Goal: Task Accomplishment & Management: Use online tool/utility

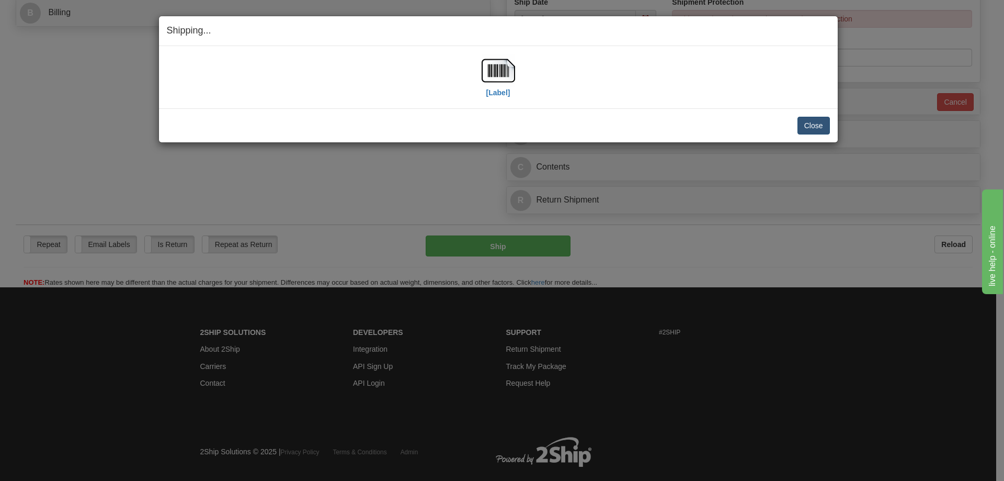
scroll to position [471, 0]
click at [806, 124] on button "Close" at bounding box center [814, 126] width 32 height 18
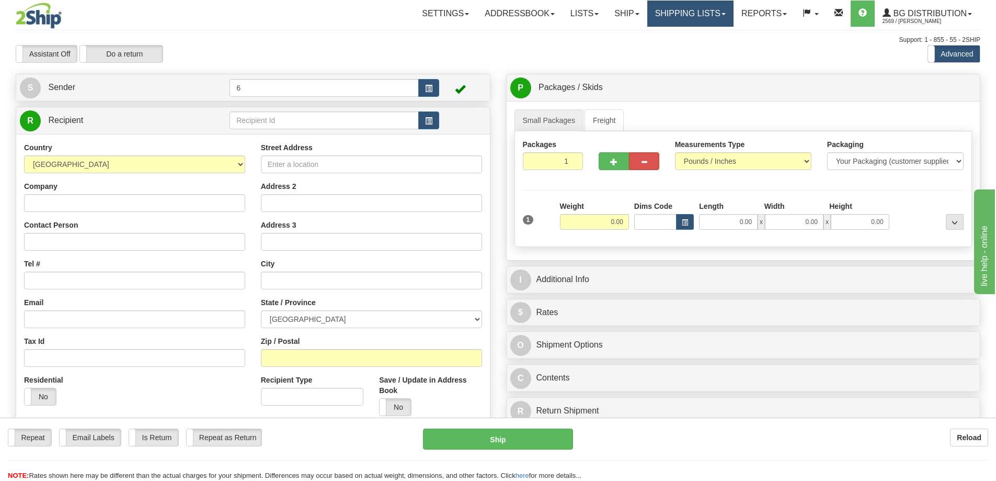
click at [682, 15] on link "Shipping lists" at bounding box center [690, 14] width 86 height 26
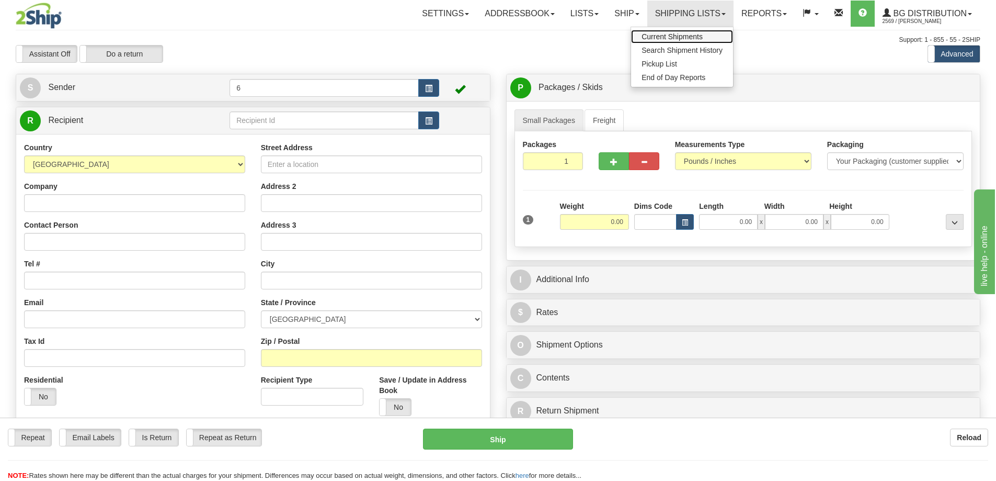
click at [667, 38] on span "Current Shipments" at bounding box center [672, 36] width 61 height 8
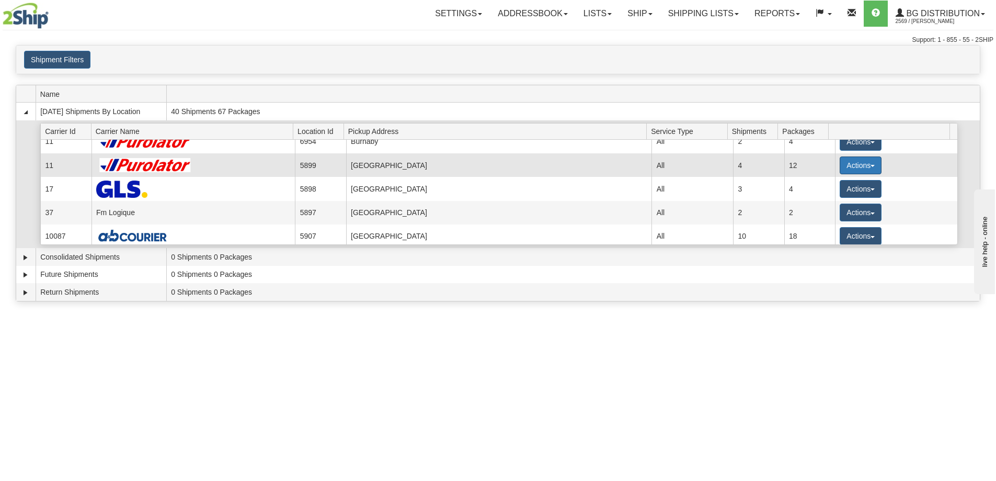
scroll to position [52, 0]
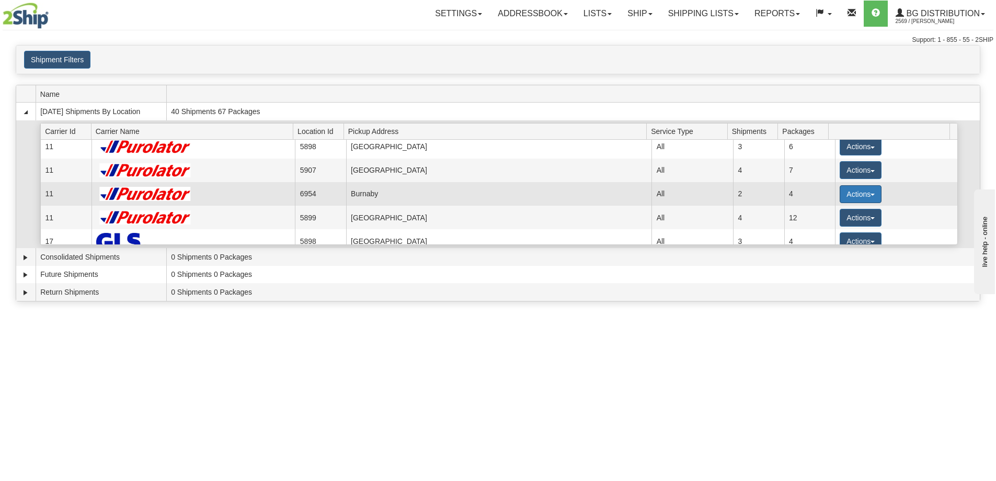
click at [847, 190] on button "Actions" at bounding box center [861, 194] width 42 height 18
click at [836, 214] on span "Details" at bounding box center [822, 213] width 28 height 7
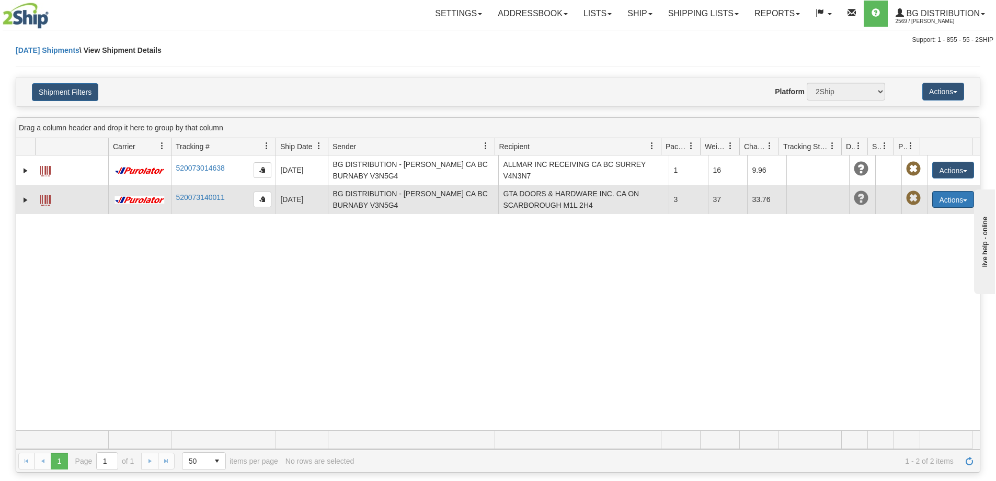
click at [938, 199] on button "Actions" at bounding box center [954, 199] width 42 height 17
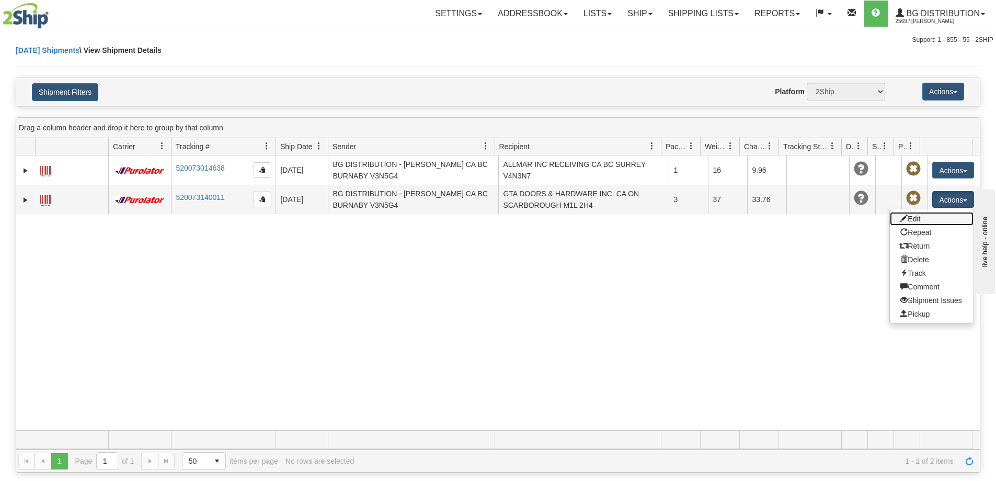
click at [920, 218] on link "Edit" at bounding box center [932, 219] width 84 height 14
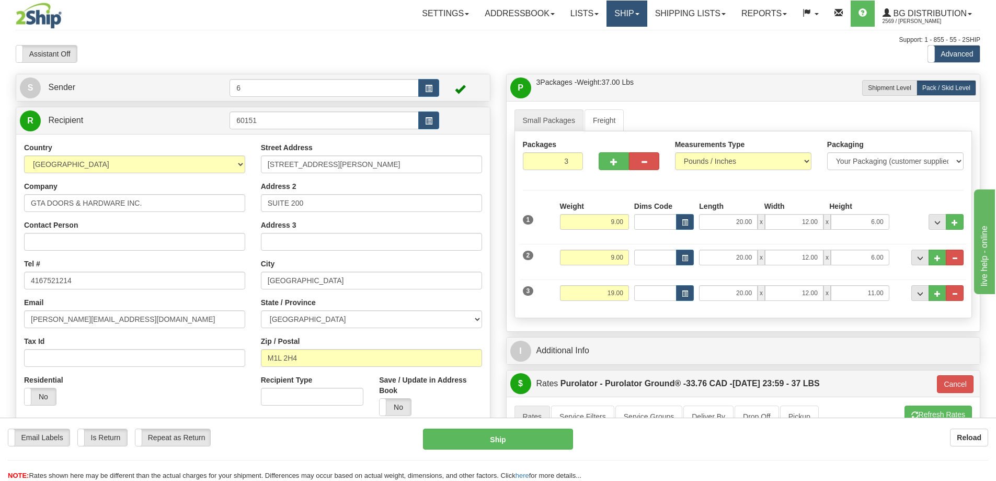
click at [640, 22] on link "Ship" at bounding box center [627, 14] width 40 height 26
click at [608, 38] on span "Ship Screen" at bounding box center [595, 36] width 40 height 8
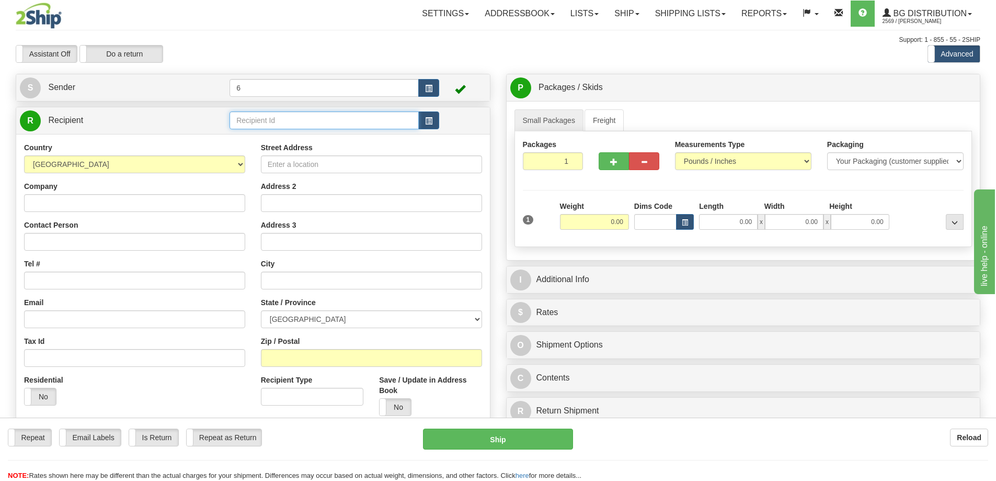
click at [276, 122] on input "text" at bounding box center [324, 120] width 189 height 18
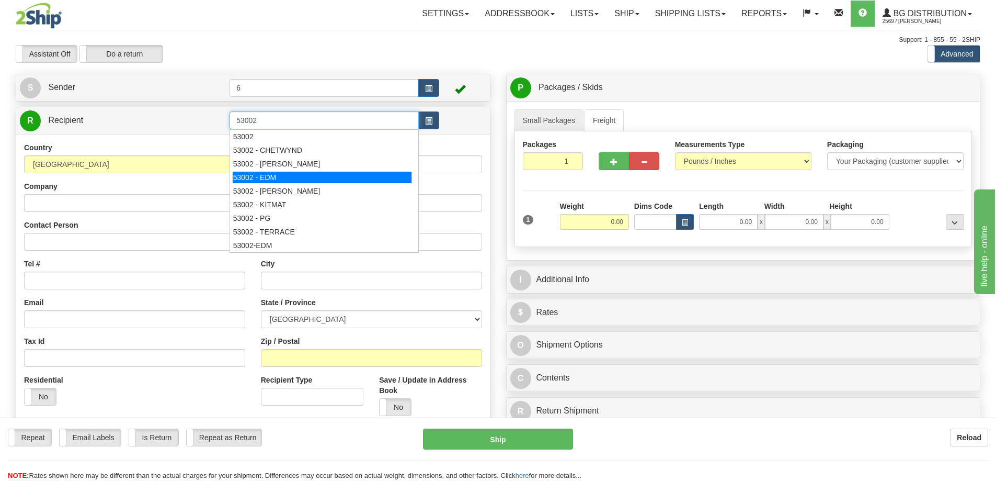
click at [285, 179] on div "53002 - EDM" at bounding box center [322, 178] width 179 height 12
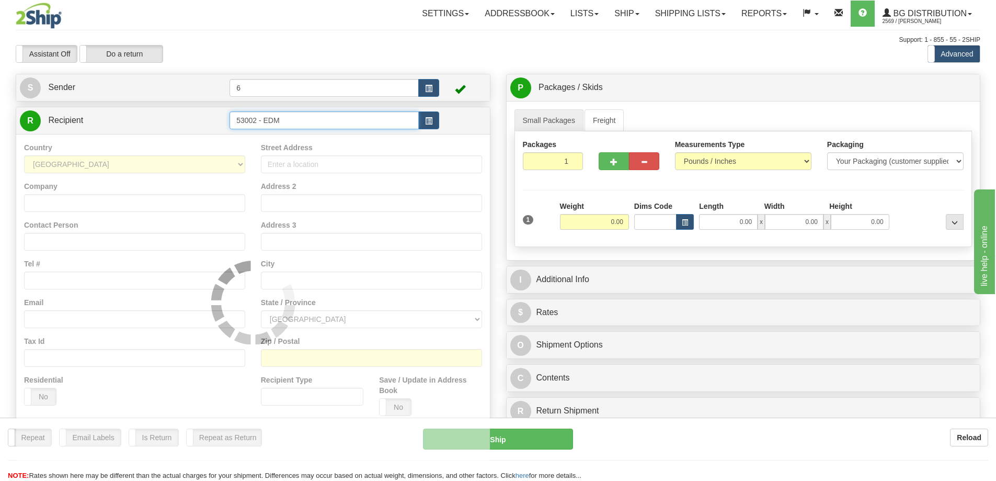
type input "53002 - EDM"
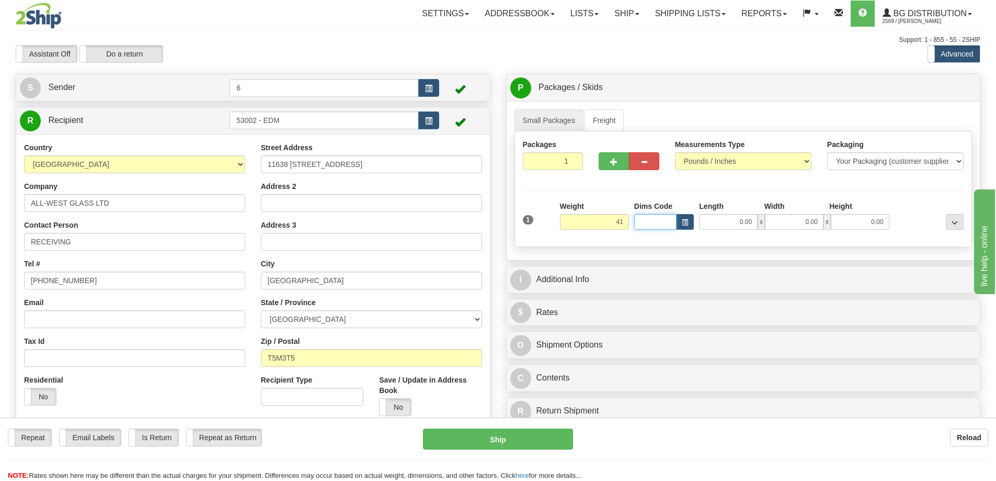
type input "41.00"
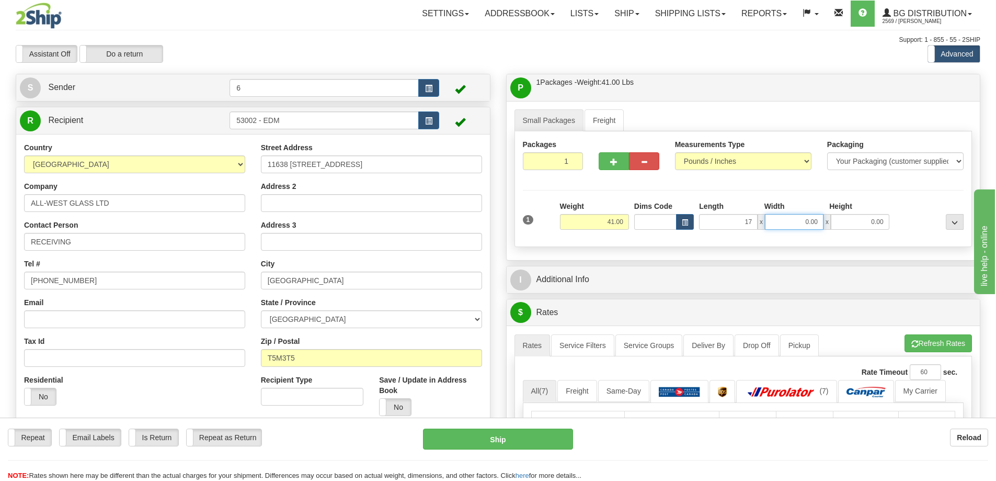
type input "17.00"
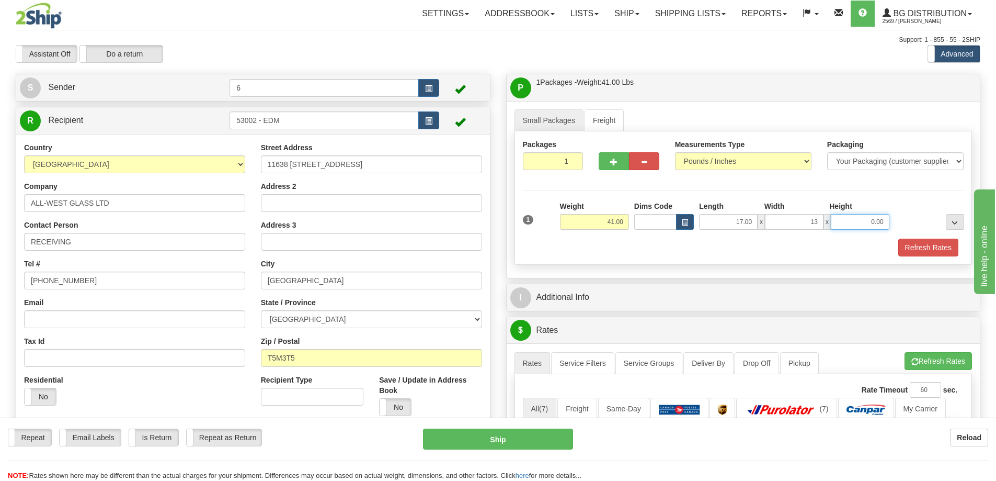
type input "13.00"
type input "11.00"
click at [615, 165] on span "button" at bounding box center [613, 161] width 7 height 7
radio input "true"
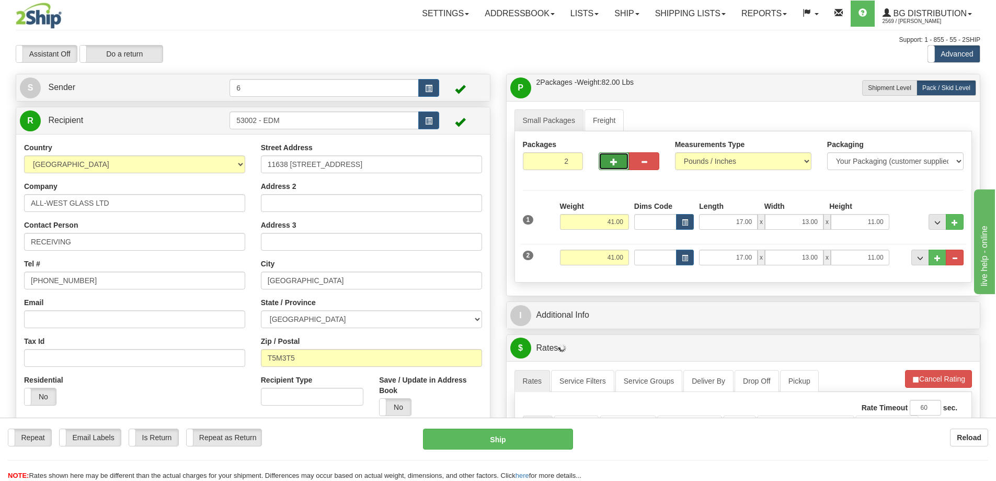
click at [615, 165] on span "button" at bounding box center [613, 161] width 7 height 7
type input "3"
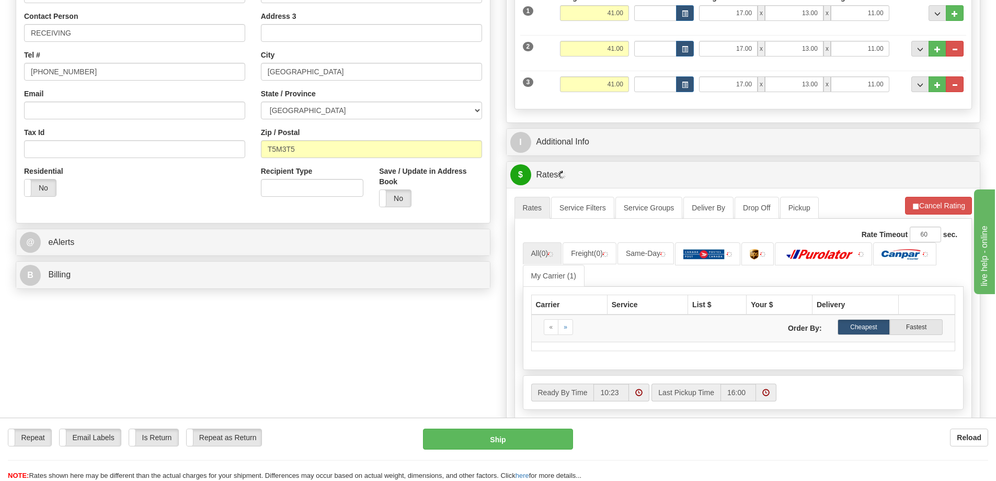
scroll to position [209, 0]
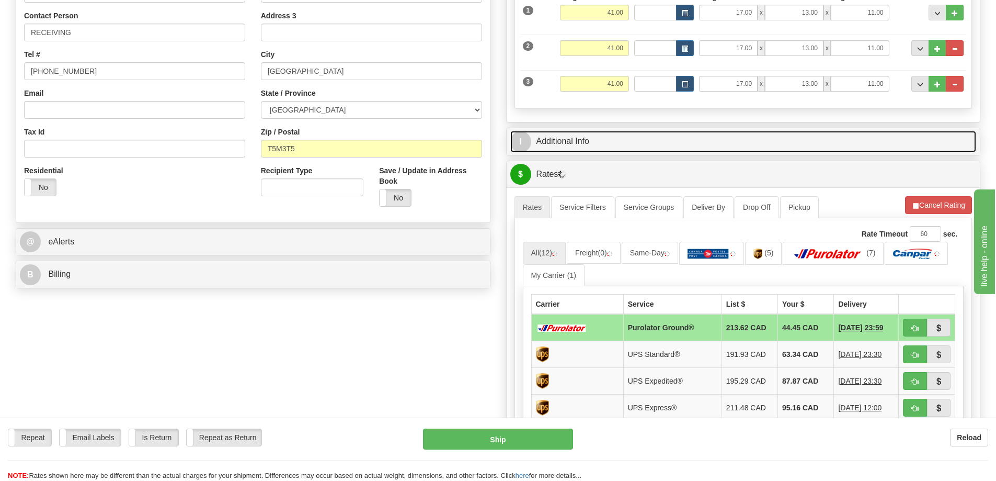
click at [571, 142] on link "I Additional Info" at bounding box center [743, 141] width 467 height 21
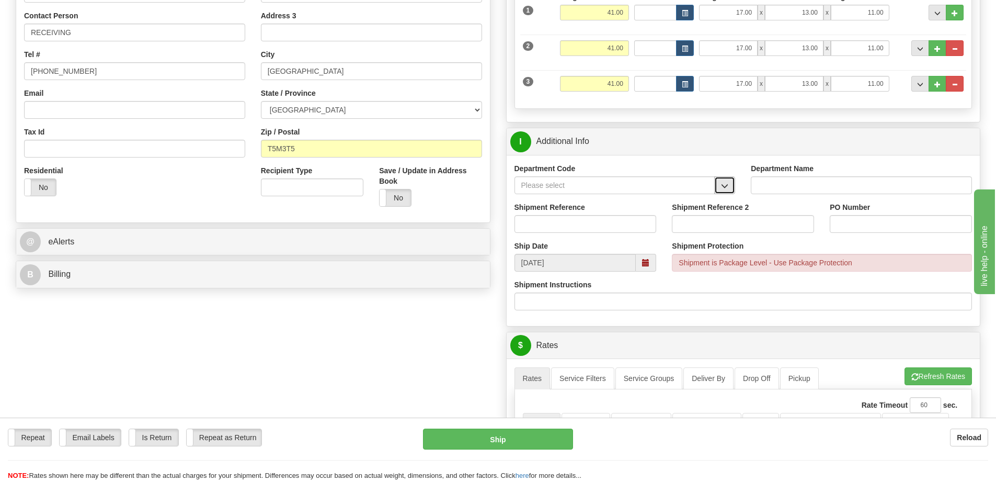
click at [725, 180] on button "button" at bounding box center [724, 185] width 21 height 18
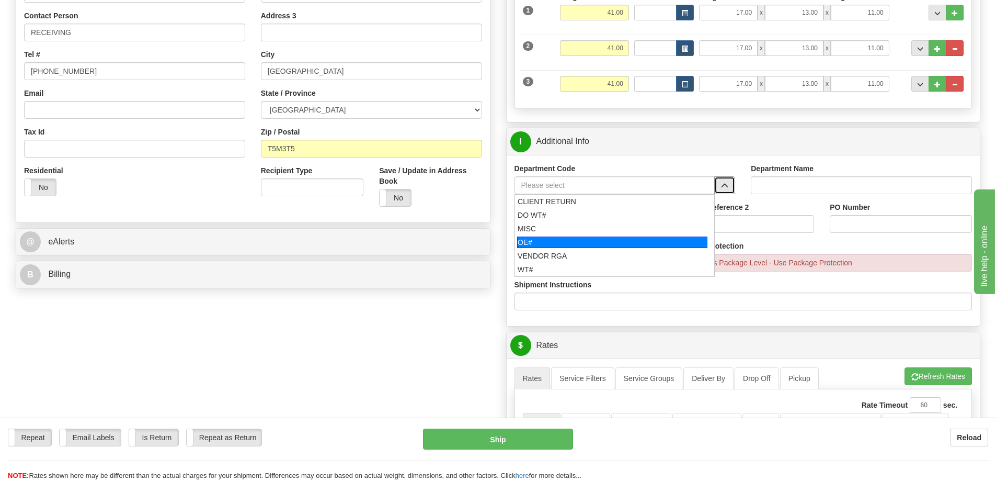
click at [575, 236] on div "OE#" at bounding box center [612, 242] width 190 height 12
type input "OE#"
type input "ORDERS"
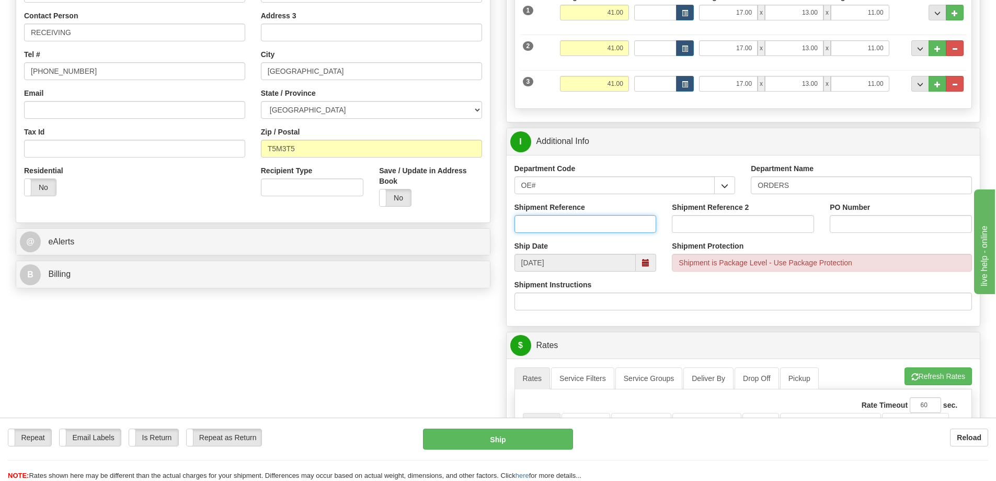
click at [600, 228] on input "Shipment Reference" at bounding box center [586, 224] width 142 height 18
click at [588, 223] on input "6" at bounding box center [586, 224] width 142 height 18
type input "60032951-00"
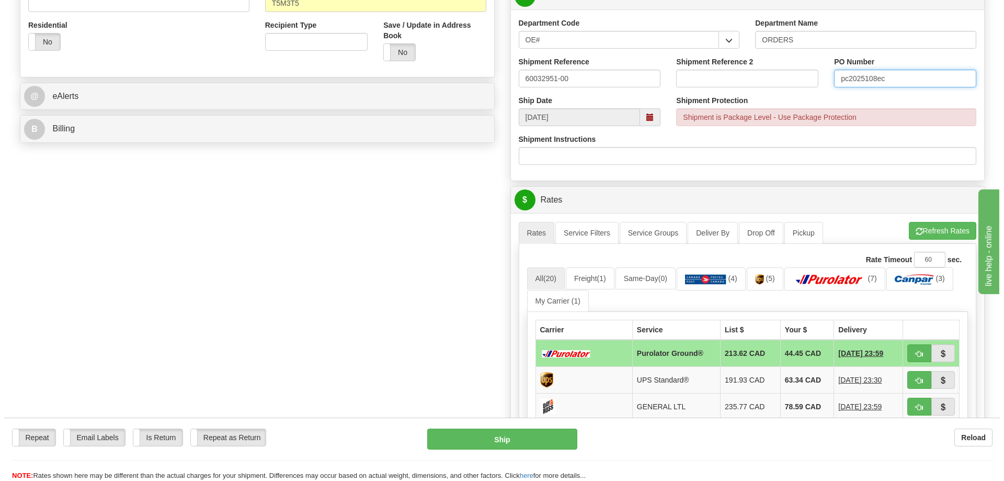
scroll to position [366, 0]
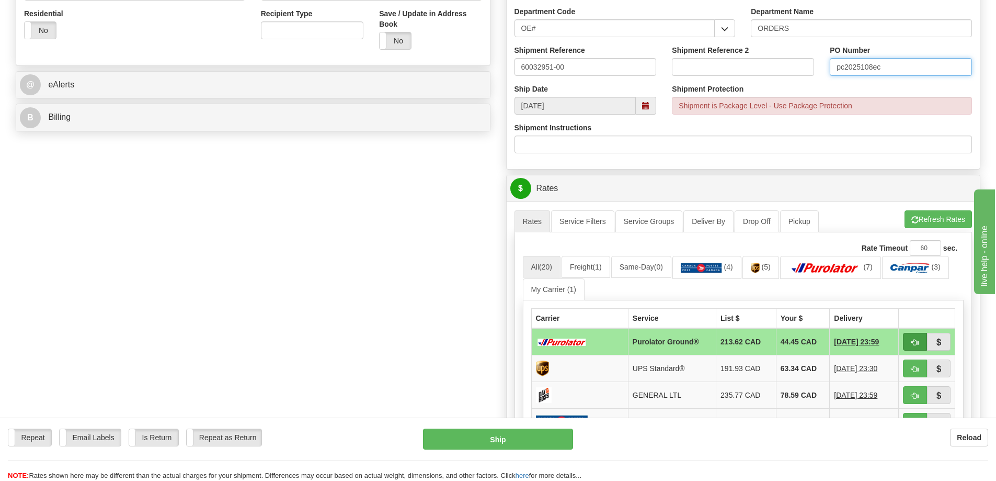
type input "pc2025108ec"
click at [915, 343] on span "button" at bounding box center [915, 342] width 7 height 7
type input "260"
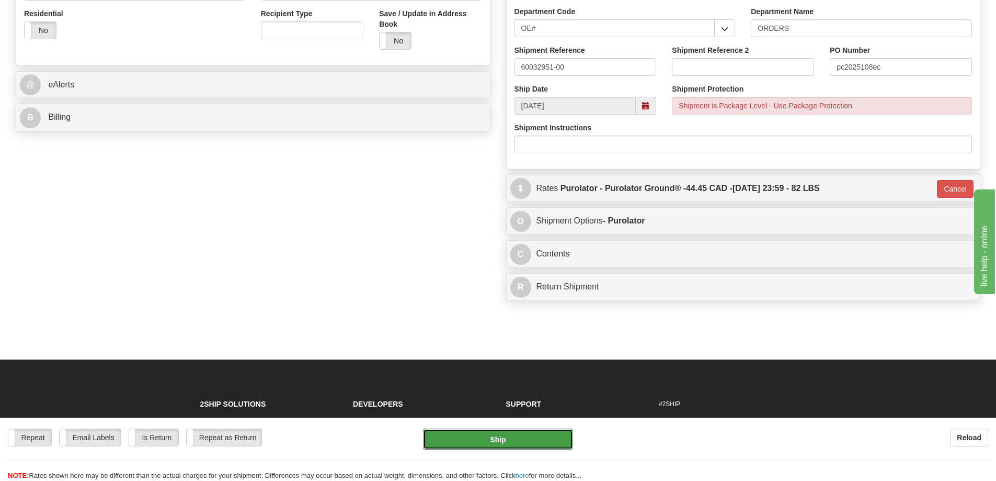
click at [536, 441] on button "Ship" at bounding box center [498, 438] width 150 height 21
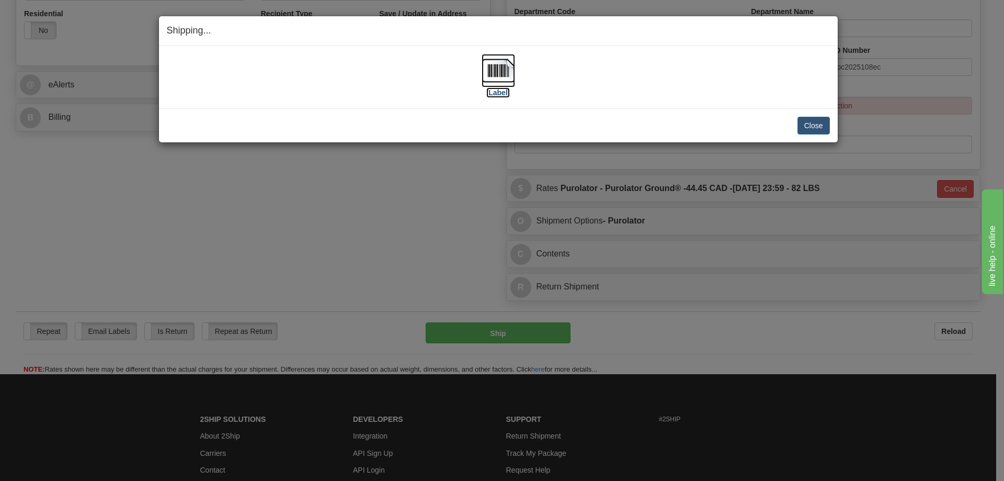
click at [497, 79] on img at bounding box center [498, 70] width 33 height 33
click at [814, 123] on button "Close" at bounding box center [814, 126] width 32 height 18
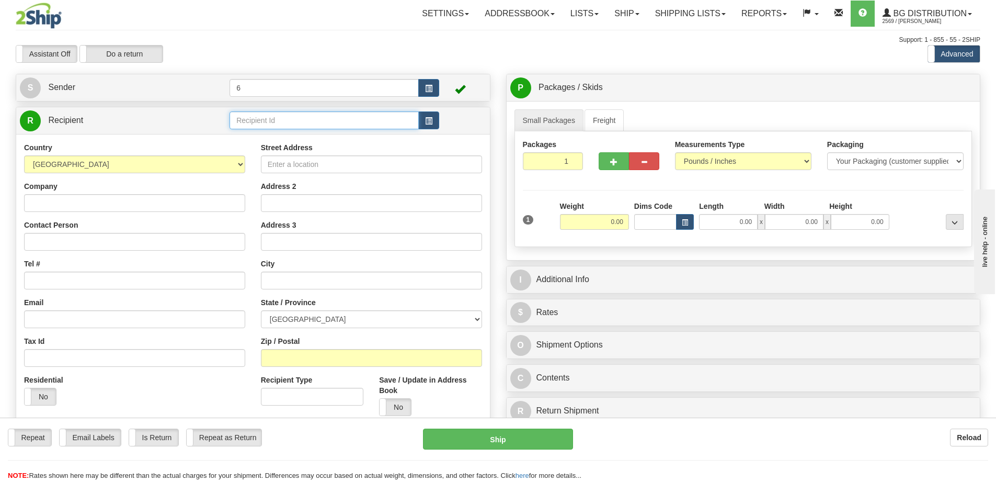
click at [298, 121] on input "text" at bounding box center [324, 120] width 189 height 18
click at [298, 135] on div "42020" at bounding box center [322, 137] width 179 height 12
type input "42020"
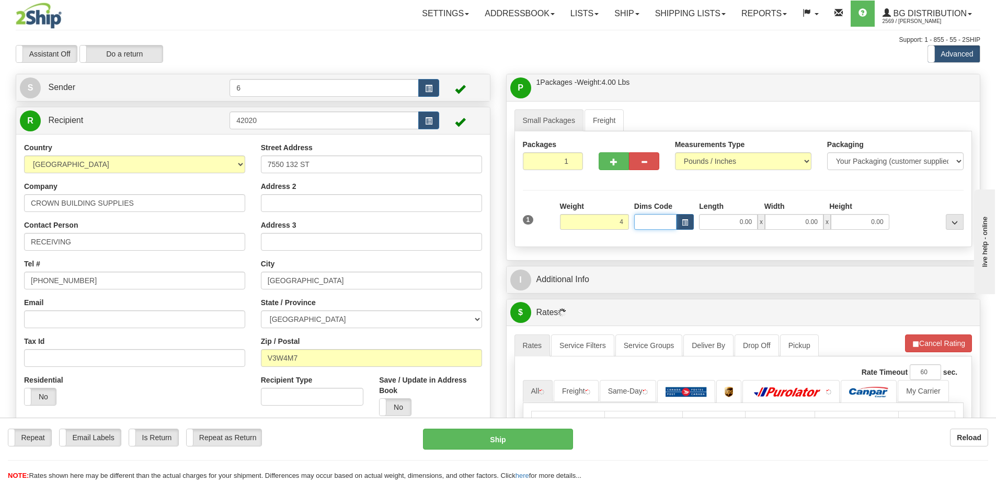
type input "4.00"
type input "11.00"
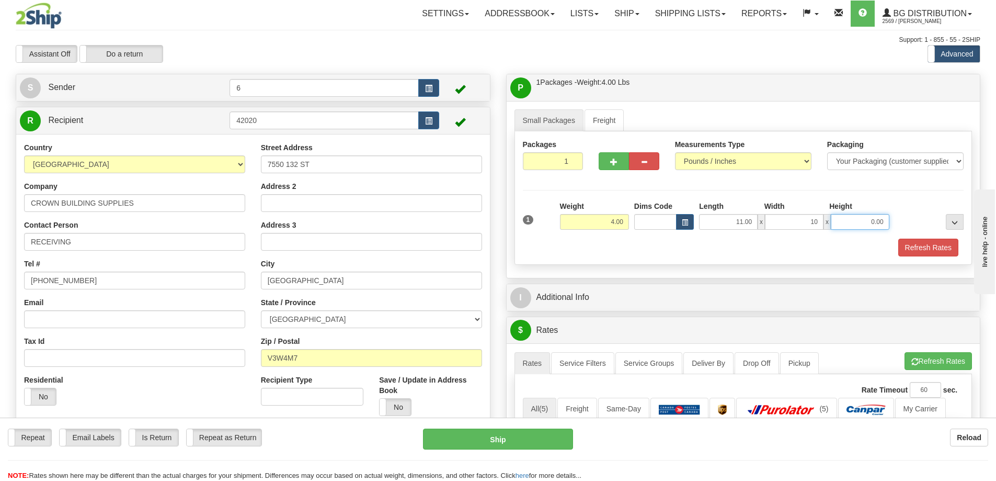
type input "10.00"
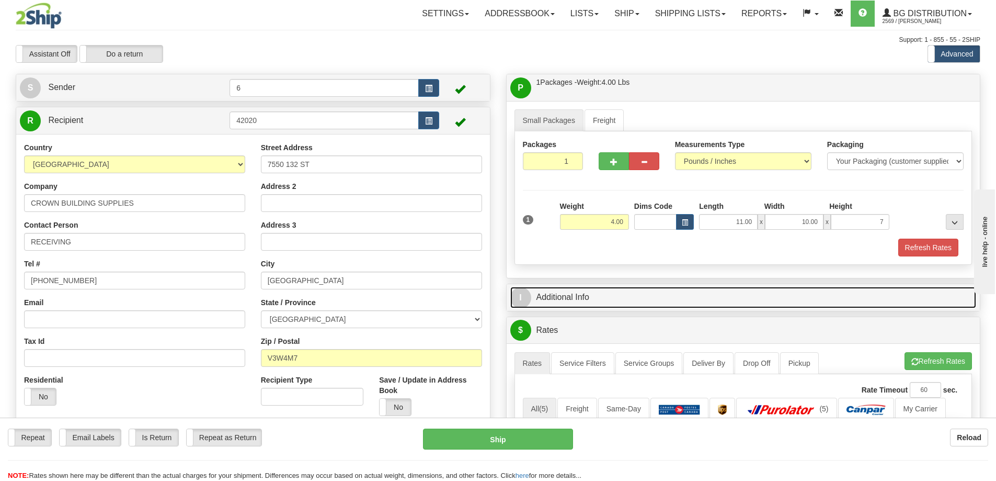
type input "7.00"
click at [678, 298] on link "I Additional Info" at bounding box center [743, 297] width 467 height 21
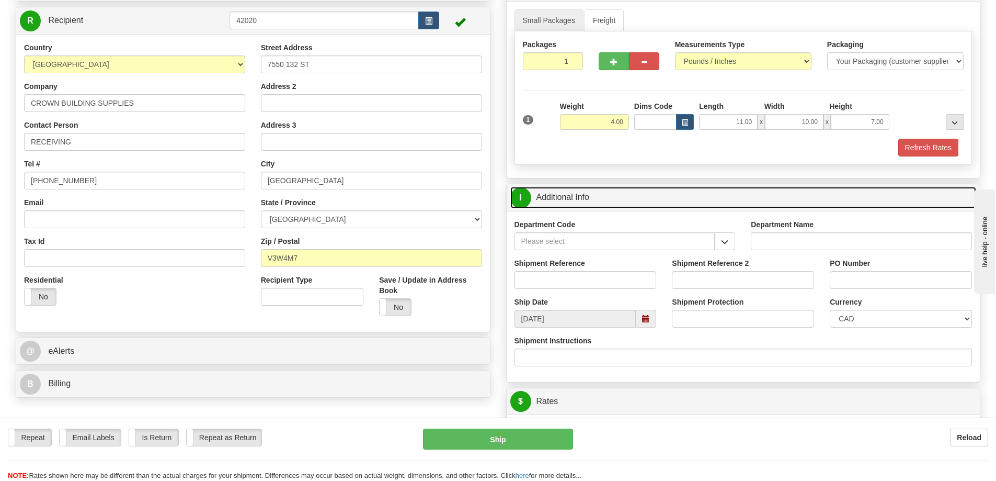
scroll to position [105, 0]
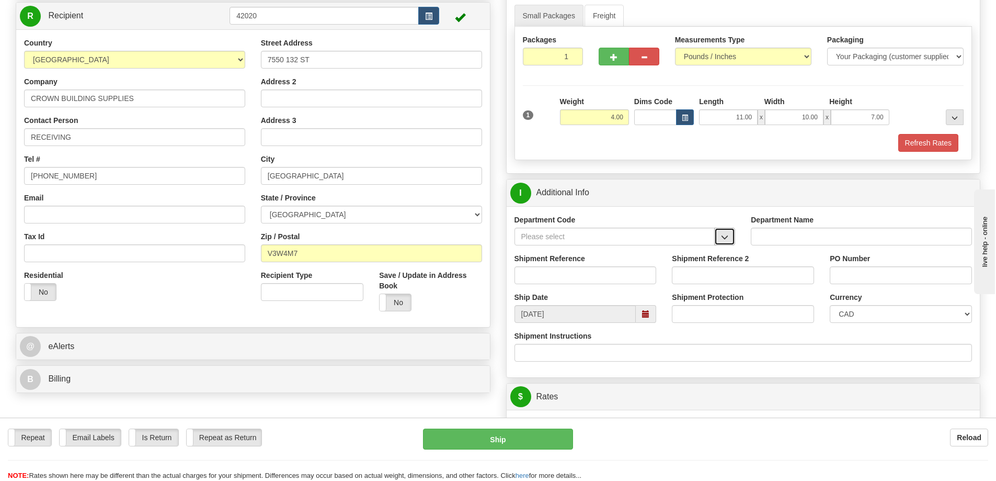
click at [726, 232] on button "button" at bounding box center [724, 237] width 21 height 18
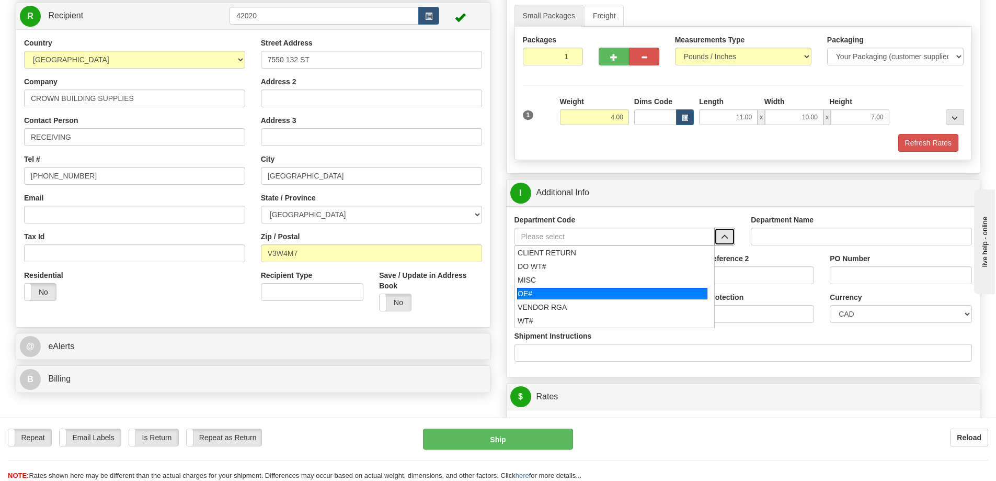
click at [554, 298] on div "OE#" at bounding box center [612, 294] width 190 height 12
type input "OE#"
type input "ORDERS"
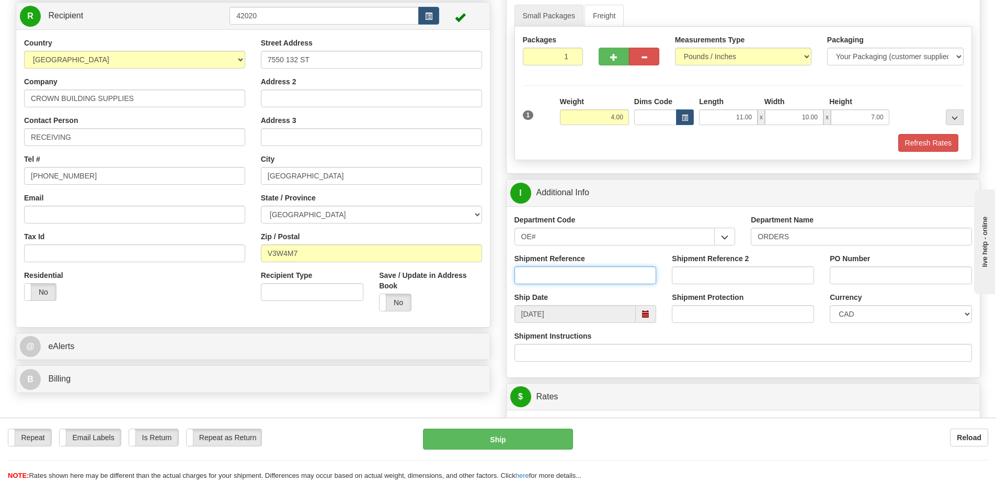
click at [592, 271] on input "Shipment Reference" at bounding box center [586, 275] width 142 height 18
type input "60033271-00"
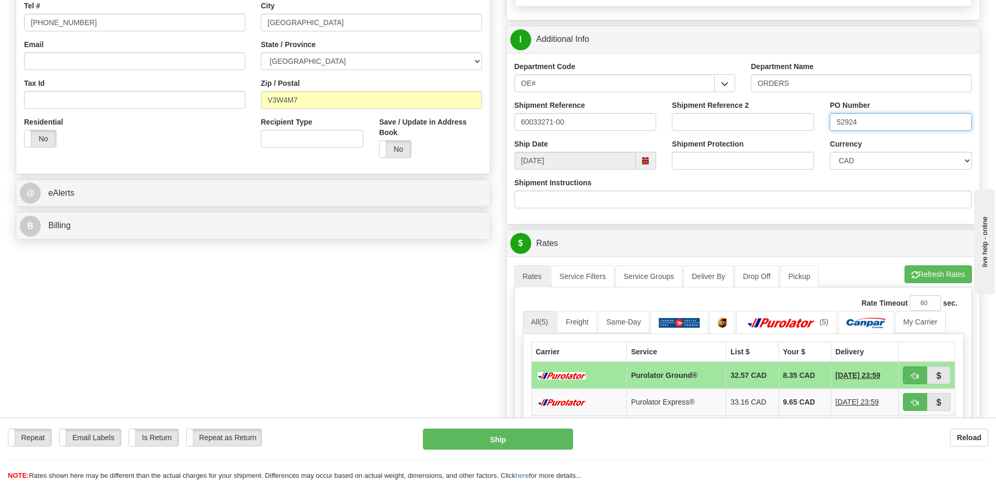
scroll to position [314, 0]
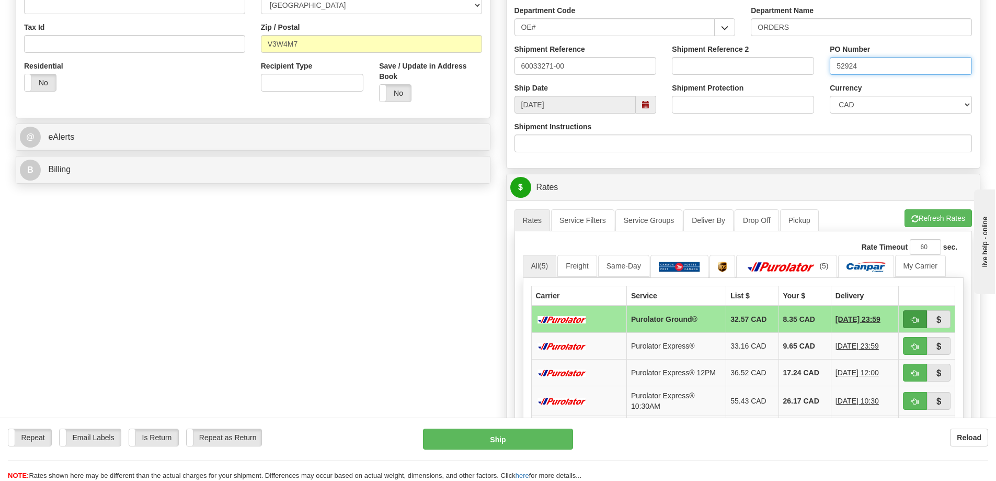
type input "52924"
click at [912, 322] on span "button" at bounding box center [915, 319] width 7 height 7
type input "260"
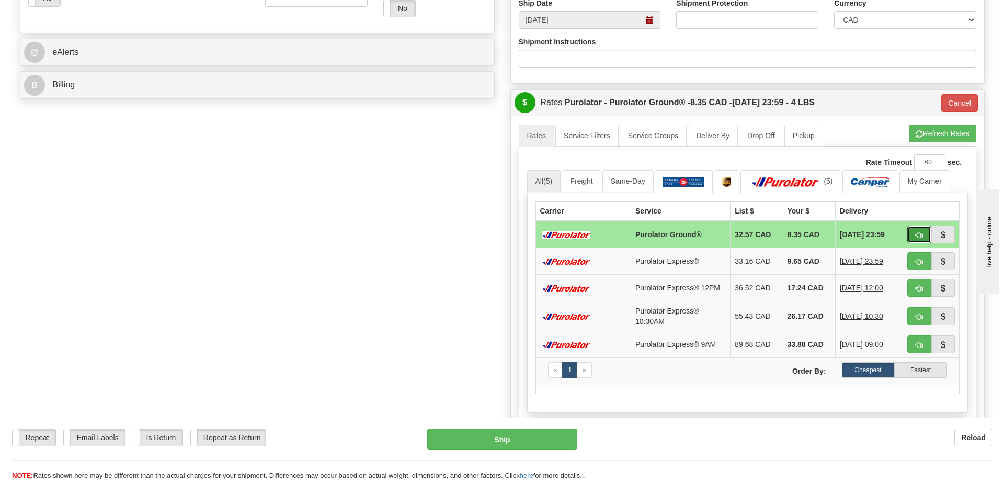
scroll to position [471, 0]
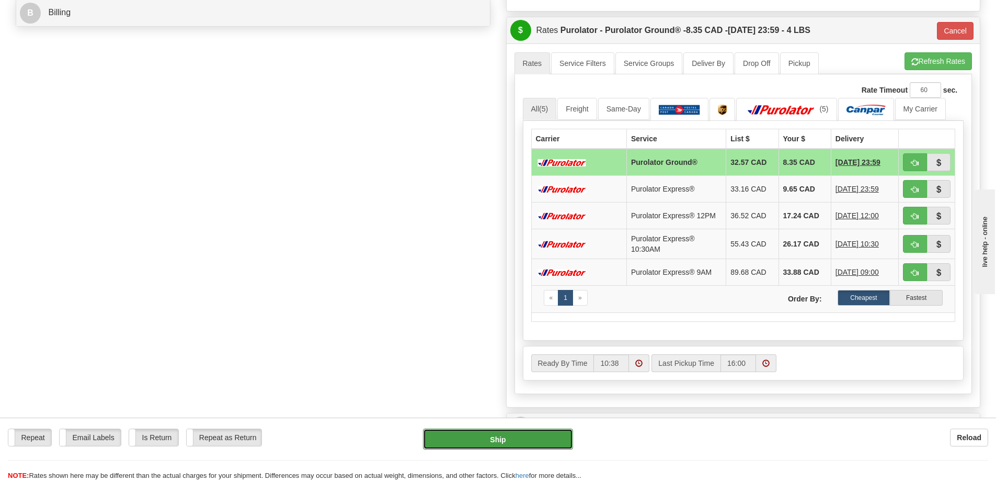
click at [490, 443] on button "Ship" at bounding box center [498, 438] width 150 height 21
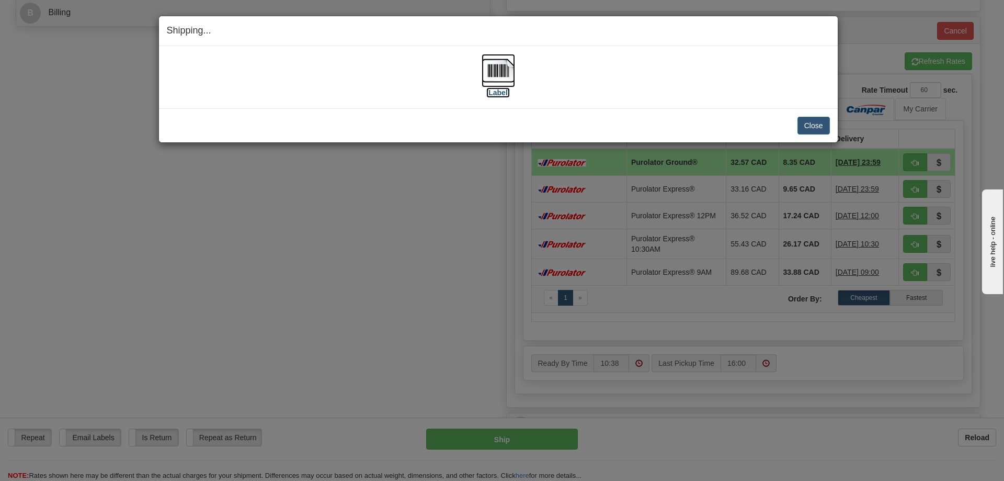
click at [502, 73] on img at bounding box center [498, 70] width 33 height 33
click at [812, 129] on button "Close" at bounding box center [814, 126] width 32 height 18
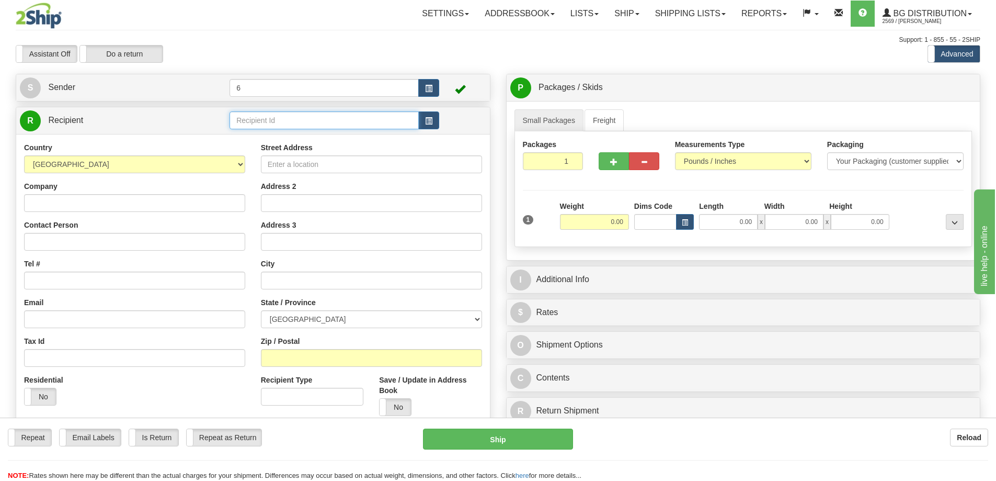
click at [323, 122] on input "text" at bounding box center [324, 120] width 189 height 18
click at [291, 135] on div "41005" at bounding box center [322, 137] width 179 height 12
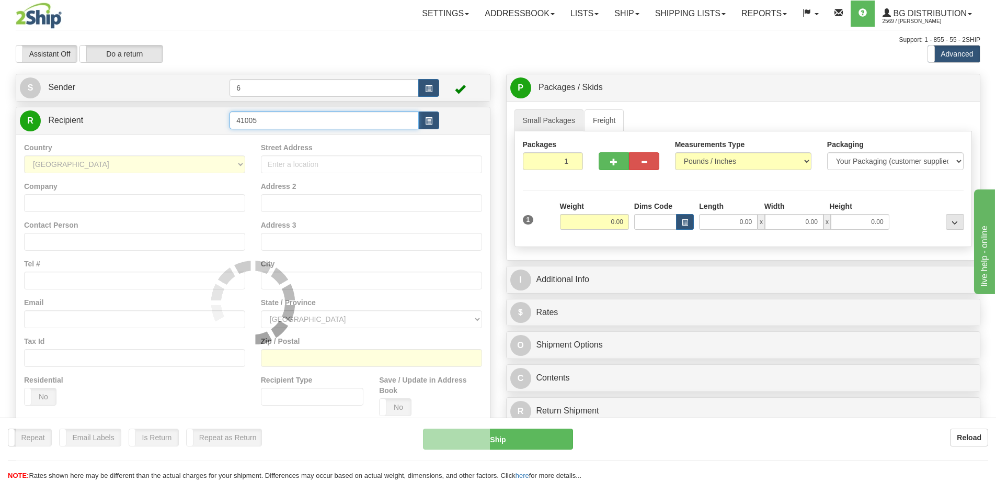
type input "41005"
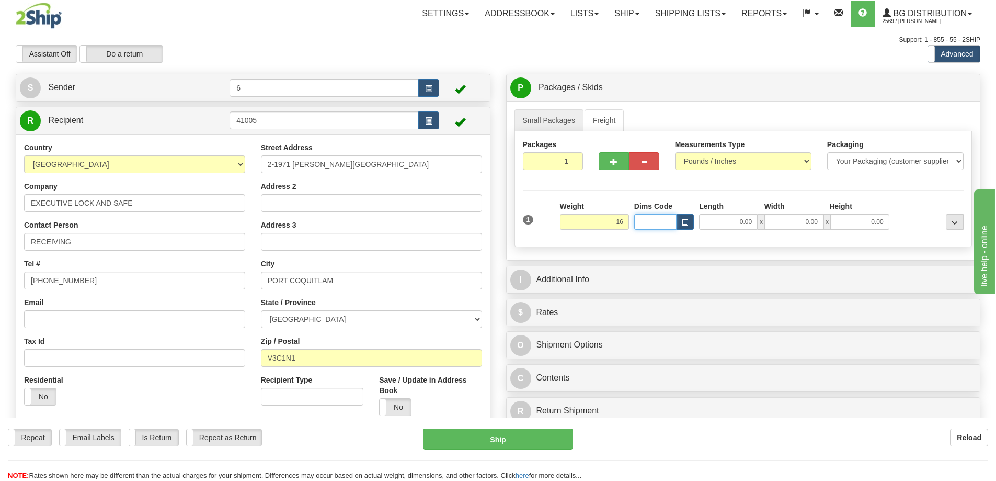
type input "16.00"
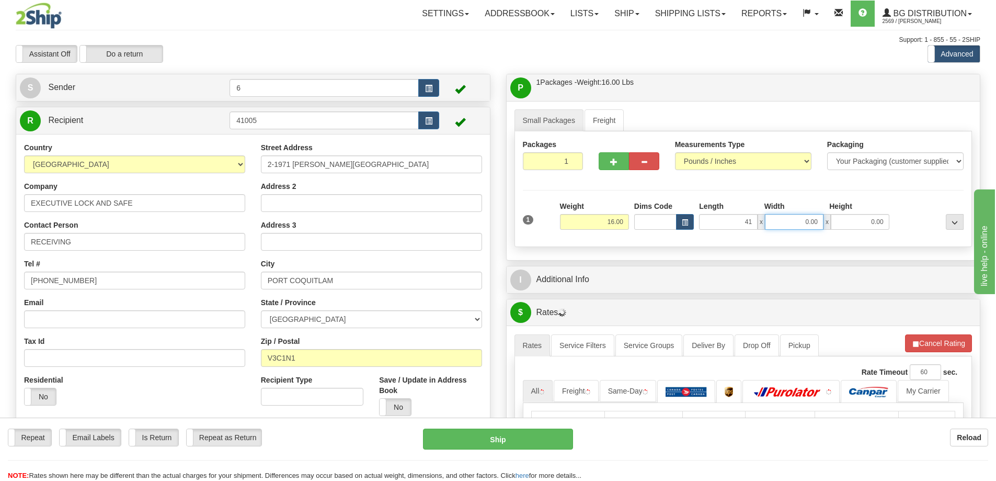
type input "41.00"
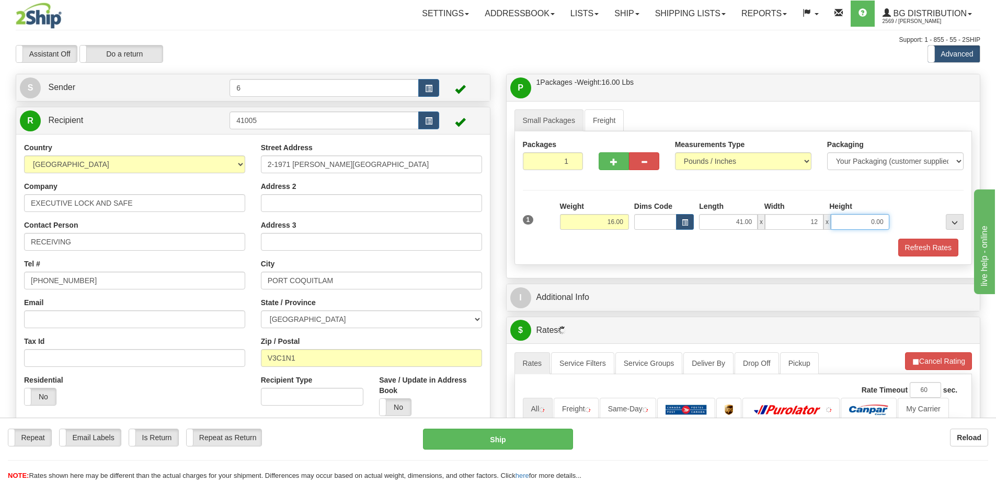
type input "12.00"
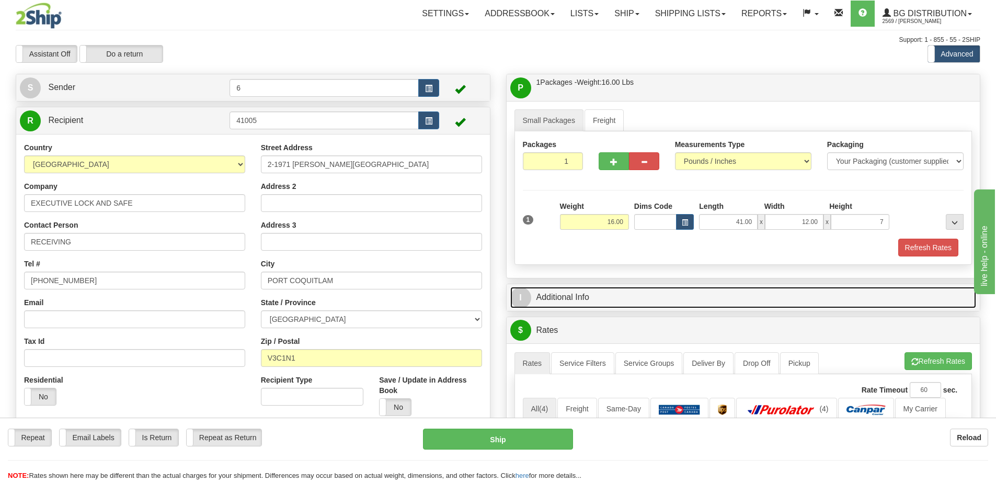
type input "7.00"
click at [545, 294] on link "I Additional Info" at bounding box center [743, 297] width 467 height 21
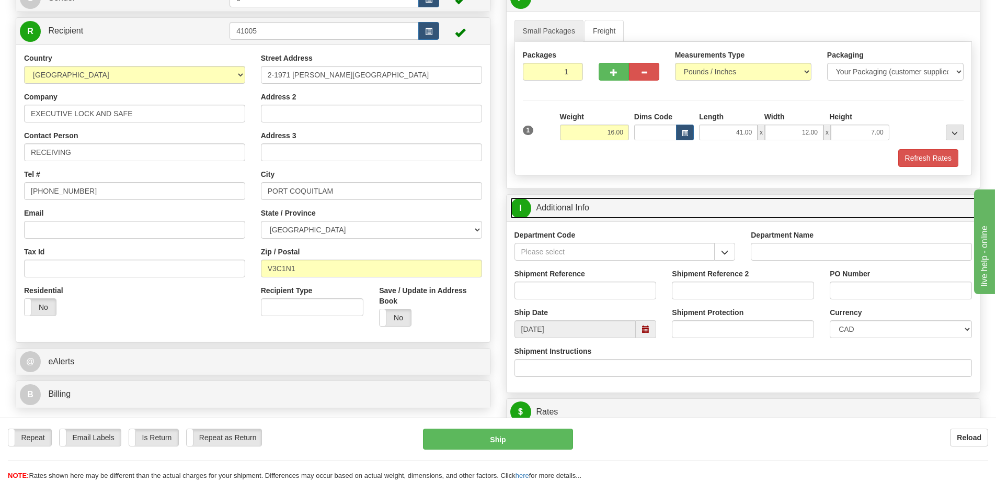
scroll to position [105, 0]
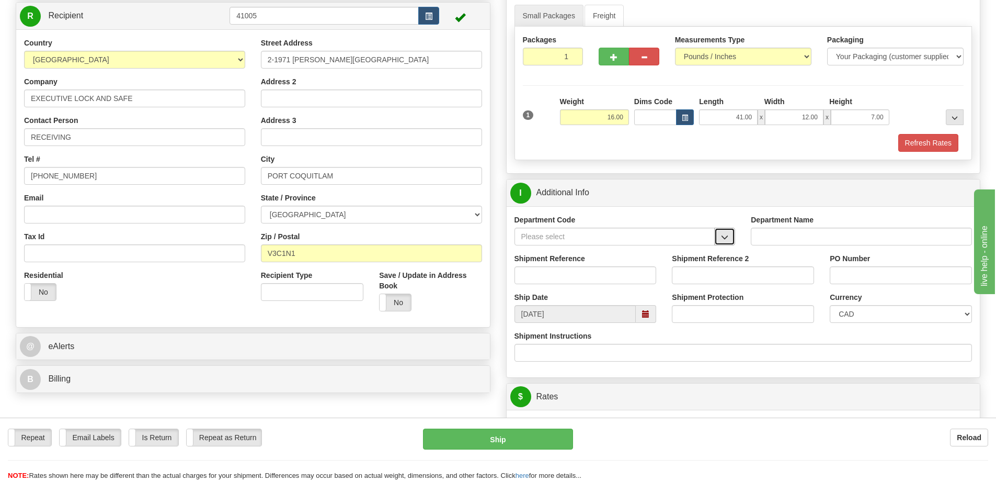
click at [729, 235] on button "button" at bounding box center [724, 237] width 21 height 18
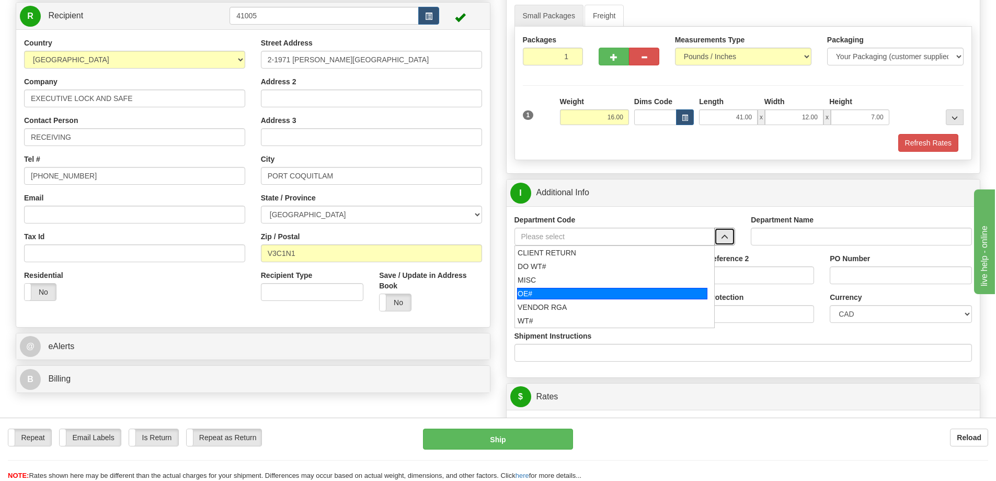
click at [626, 290] on div "OE#" at bounding box center [612, 294] width 190 height 12
type input "OE#"
type input "ORDERS"
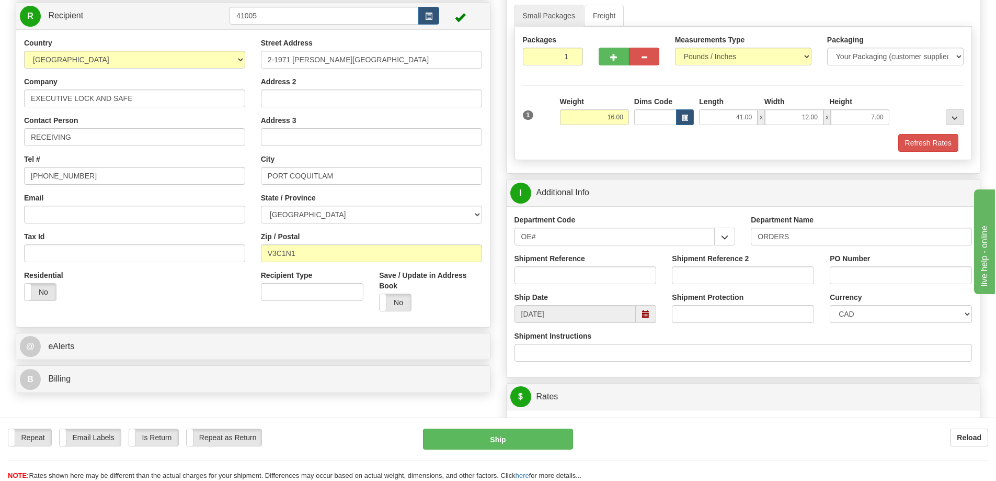
click at [615, 264] on div "Shipment Reference" at bounding box center [586, 268] width 142 height 31
click at [615, 275] on input "Shipment Reference" at bounding box center [586, 275] width 142 height 18
type input "60031025-00 60032853-02"
click at [853, 269] on input "PO Number" at bounding box center [901, 275] width 142 height 18
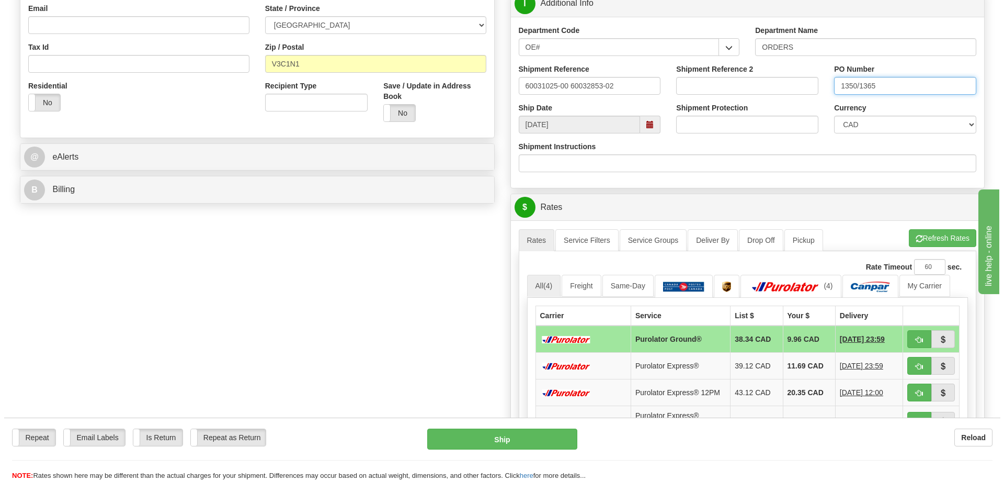
scroll to position [314, 0]
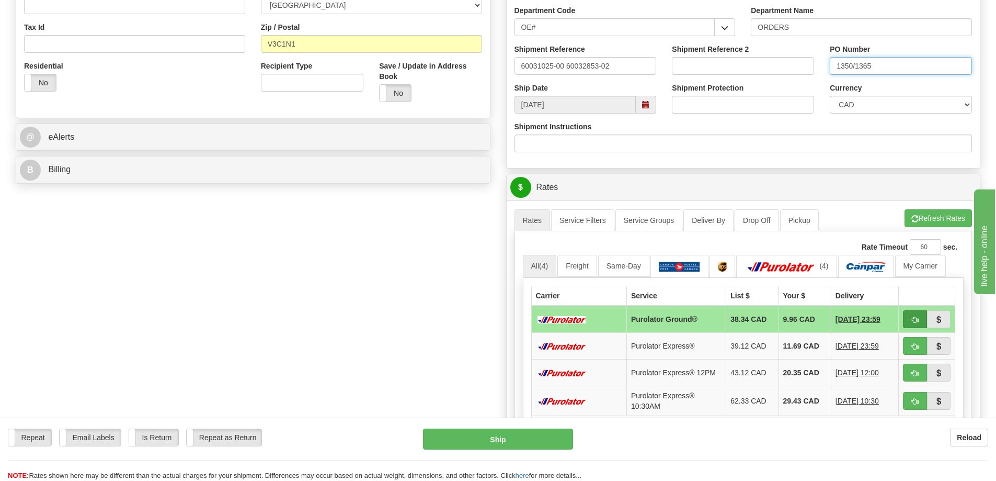
type input "1350/1365"
click at [914, 319] on span "button" at bounding box center [915, 319] width 7 height 7
type input "260"
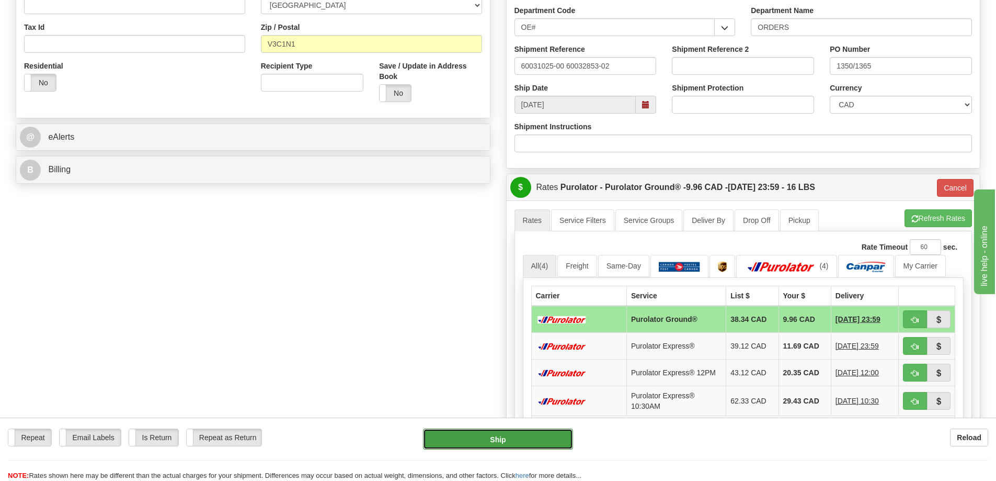
click at [539, 439] on button "Ship" at bounding box center [498, 438] width 150 height 21
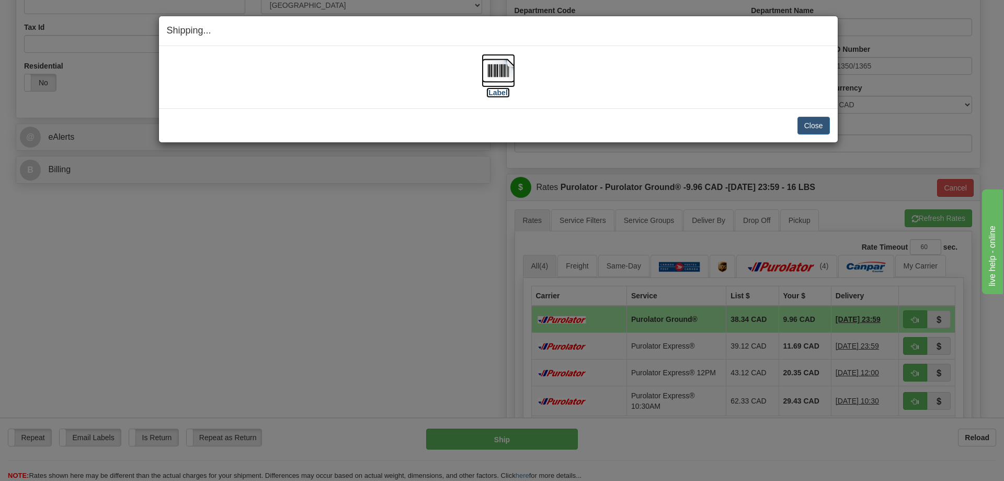
click at [498, 76] on img at bounding box center [498, 70] width 33 height 33
click at [818, 126] on button "Close" at bounding box center [814, 126] width 32 height 18
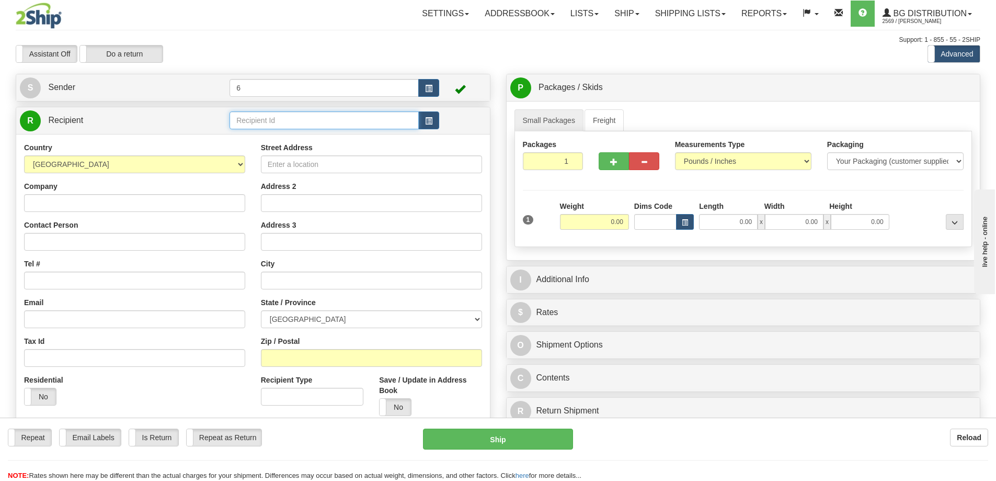
click at [291, 118] on input "text" at bounding box center [324, 120] width 189 height 18
click at [306, 137] on div "41012" at bounding box center [322, 137] width 179 height 12
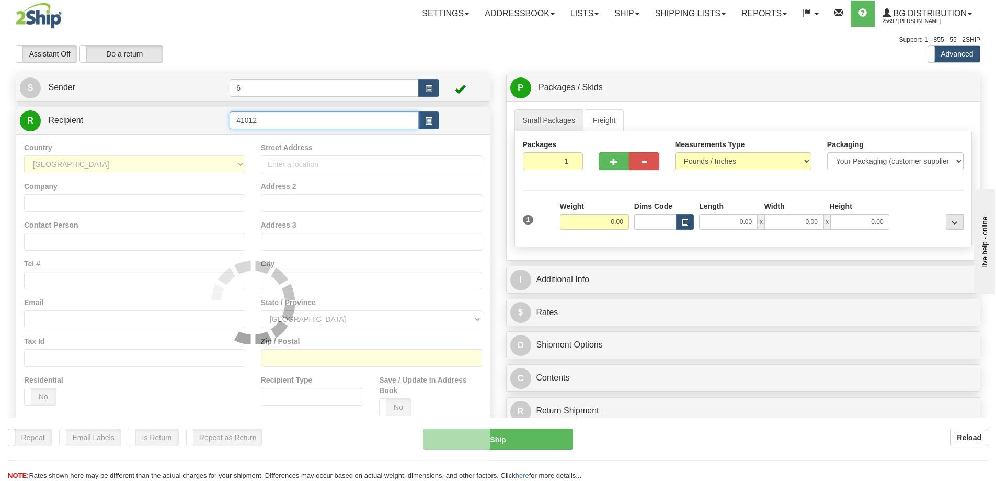
type input "41012"
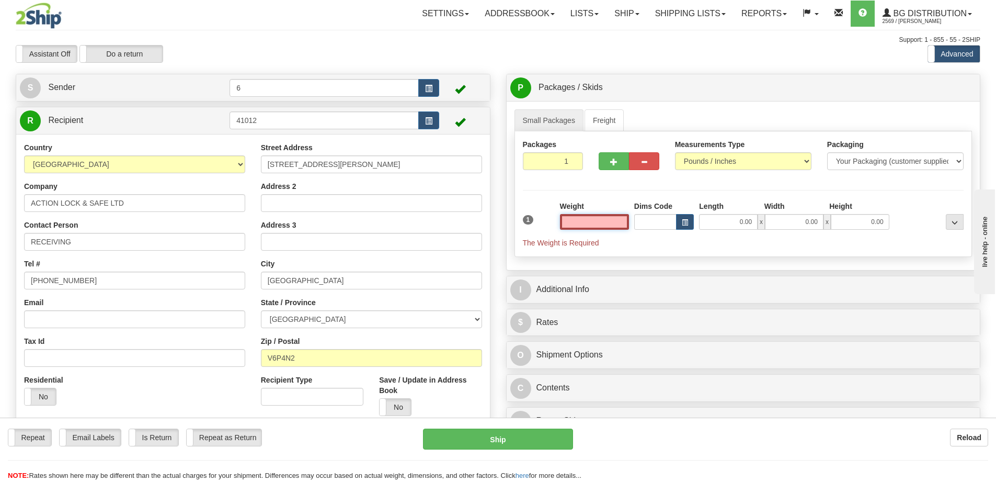
click at [596, 220] on input "text" at bounding box center [594, 222] width 69 height 16
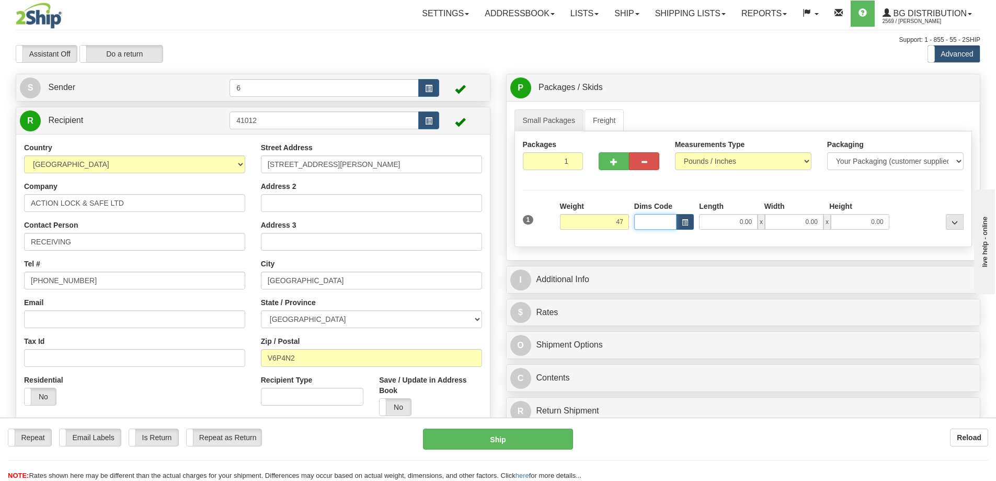
type input "47.00"
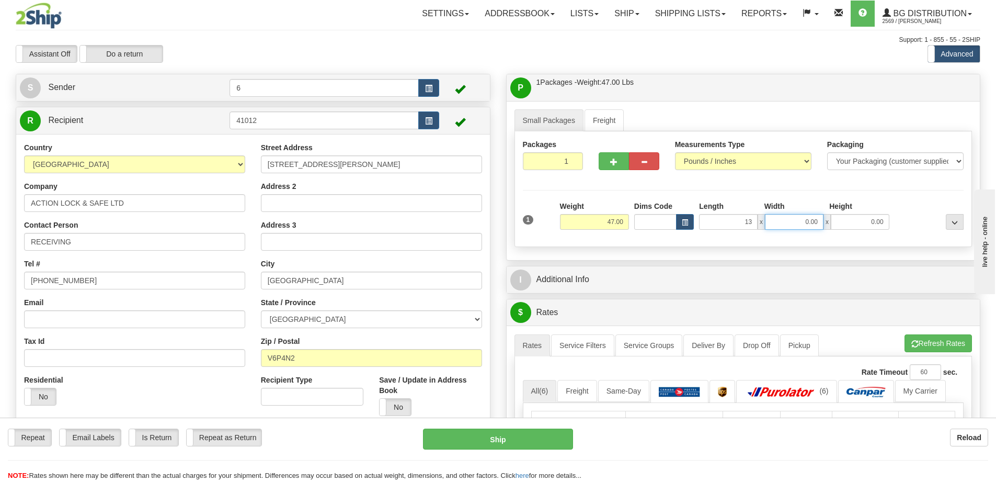
type input "13.00"
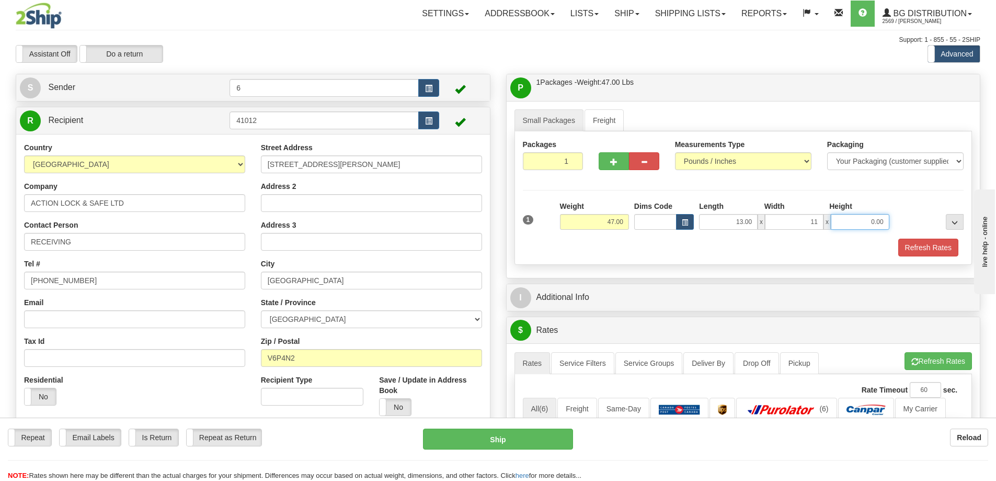
type input "11.00"
type input "9.00"
click at [617, 161] on span "button" at bounding box center [613, 161] width 7 height 7
radio input "true"
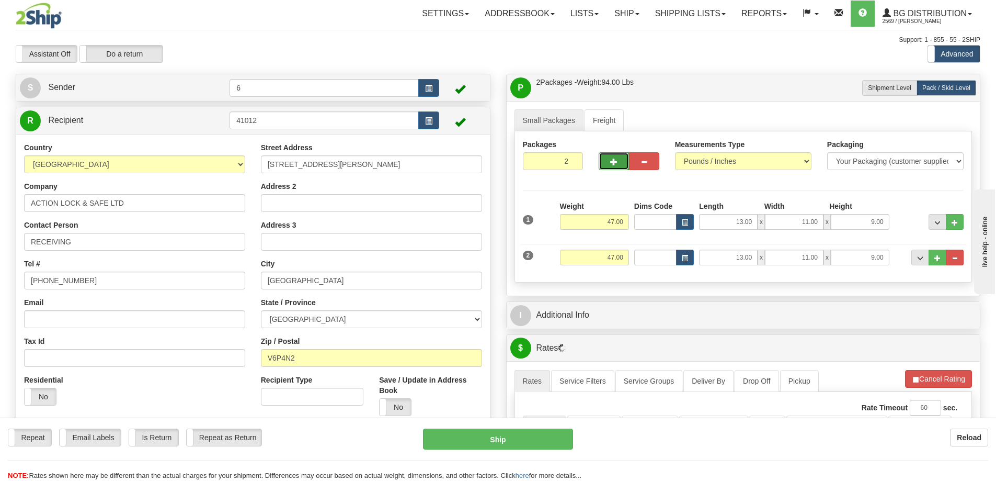
click at [615, 160] on span "button" at bounding box center [613, 161] width 7 height 7
type input "3"
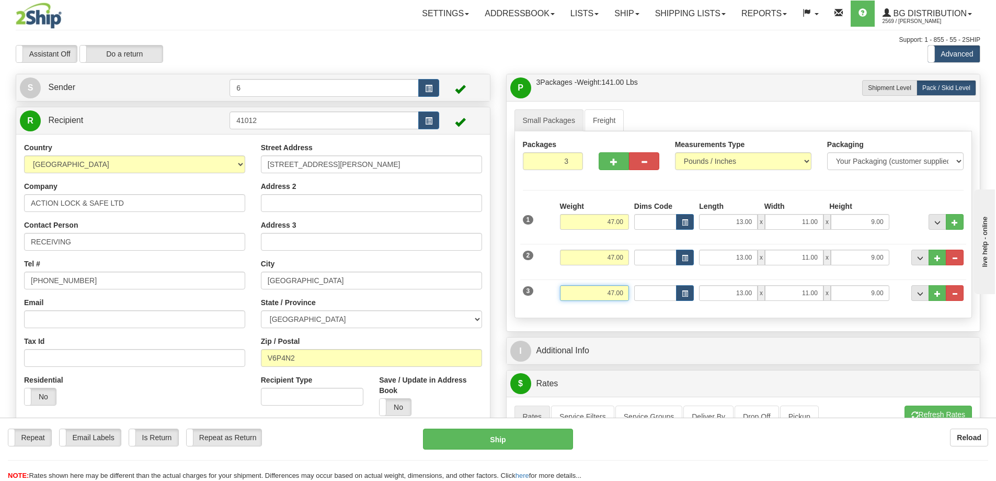
drag, startPoint x: 624, startPoint y: 291, endPoint x: 605, endPoint y: 293, distance: 19.4
click at [605, 293] on input "47.00" at bounding box center [594, 293] width 69 height 16
type input "32.00"
type input "11.00"
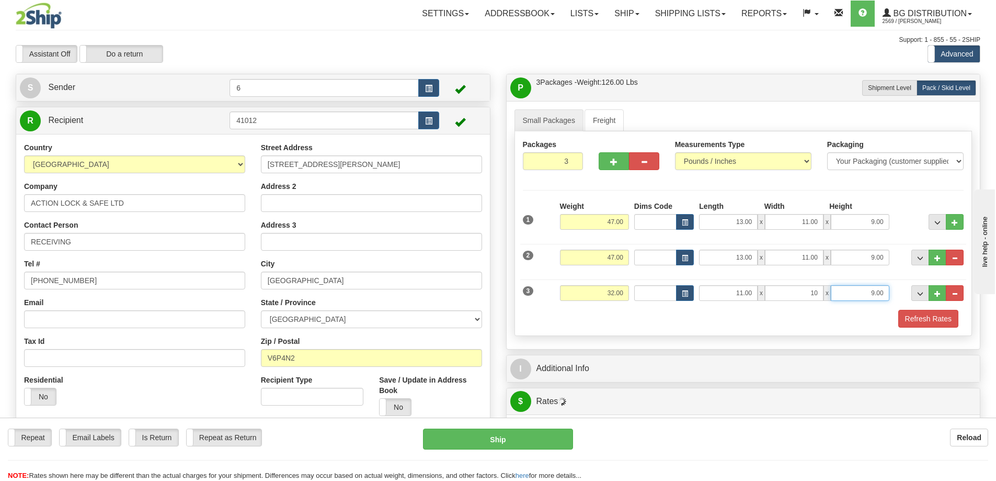
type input "10.00"
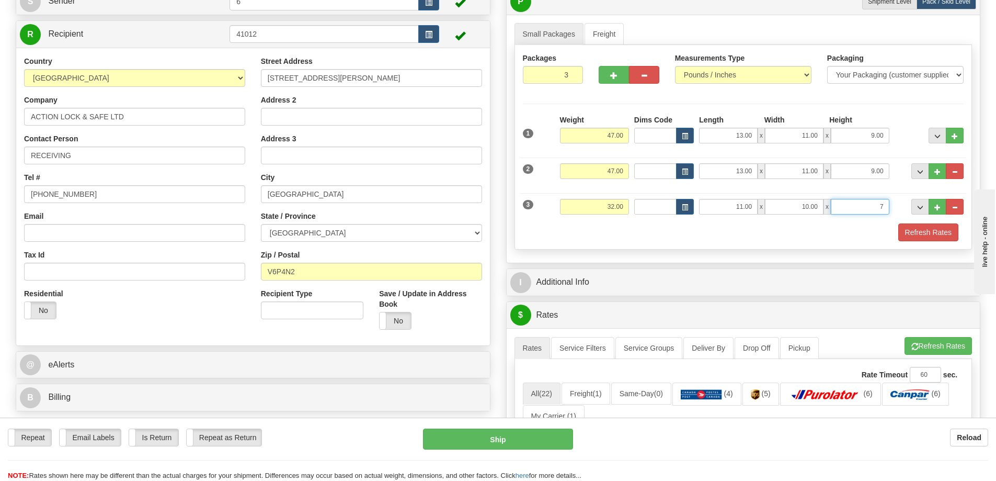
scroll to position [157, 0]
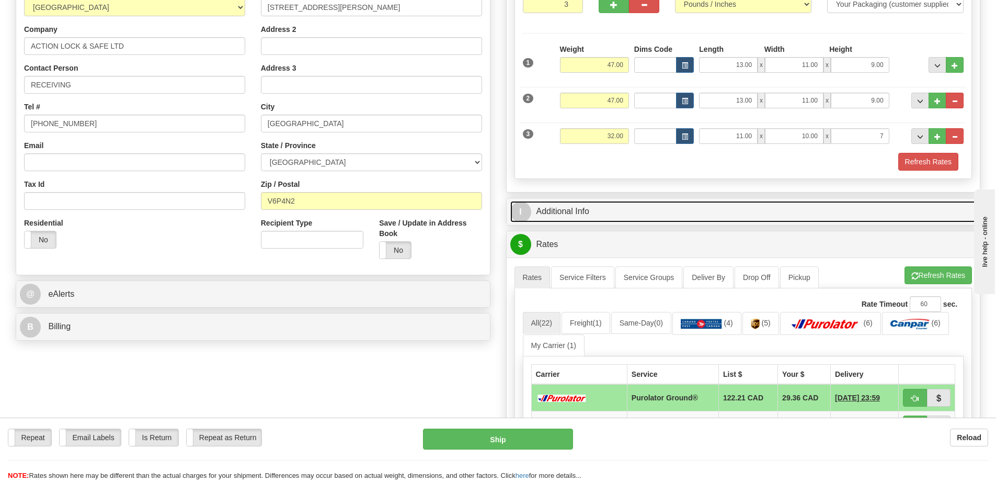
type input "7.00"
click at [578, 210] on link "I Additional Info" at bounding box center [743, 211] width 467 height 21
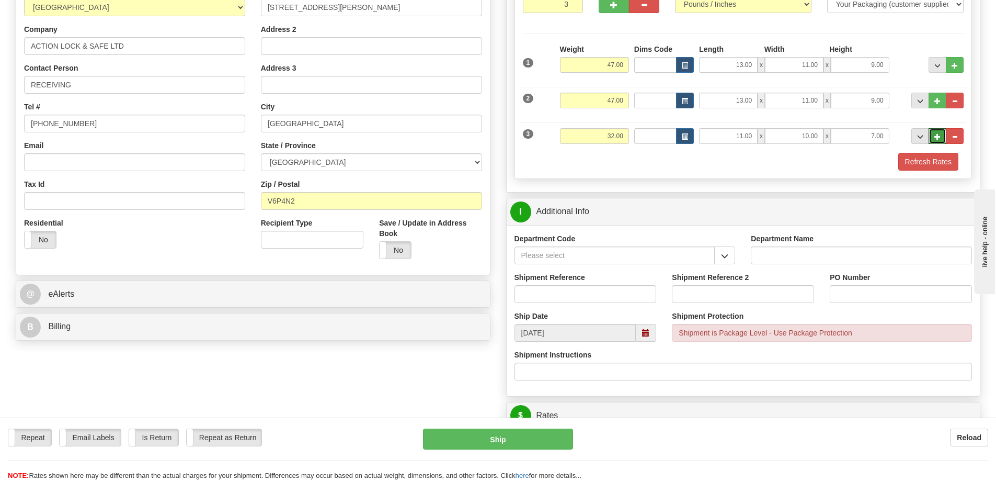
click at [935, 132] on button "..." at bounding box center [938, 136] width 18 height 16
type input "4"
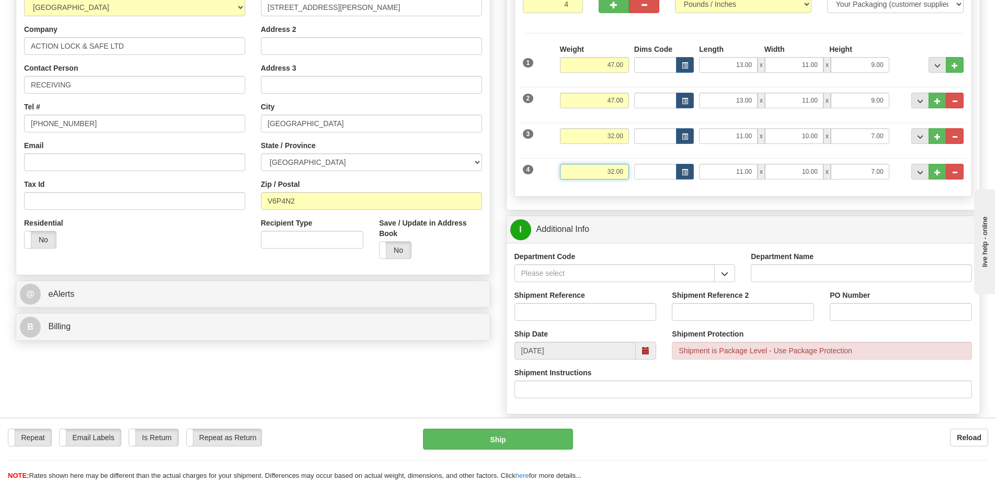
drag, startPoint x: 624, startPoint y: 169, endPoint x: 601, endPoint y: 174, distance: 23.4
click at [598, 174] on input "32.00" at bounding box center [594, 172] width 69 height 16
type input "2.00"
type input "7.00"
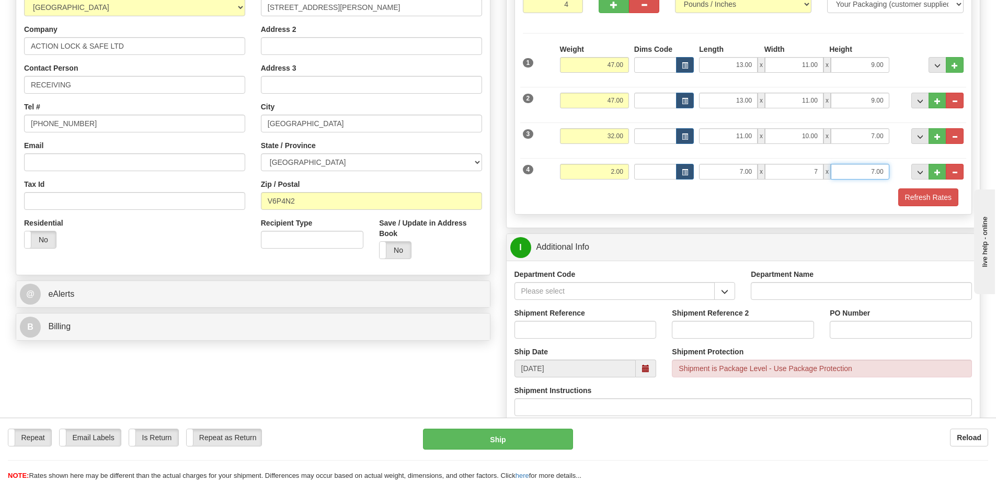
type input "7.00"
type input "4.00"
click at [766, 196] on div "Refresh Rates" at bounding box center [743, 197] width 447 height 18
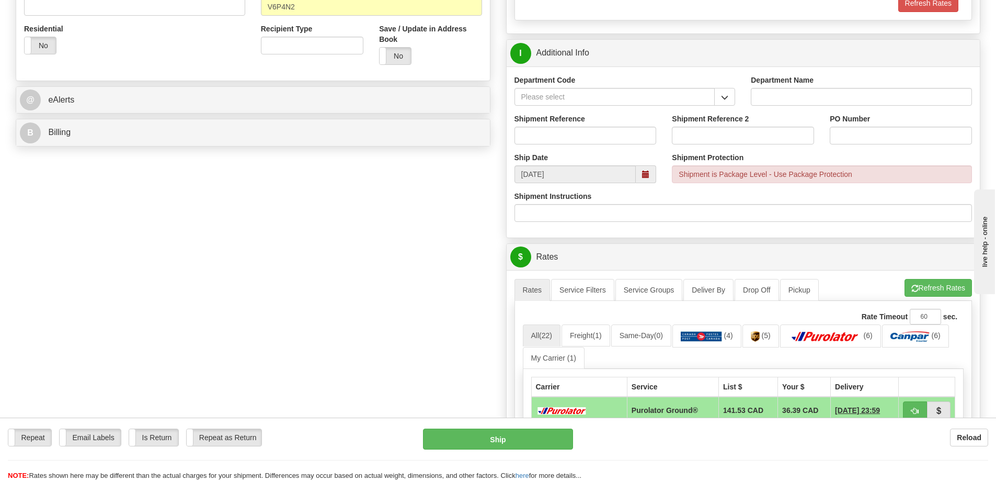
scroll to position [366, 0]
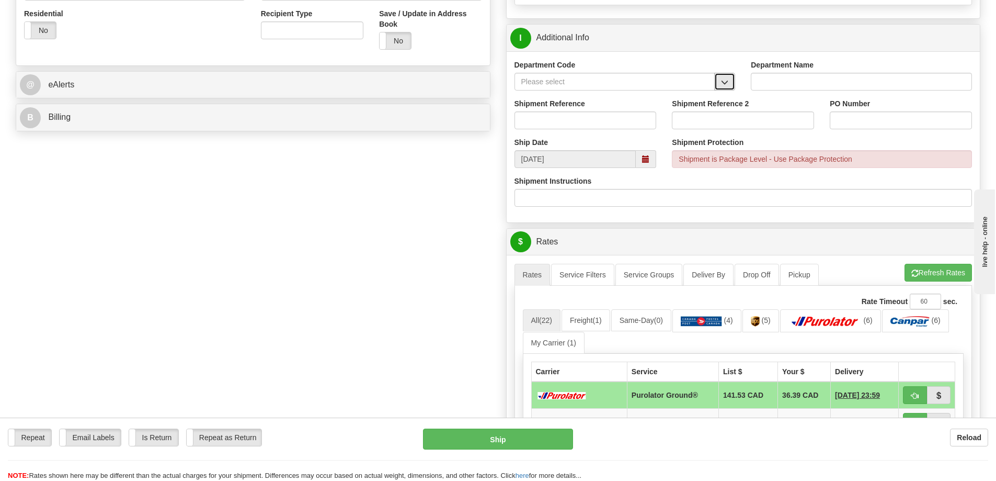
click at [729, 85] on button "button" at bounding box center [724, 82] width 21 height 18
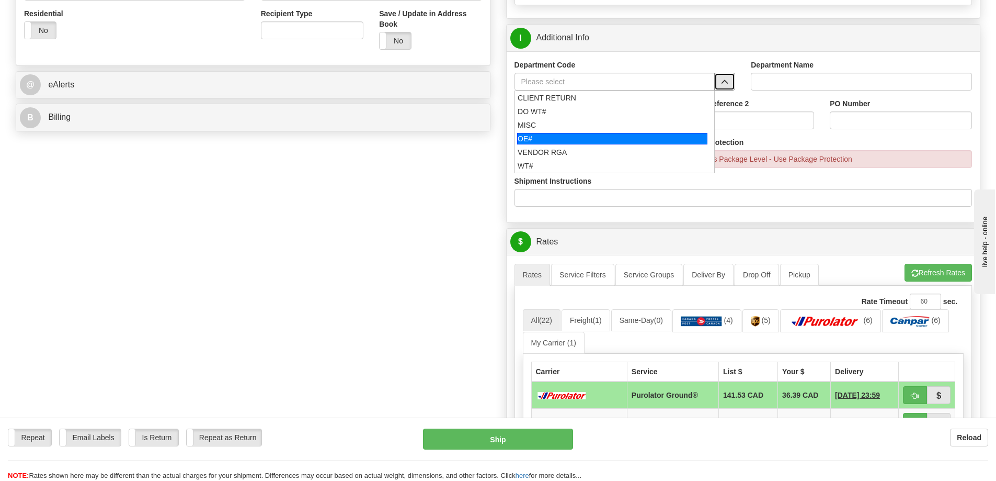
click at [645, 135] on div "OE#" at bounding box center [612, 139] width 190 height 12
type input "OE#"
type input "ORDERS"
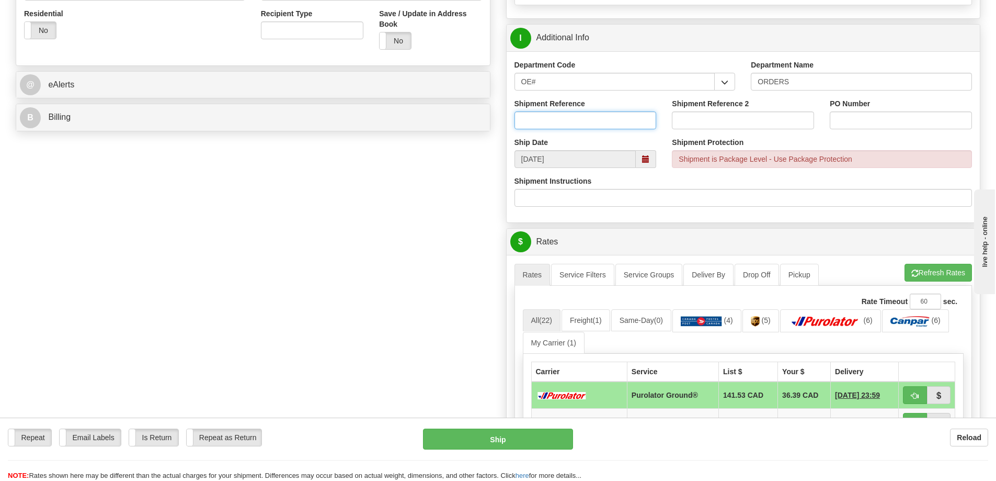
click at [623, 126] on input "Shipment Reference" at bounding box center [586, 120] width 142 height 18
click at [628, 128] on input "60033344-00" at bounding box center [586, 120] width 142 height 18
type input "60033344-00 60033288-00"
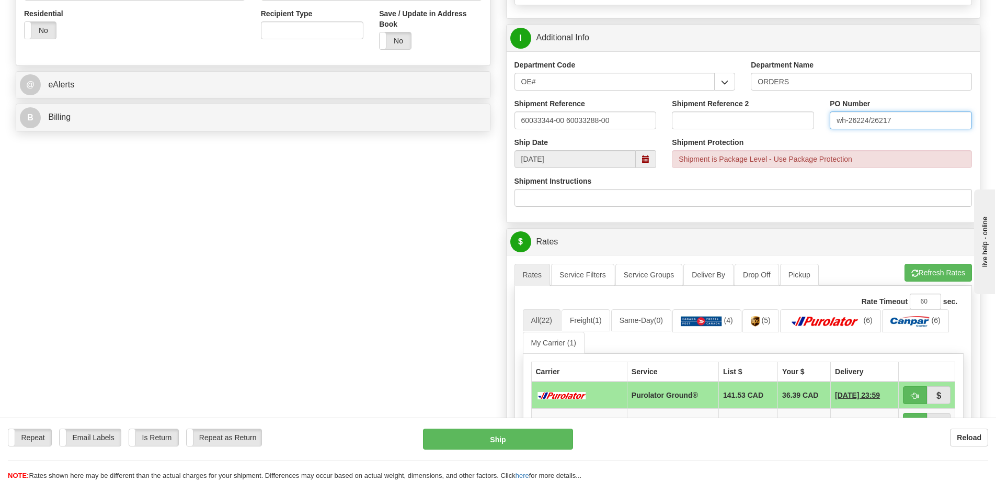
drag, startPoint x: 846, startPoint y: 118, endPoint x: 832, endPoint y: 108, distance: 16.8
click at [833, 116] on input "wh-26224/26217" at bounding box center [901, 120] width 142 height 18
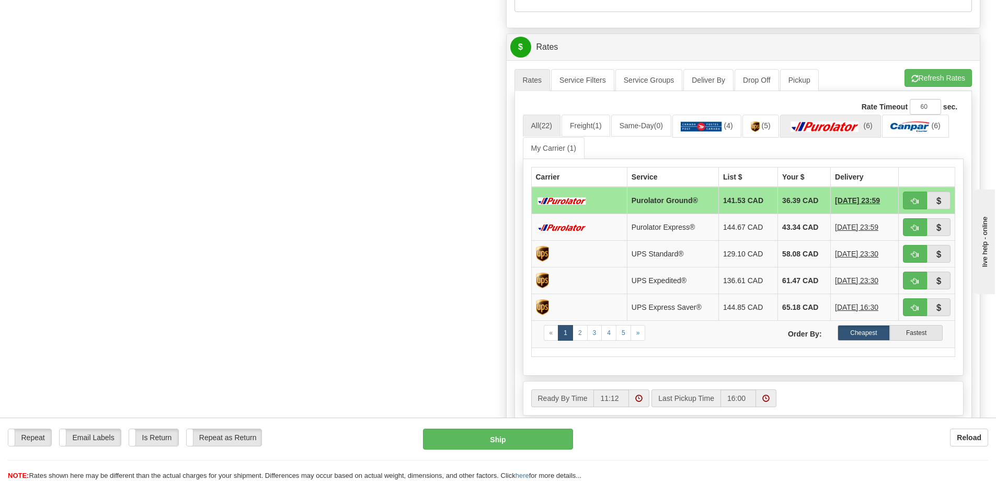
scroll to position [575, 0]
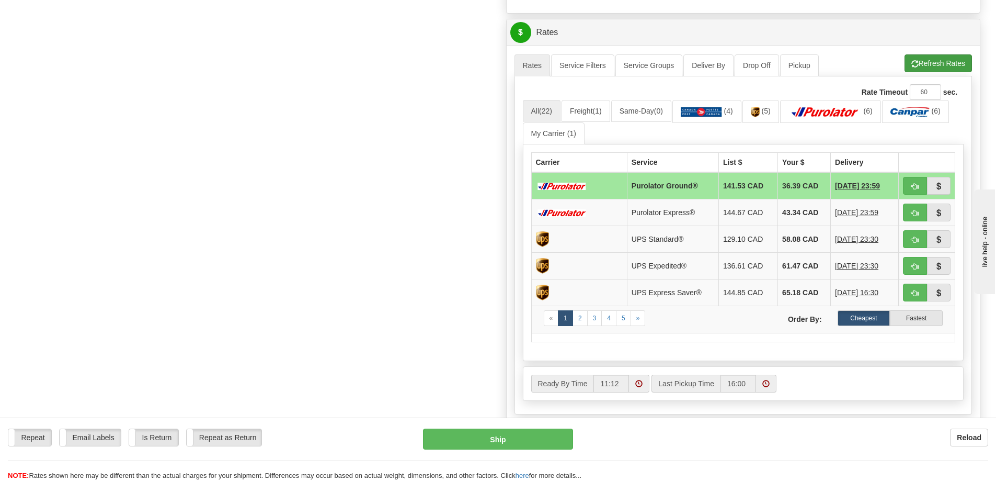
type input "WH-26224/26217"
click at [922, 57] on button "Refresh Rates" at bounding box center [938, 63] width 67 height 18
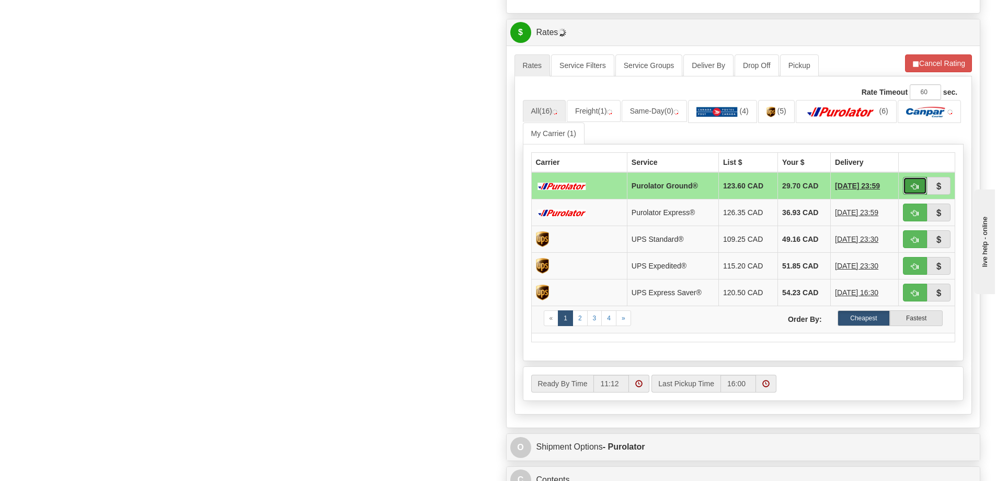
click at [912, 181] on button "button" at bounding box center [915, 186] width 24 height 18
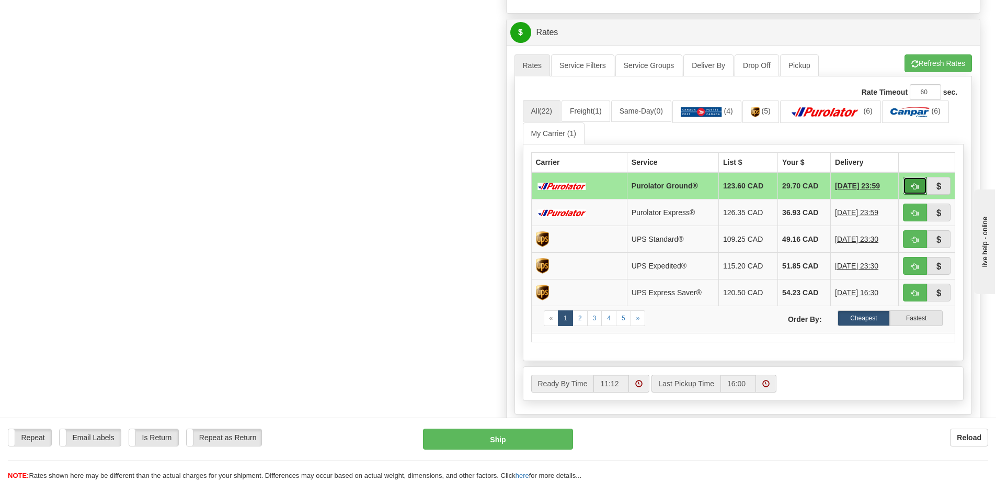
click at [907, 180] on button "button" at bounding box center [915, 186] width 24 height 18
type input "260"
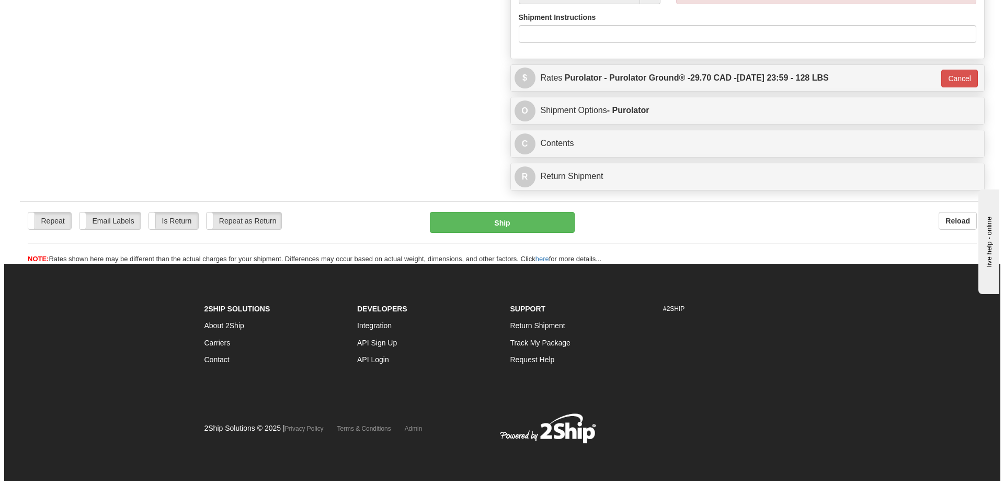
scroll to position [530, 0]
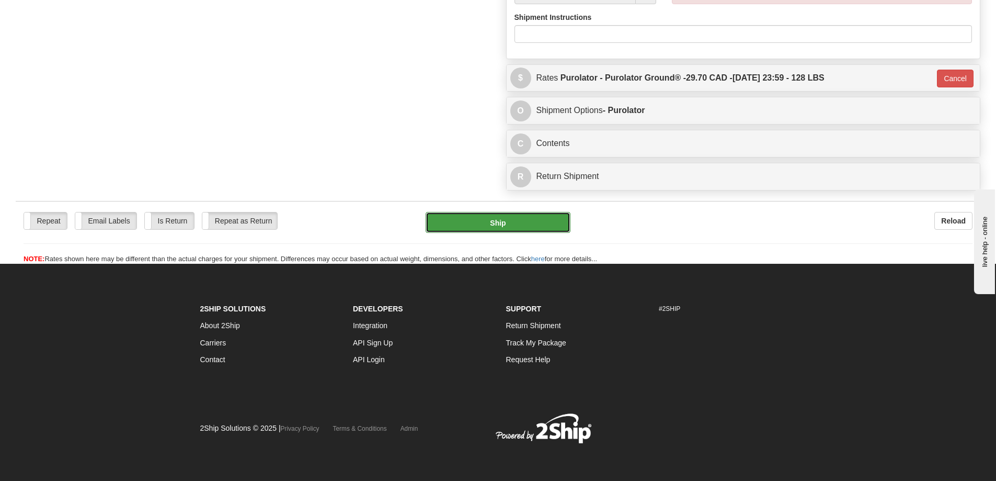
click at [473, 227] on button "Ship" at bounding box center [498, 222] width 145 height 21
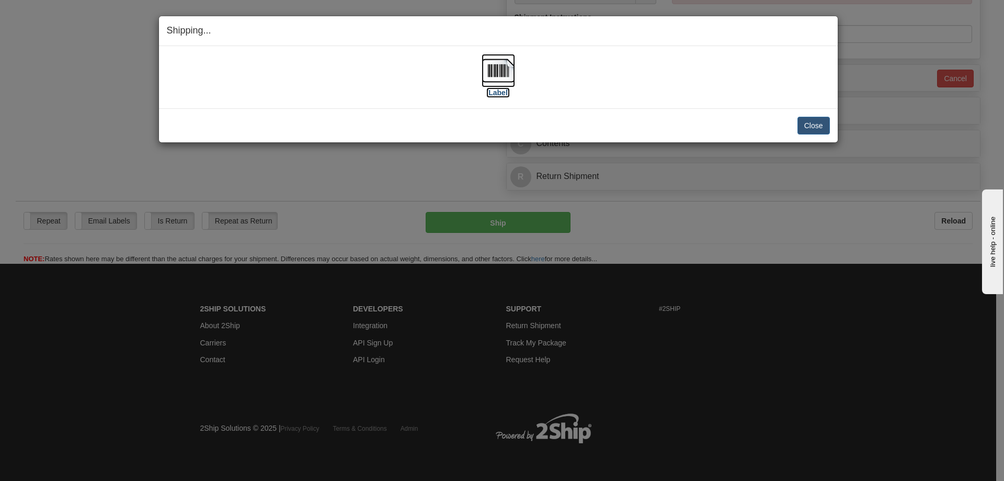
click at [498, 74] on img at bounding box center [498, 70] width 33 height 33
click at [817, 123] on button "Close" at bounding box center [814, 126] width 32 height 18
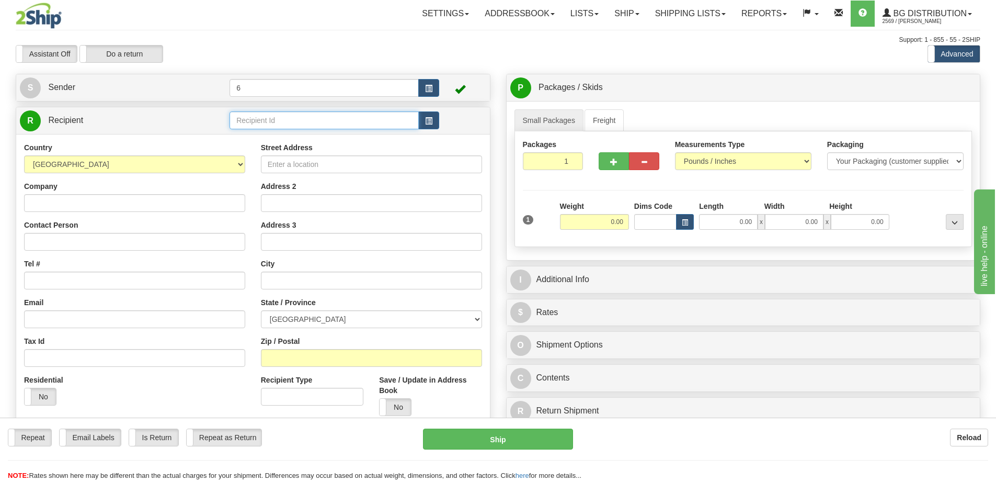
click at [262, 124] on input "text" at bounding box center [324, 120] width 189 height 18
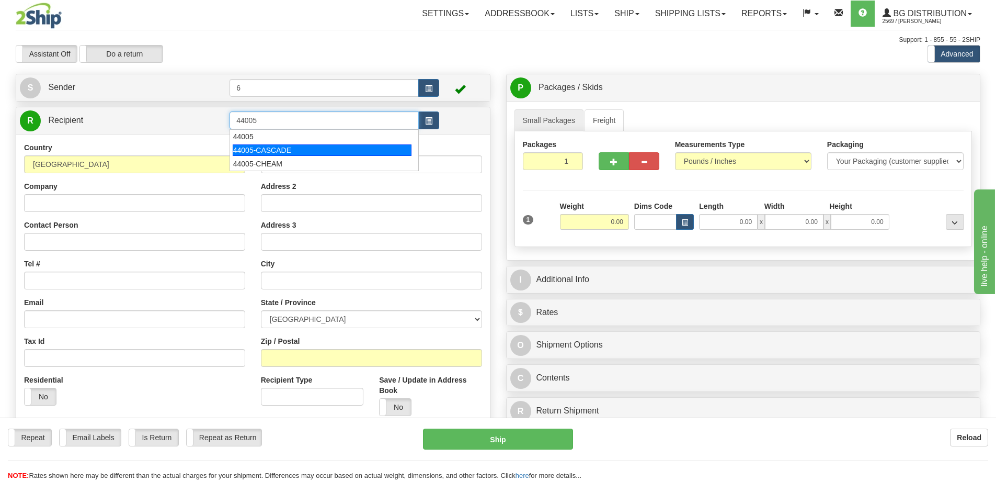
click at [272, 147] on div "44005-CASCADE" at bounding box center [322, 150] width 179 height 12
type input "44005-CASCADE"
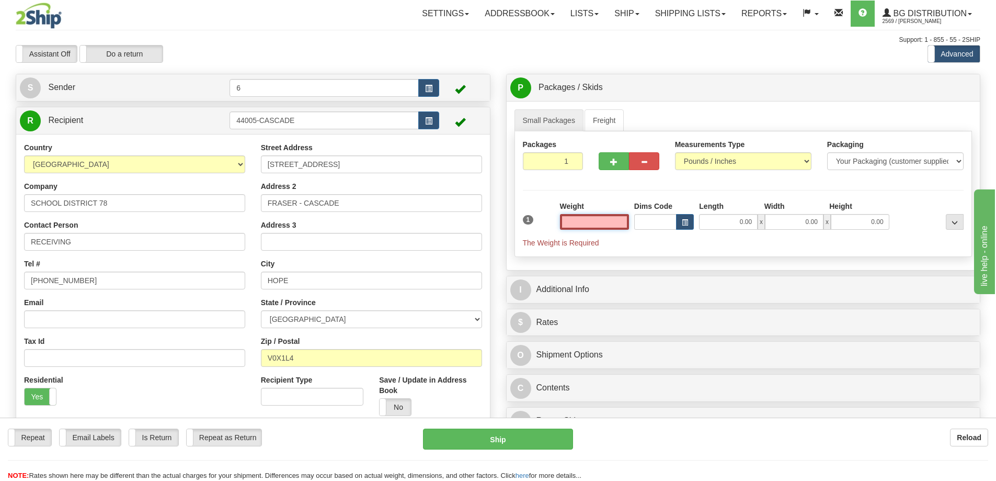
click at [596, 219] on input "text" at bounding box center [594, 222] width 69 height 16
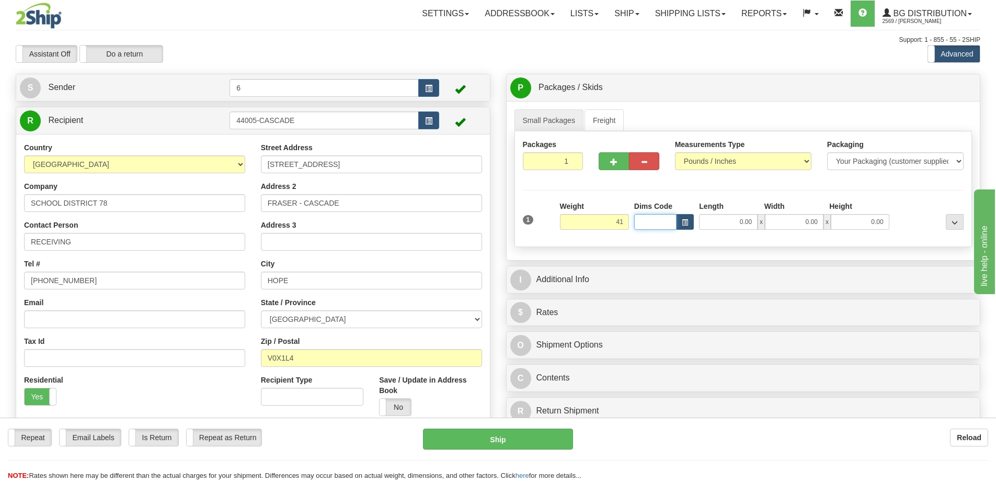
type input "41.00"
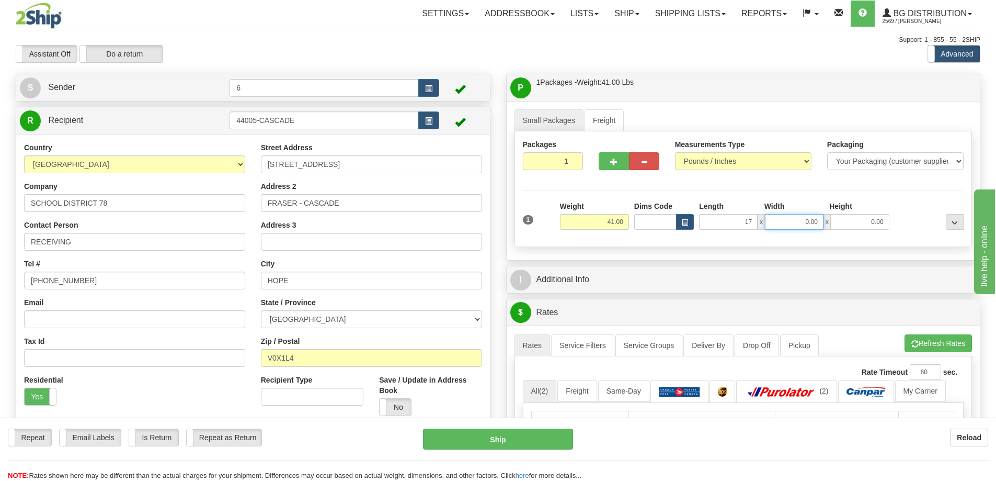
type input "17.00"
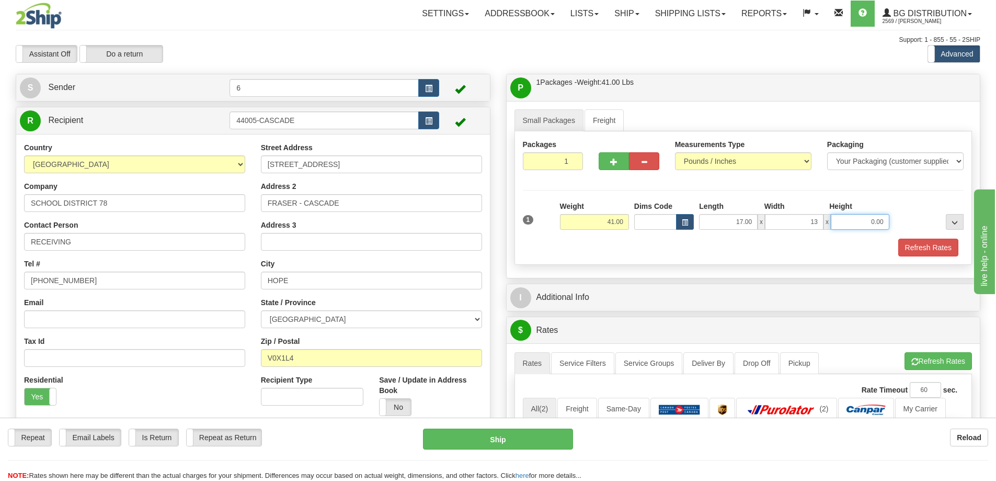
type input "13.00"
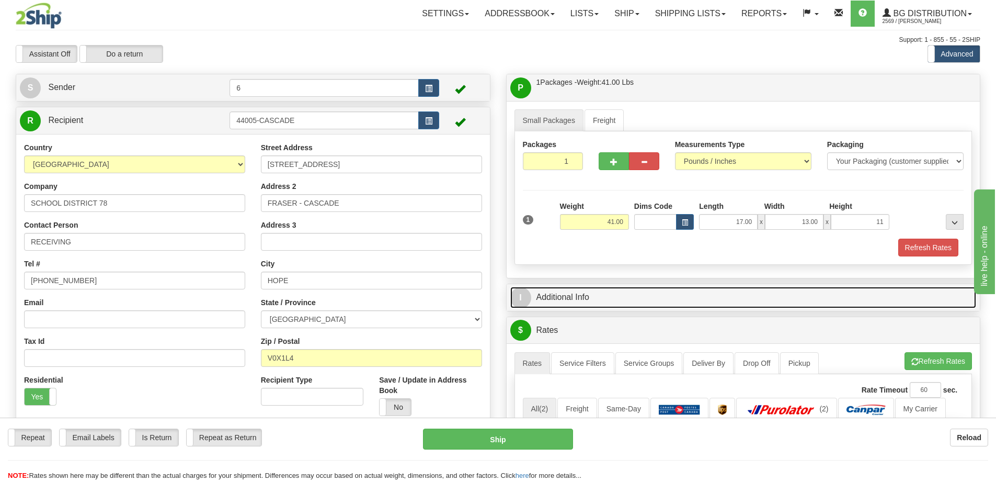
type input "11.00"
click at [583, 302] on link "I Additional Info" at bounding box center [743, 297] width 467 height 21
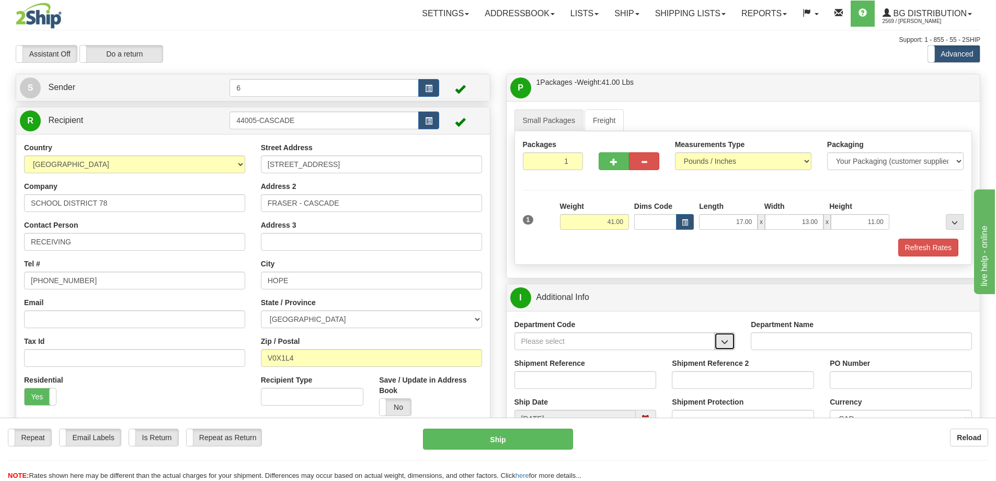
click at [726, 345] on span "button" at bounding box center [724, 341] width 7 height 7
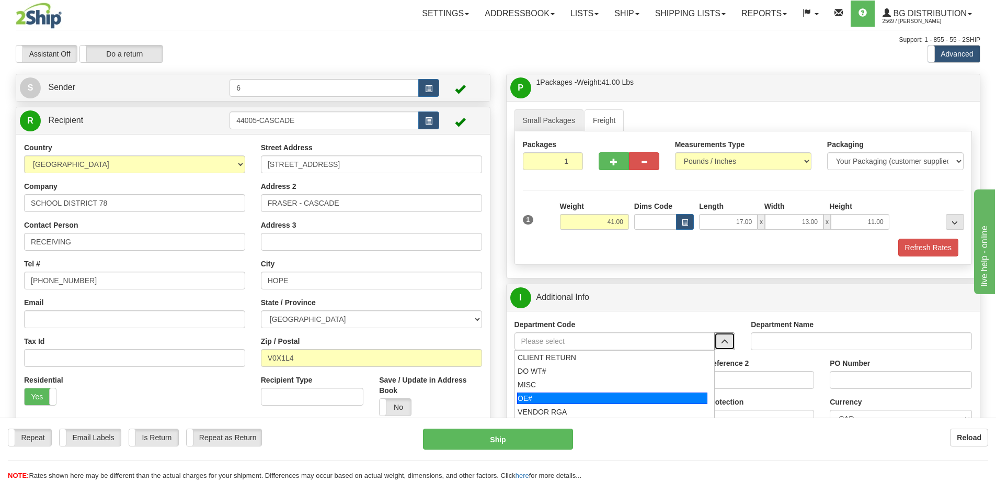
click at [581, 401] on div "OE#" at bounding box center [612, 398] width 190 height 12
type input "OE#"
type input "ORDERS"
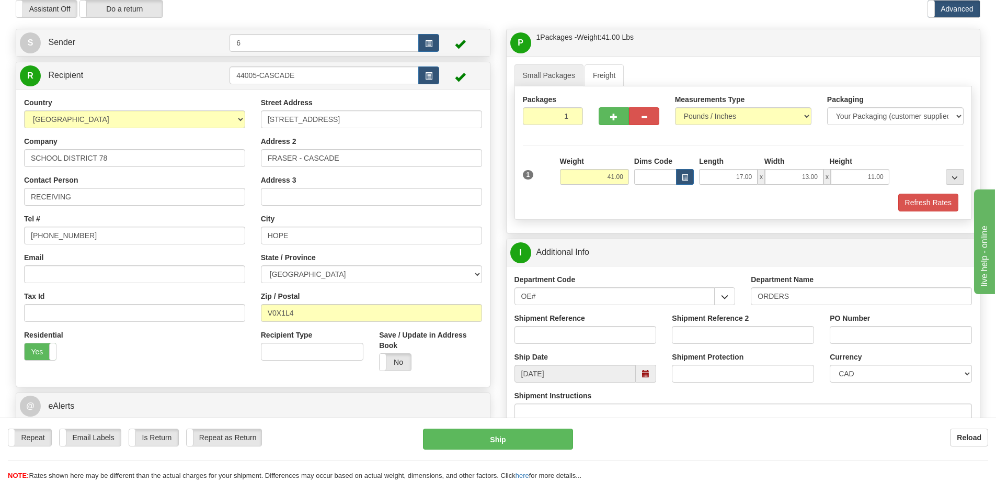
scroll to position [105, 0]
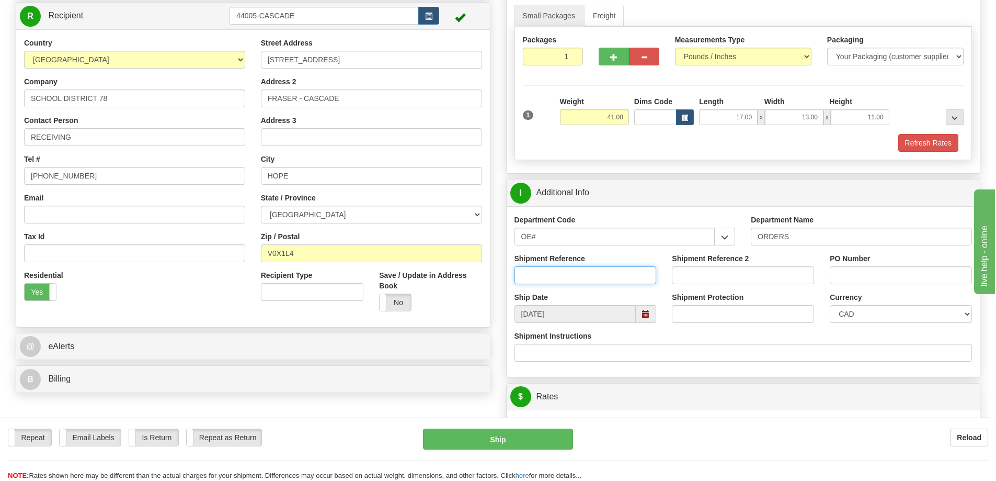
click at [584, 275] on input "Shipment Reference" at bounding box center [586, 275] width 142 height 18
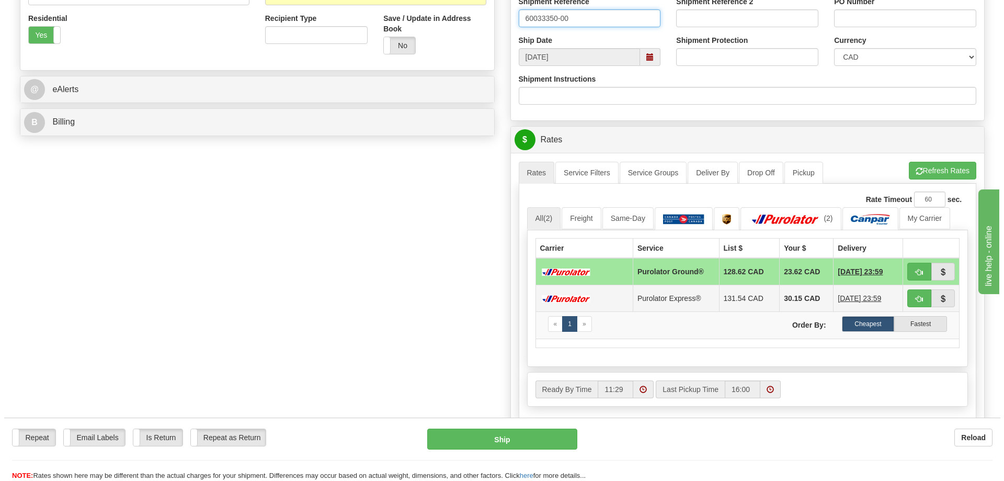
scroll to position [366, 0]
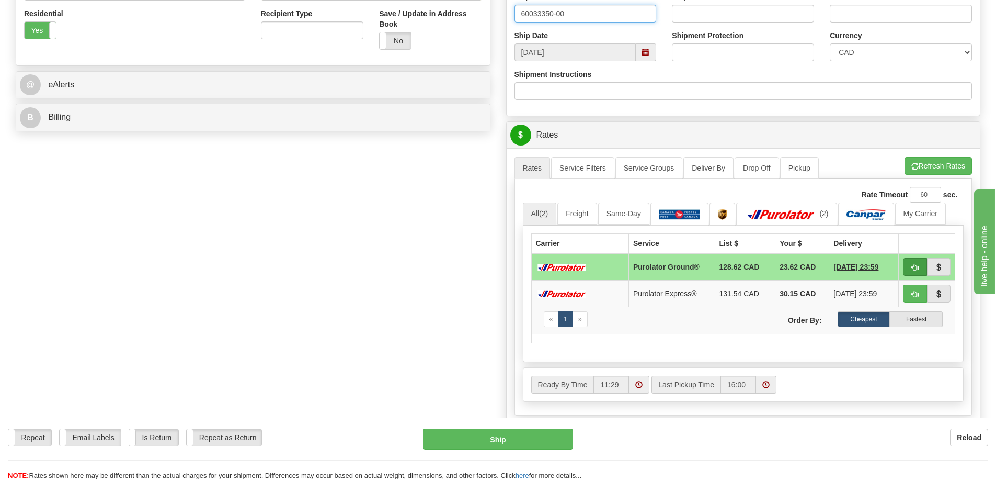
type input "60033350-00"
click at [915, 266] on span "button" at bounding box center [915, 267] width 7 height 7
type input "260"
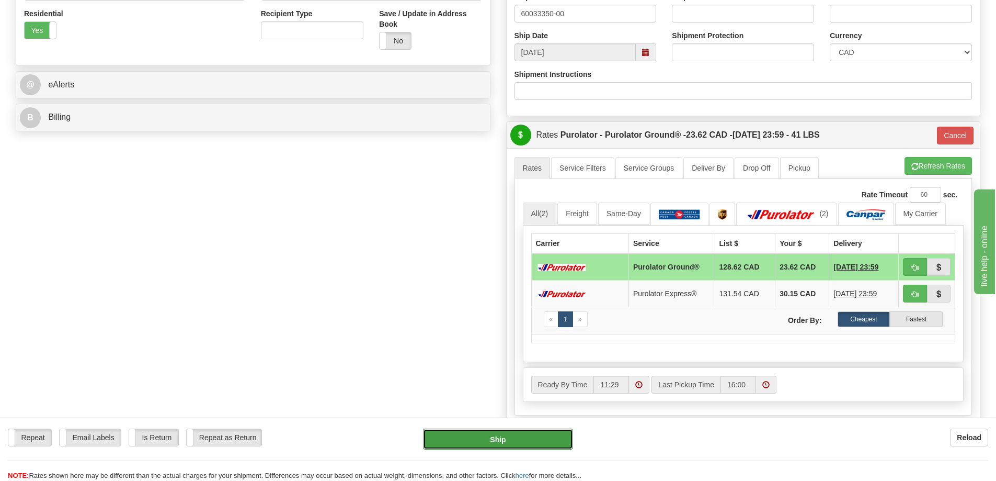
click at [529, 443] on button "Ship" at bounding box center [498, 438] width 150 height 21
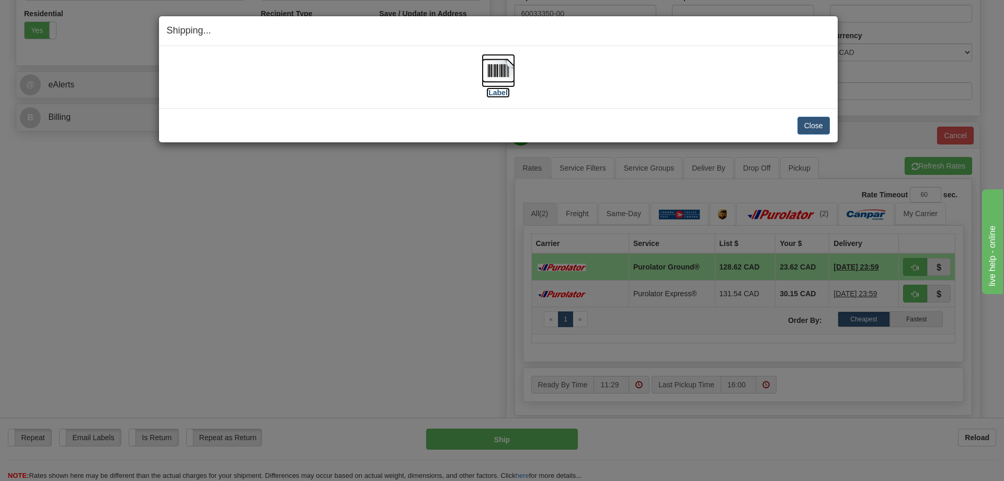
click at [496, 66] on img at bounding box center [498, 70] width 33 height 33
click at [809, 129] on button "Close" at bounding box center [814, 126] width 32 height 18
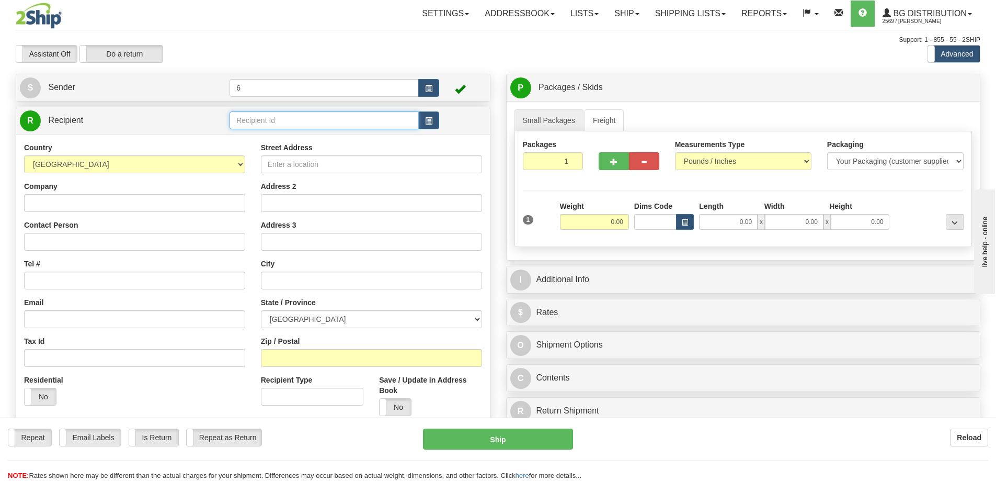
click at [254, 124] on input "text" at bounding box center [324, 120] width 189 height 18
click at [252, 134] on div "55000" at bounding box center [322, 137] width 179 height 12
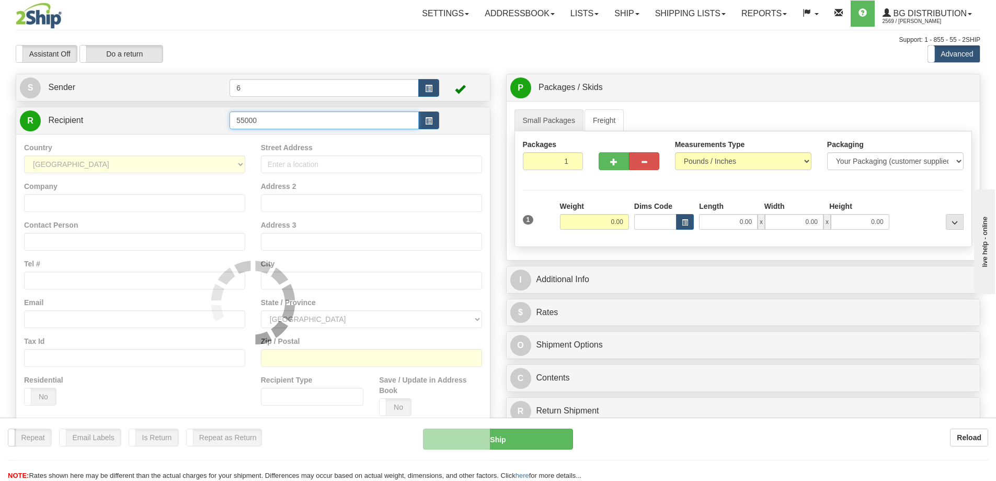
type input "55000"
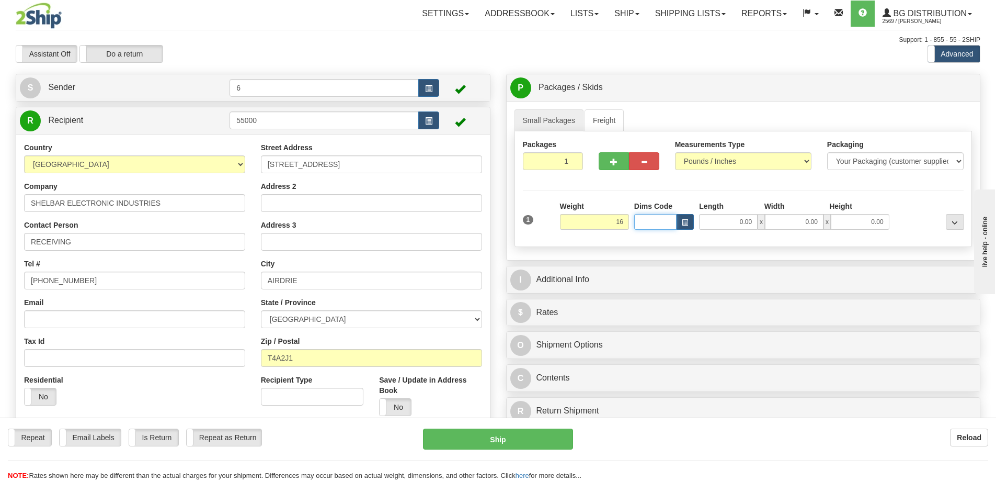
type input "16.00"
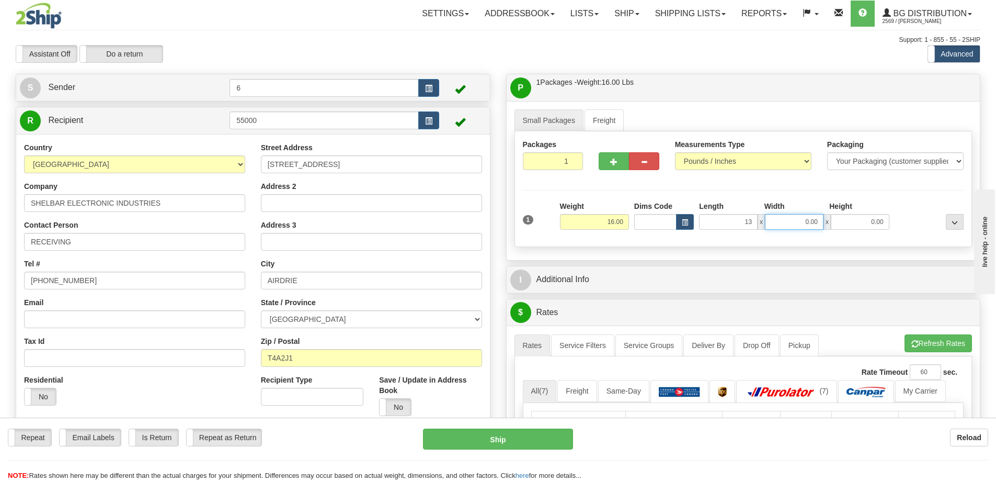
type input "13.00"
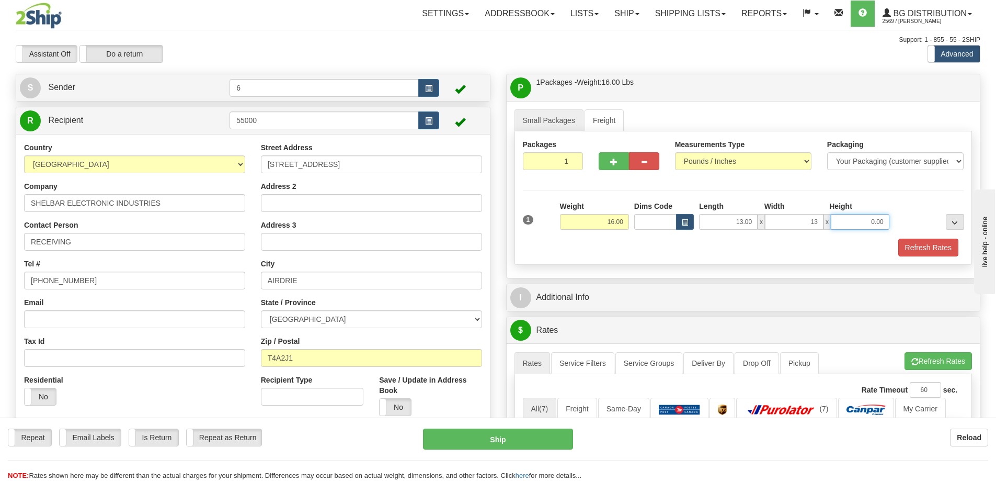
type input "13.00"
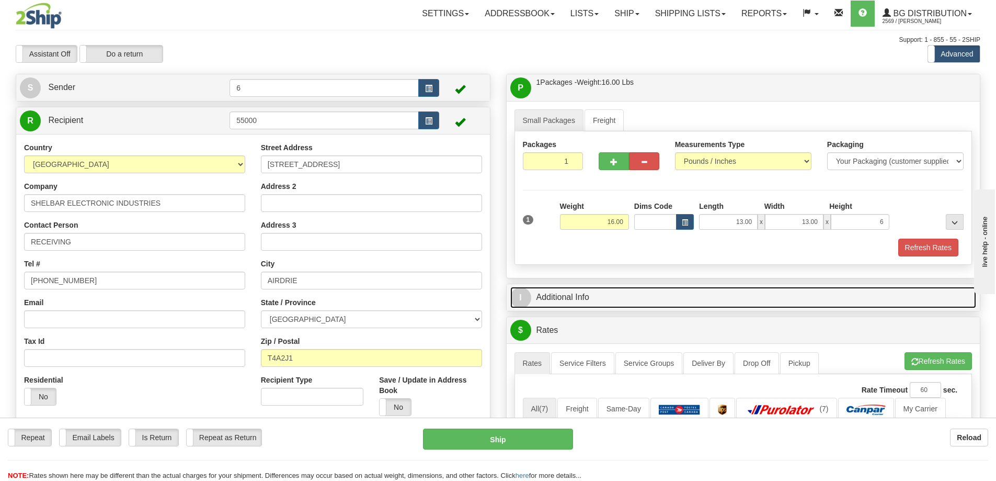
type input "6.00"
click at [600, 296] on link "I Additional Info" at bounding box center [743, 297] width 467 height 21
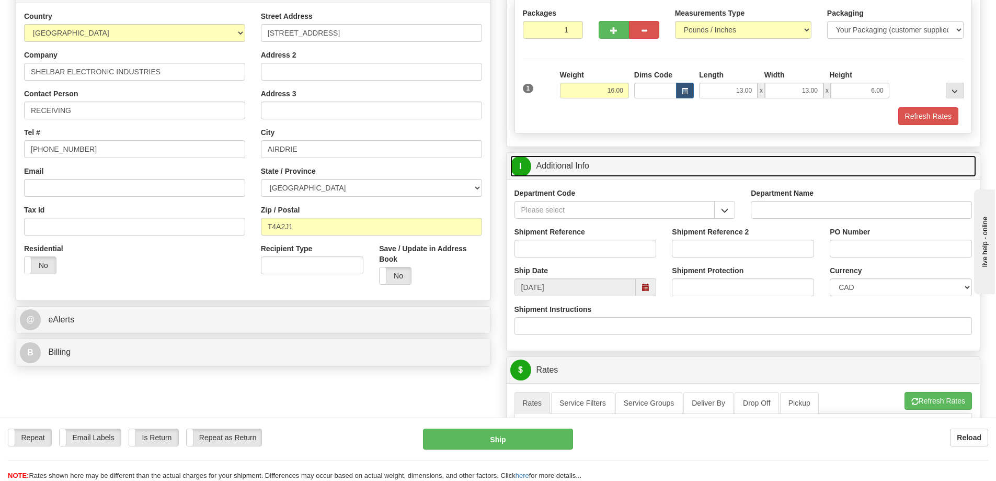
scroll to position [157, 0]
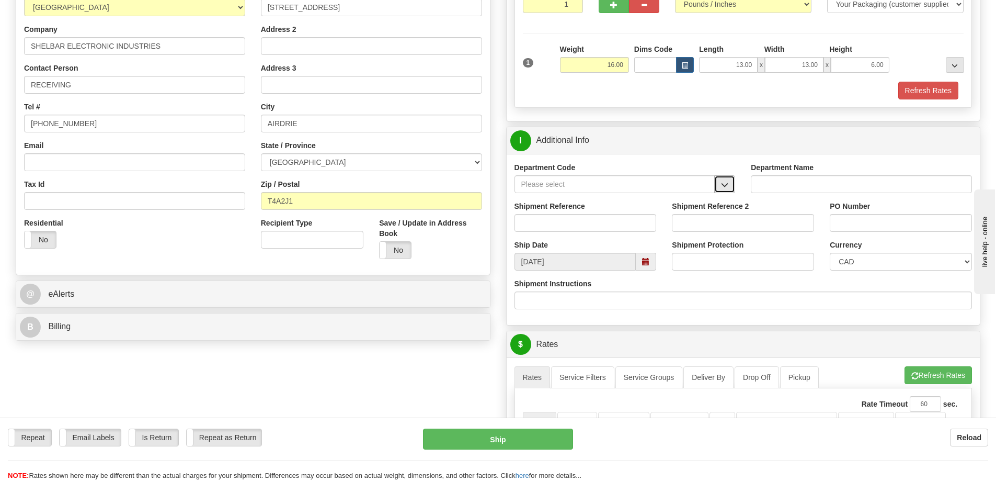
click at [729, 184] on button "button" at bounding box center [724, 184] width 21 height 18
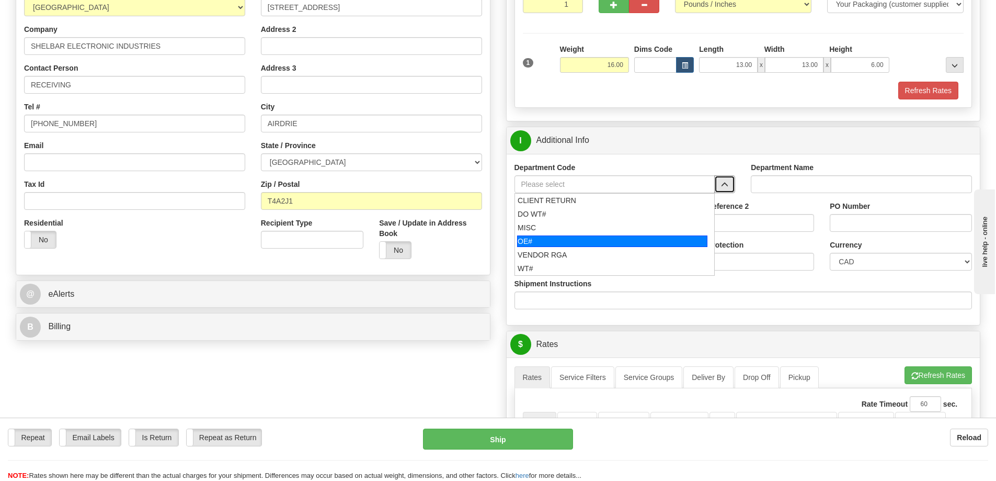
click at [618, 236] on div "OE#" at bounding box center [612, 241] width 190 height 12
type input "OE#"
type input "ORDERS"
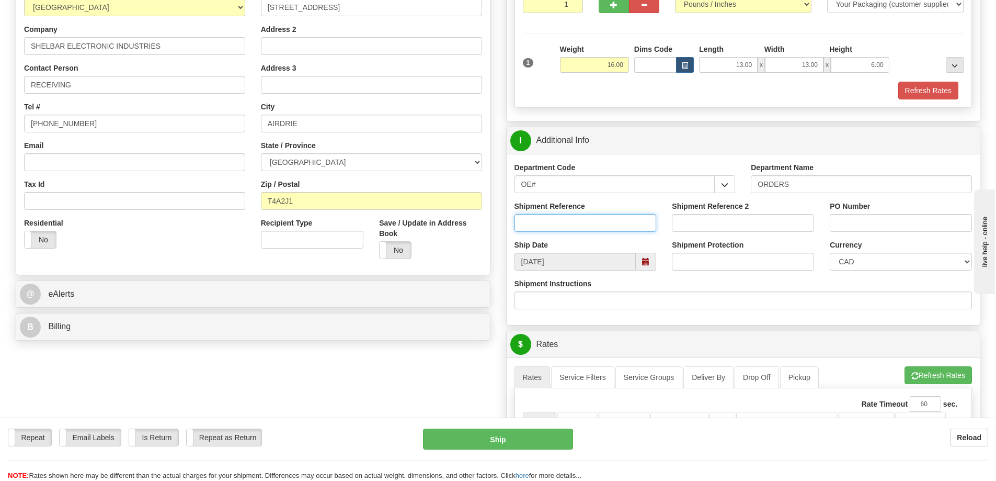
click at [631, 222] on input "Shipment Reference" at bounding box center [586, 223] width 142 height 18
type input "60033192-00"
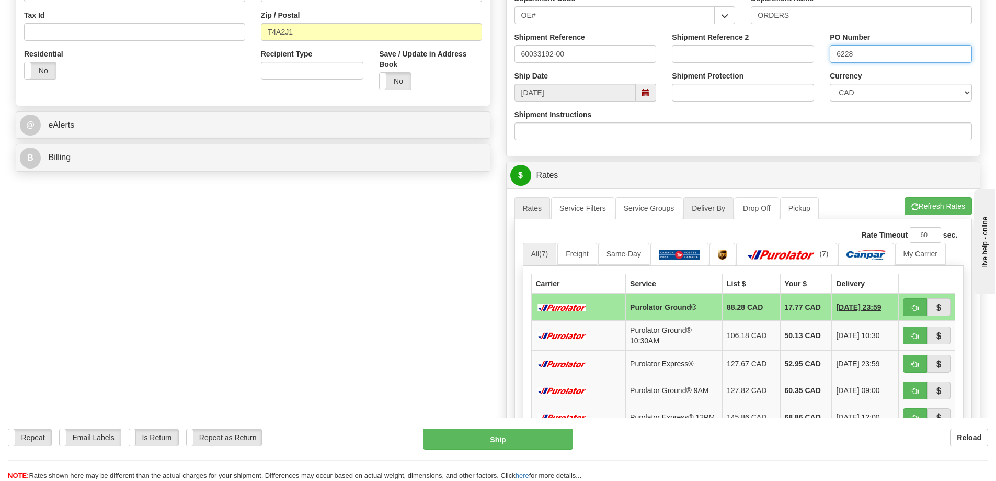
scroll to position [366, 0]
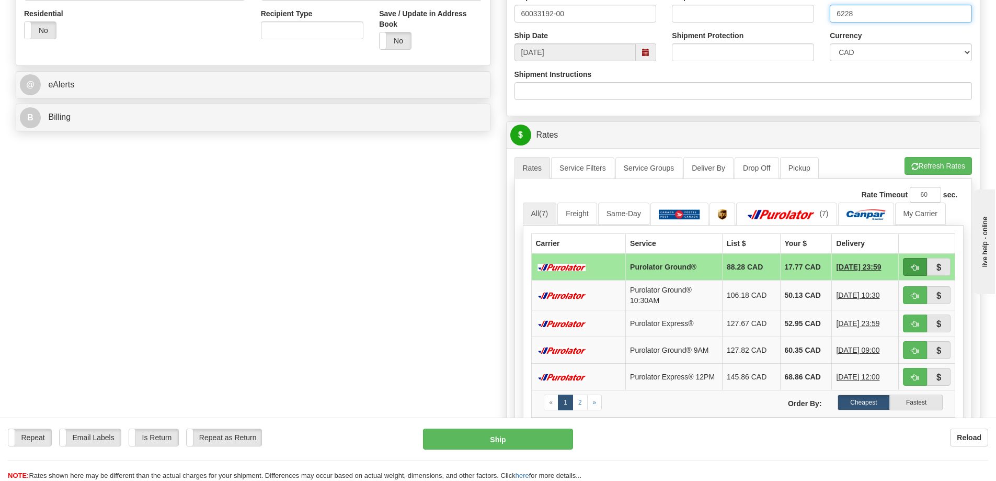
type input "6228"
click at [916, 271] on button "button" at bounding box center [915, 267] width 24 height 18
type input "260"
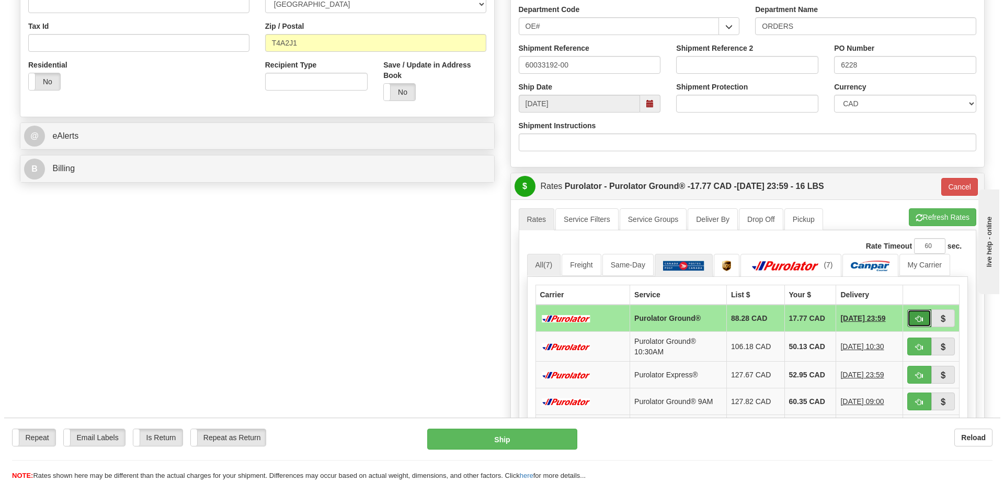
scroll to position [314, 0]
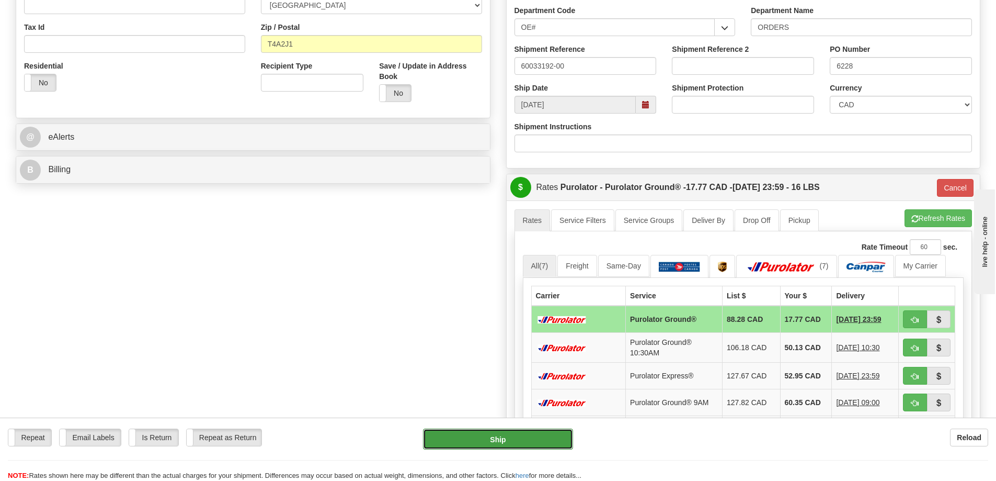
click at [511, 439] on button "Ship" at bounding box center [498, 438] width 150 height 21
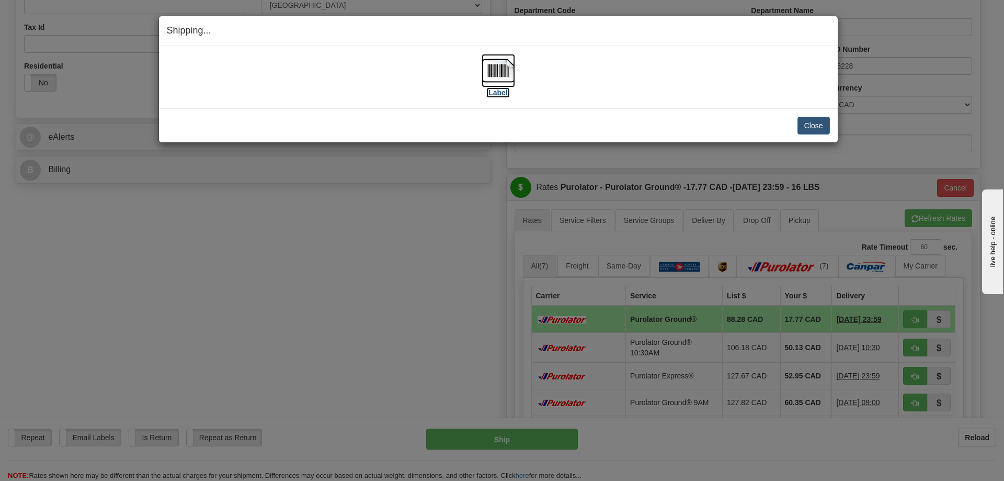
click at [496, 67] on img at bounding box center [498, 70] width 33 height 33
drag, startPoint x: 806, startPoint y: 125, endPoint x: 783, endPoint y: 124, distance: 23.0
click at [806, 125] on button "Close" at bounding box center [814, 126] width 32 height 18
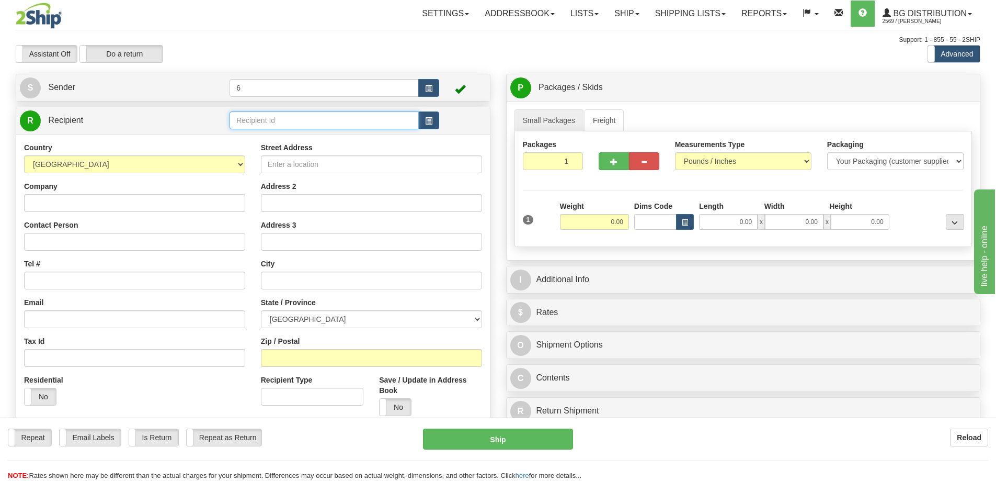
click at [319, 126] on input "text" at bounding box center [324, 120] width 189 height 18
click at [304, 133] on div "45028" at bounding box center [322, 137] width 179 height 12
type input "45028"
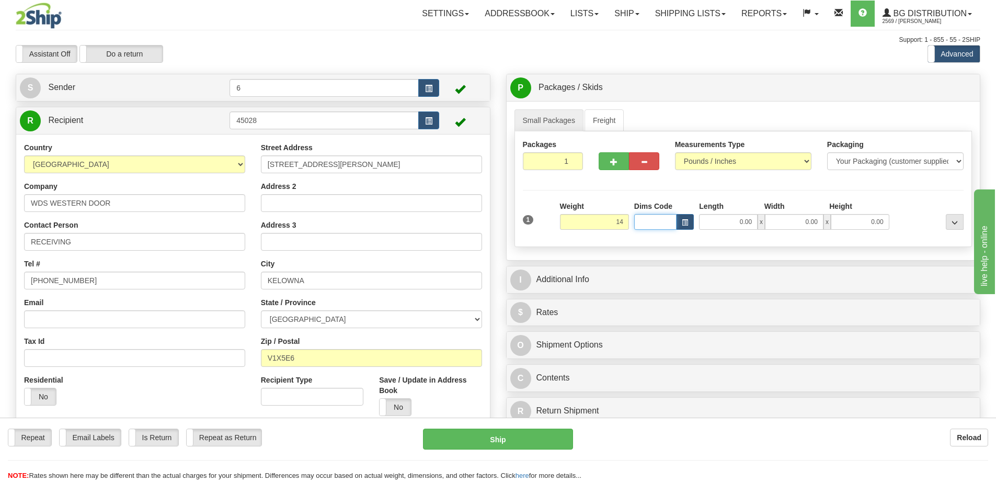
type input "14.00"
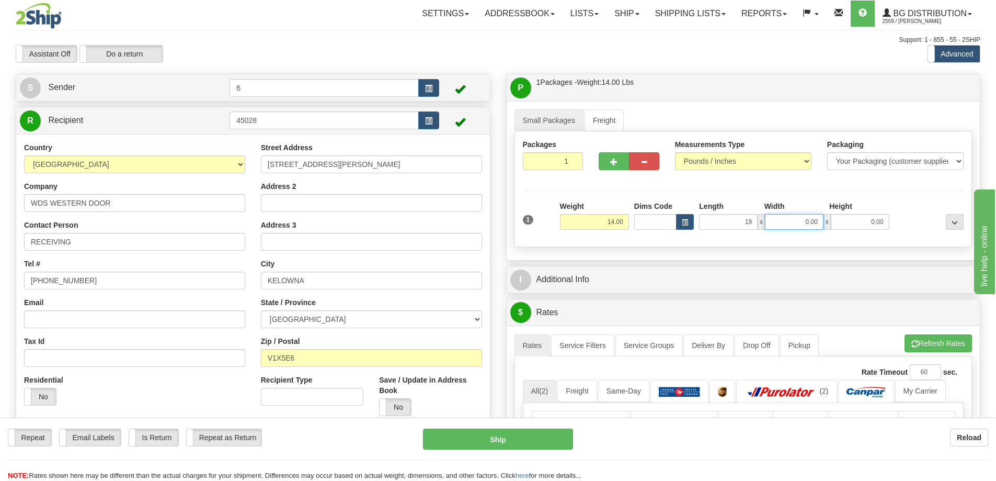
type input "19.00"
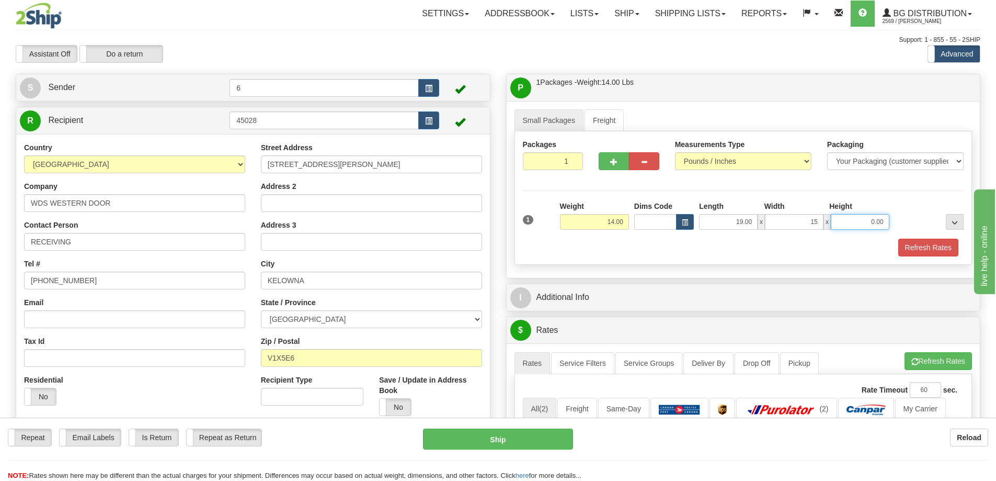
type input "15.00"
type input "7.00"
click at [610, 161] on span "button" at bounding box center [613, 161] width 7 height 7
radio input "true"
type input "2"
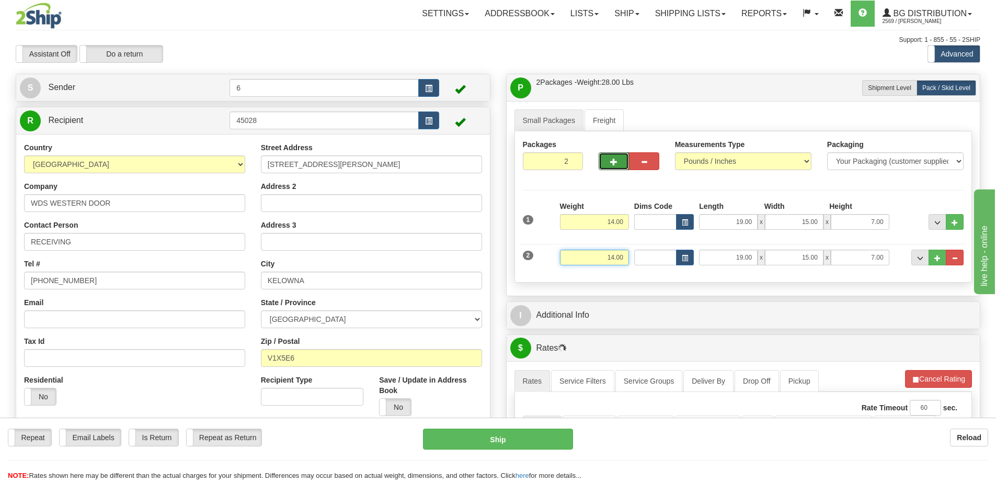
click at [622, 257] on input "14.00" at bounding box center [594, 257] width 69 height 16
type input "10.00"
type input "54.00"
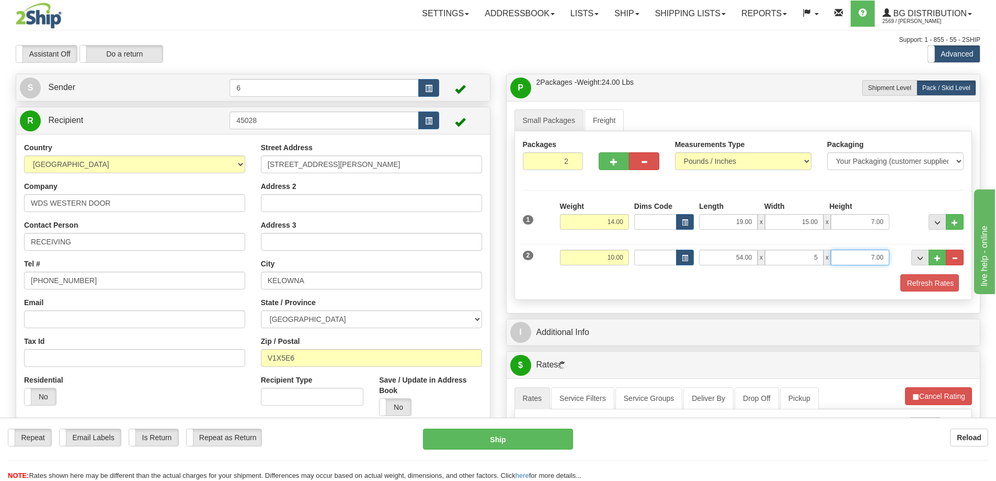
type input "5.00"
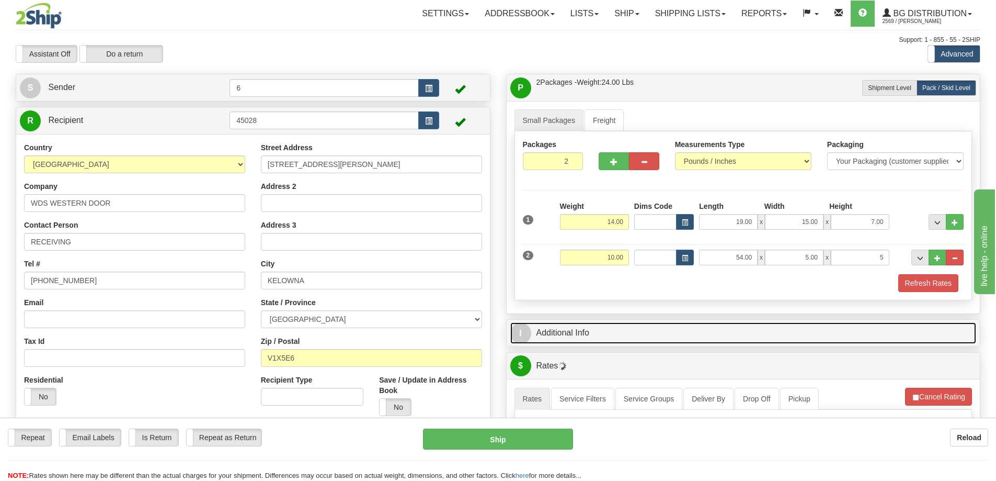
type input "5.00"
drag, startPoint x: 711, startPoint y: 329, endPoint x: 680, endPoint y: 311, distance: 35.6
click at [712, 329] on link "I Additional Info" at bounding box center [743, 332] width 467 height 21
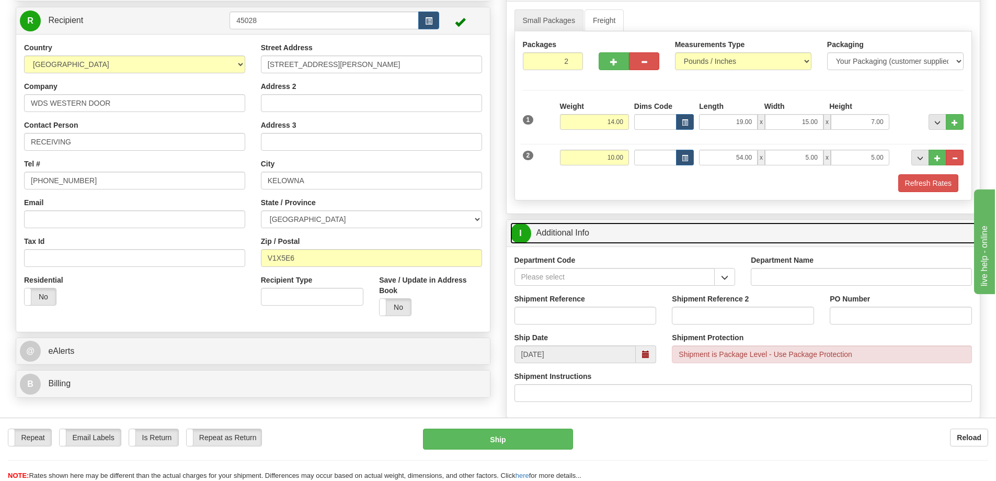
scroll to position [105, 0]
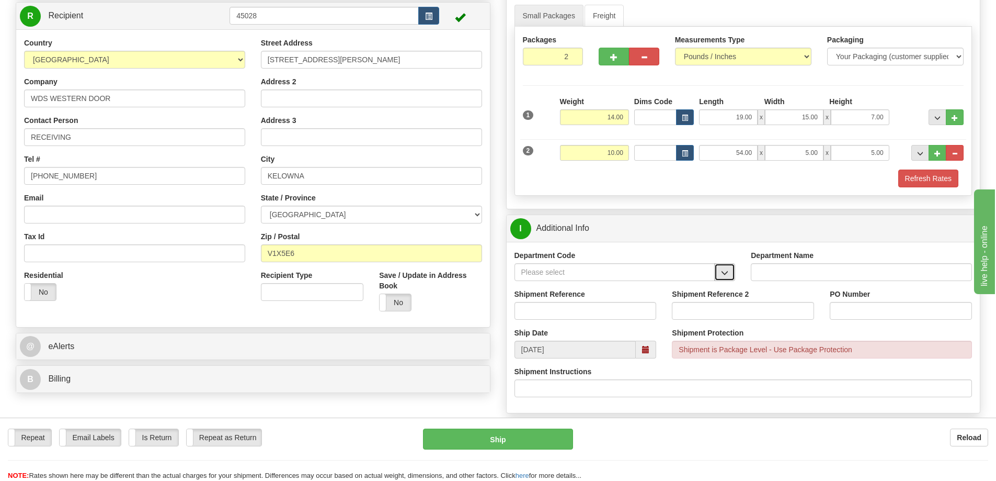
click at [729, 272] on button "button" at bounding box center [724, 272] width 21 height 18
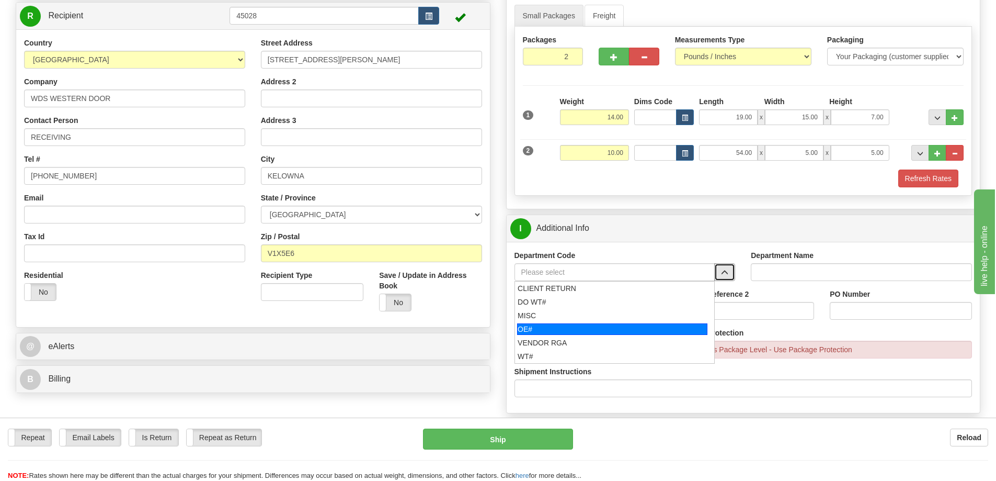
click at [604, 324] on div "OE#" at bounding box center [612, 329] width 190 height 12
type input "OE#"
type input "ORDERS"
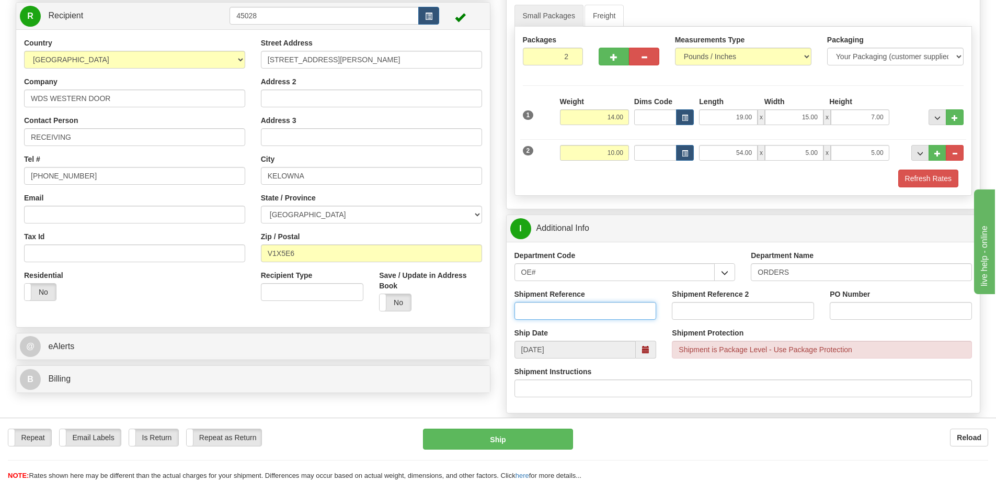
click at [610, 312] on input "Shipment Reference" at bounding box center [586, 311] width 142 height 18
type input "60033343 60033322 60033126"
click at [898, 313] on input "PO Number" at bounding box center [901, 311] width 142 height 18
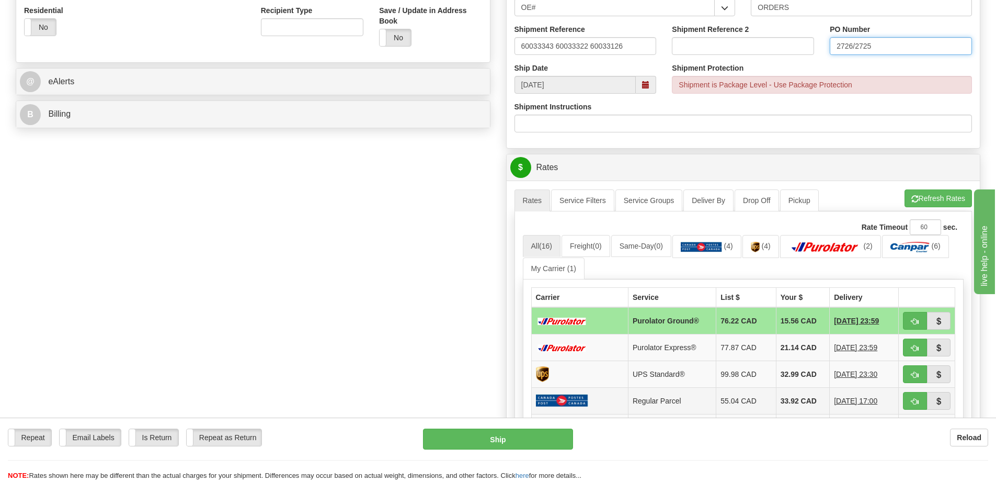
scroll to position [523, 0]
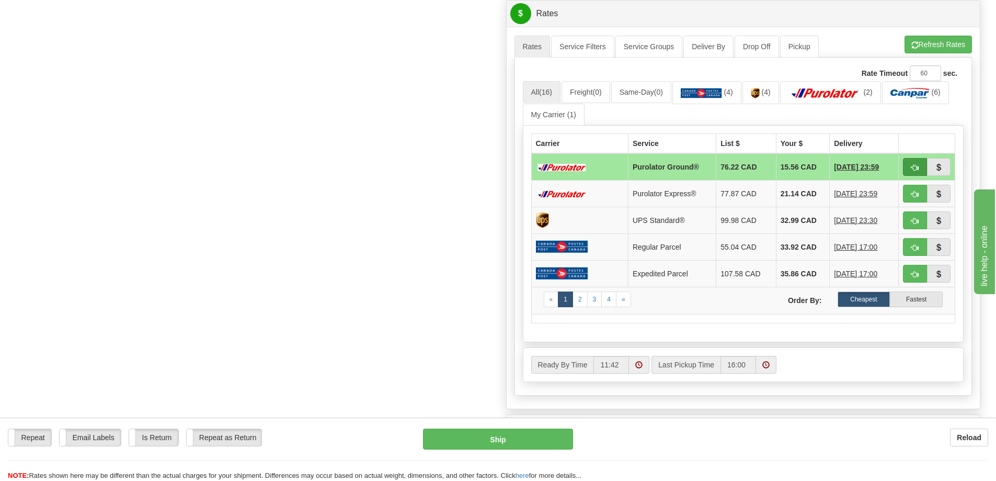
type input "2726/2725"
click at [918, 164] on span "button" at bounding box center [915, 167] width 7 height 7
type input "260"
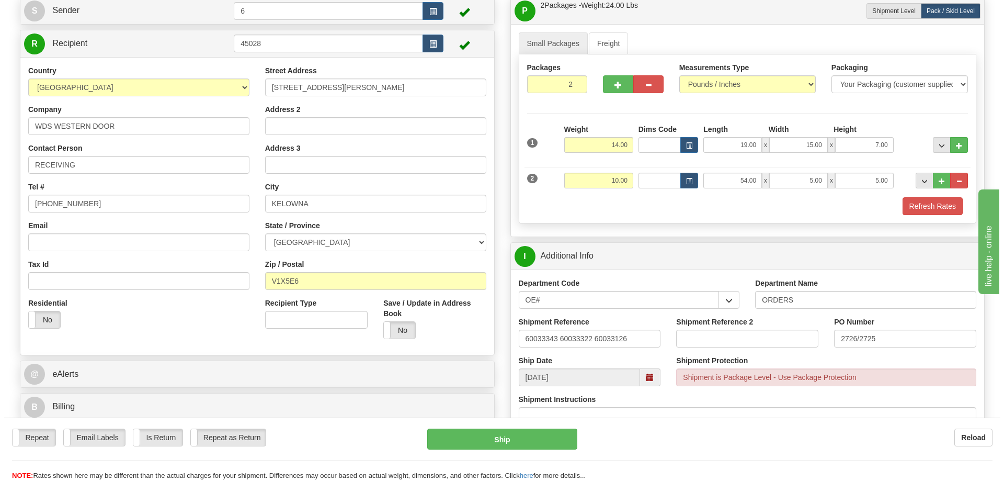
scroll to position [366, 0]
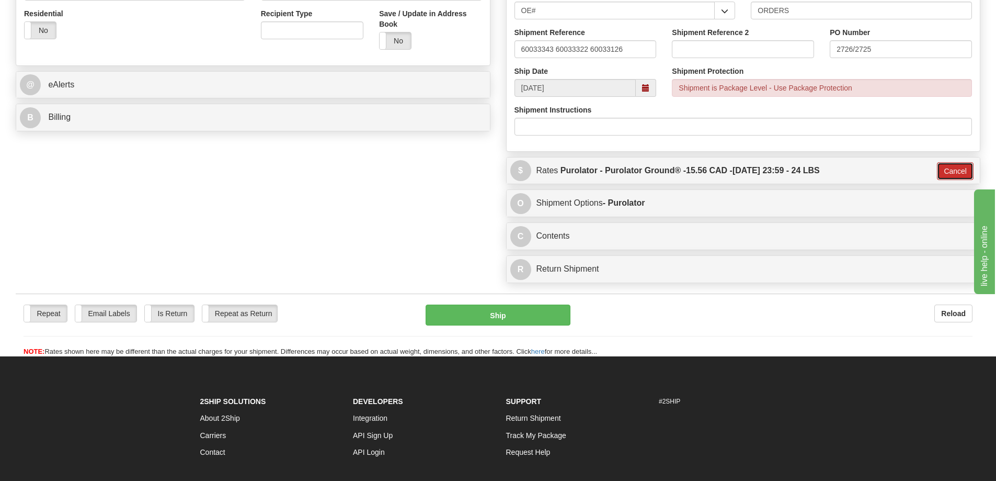
click at [958, 168] on button "Cancel" at bounding box center [955, 171] width 37 height 18
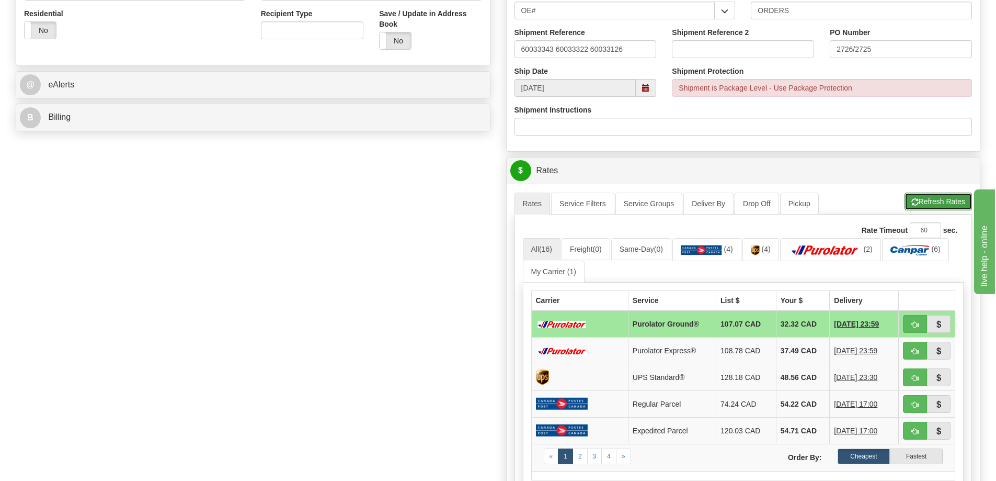
click at [925, 203] on button "Refresh Rates" at bounding box center [938, 201] width 67 height 18
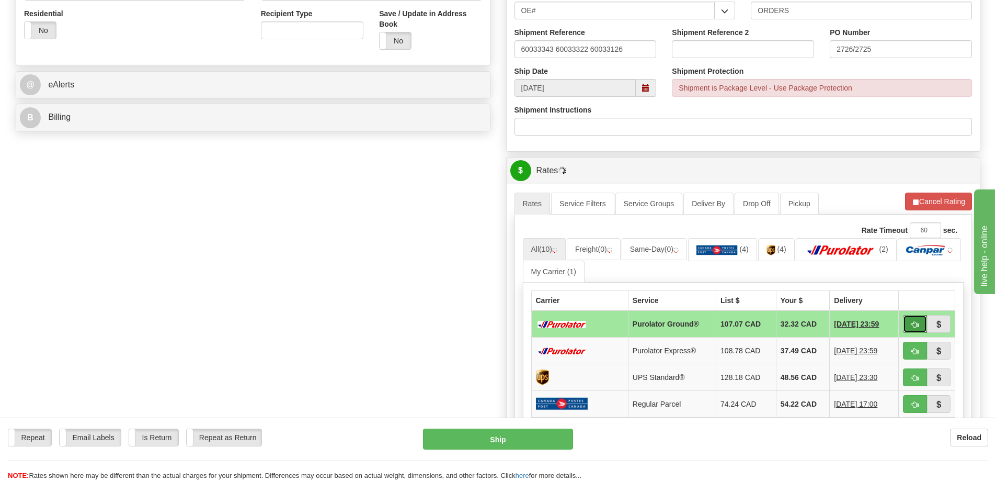
click at [915, 325] on span "button" at bounding box center [915, 324] width 7 height 7
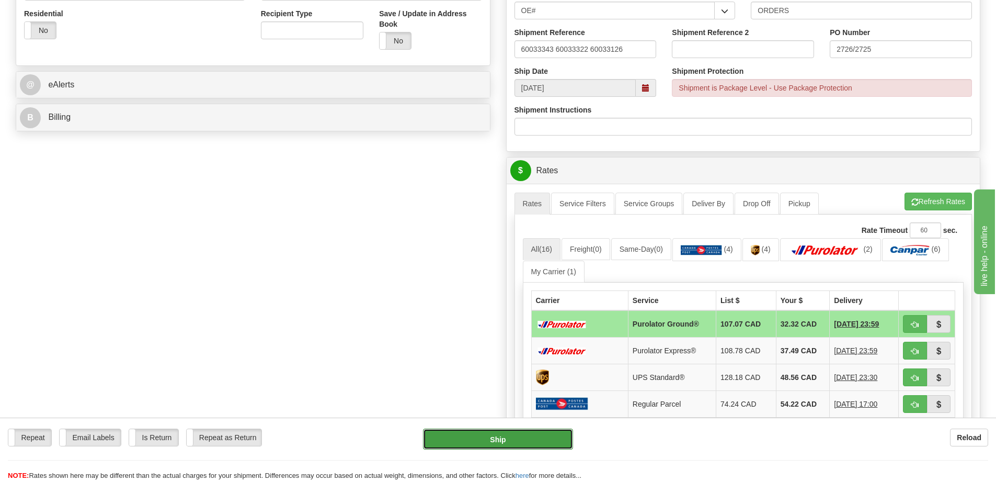
click at [525, 437] on button "Ship" at bounding box center [498, 438] width 150 height 21
type input "260"
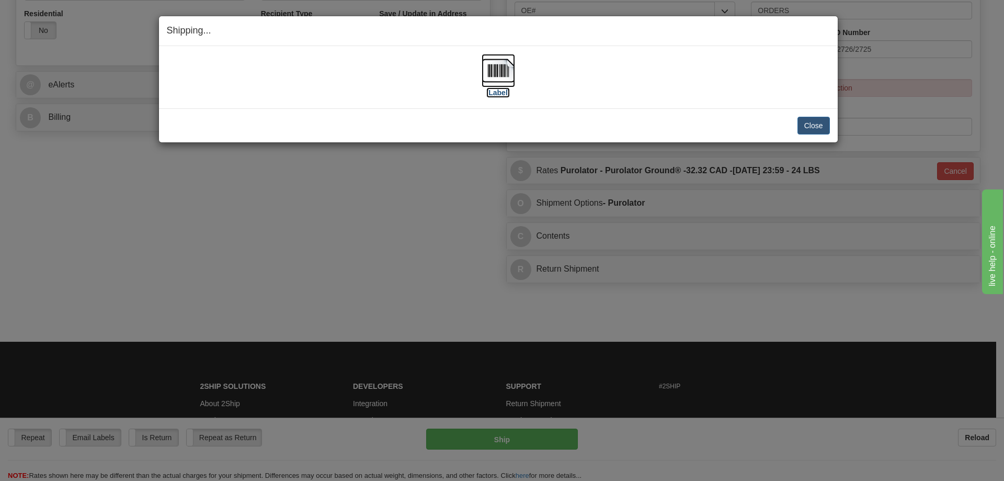
click at [501, 72] on img at bounding box center [498, 70] width 33 height 33
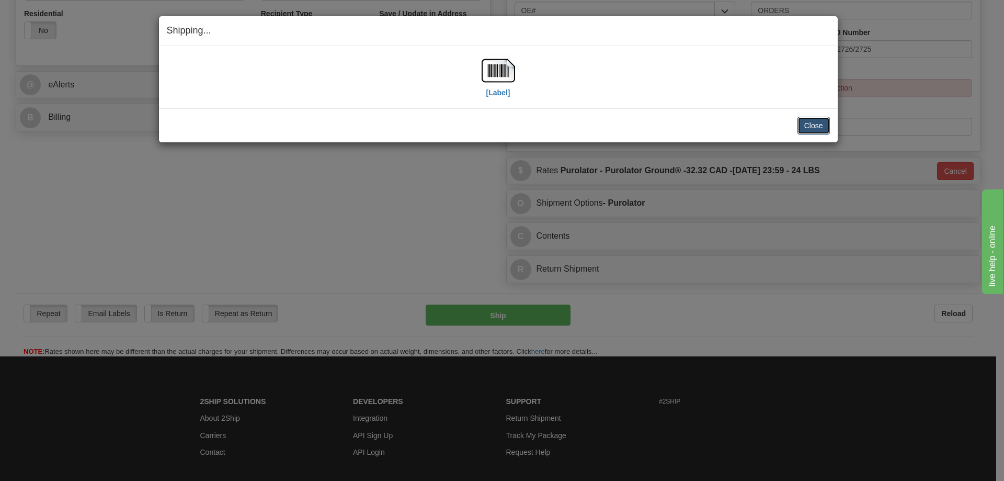
click at [817, 126] on button "Close" at bounding box center [814, 126] width 32 height 18
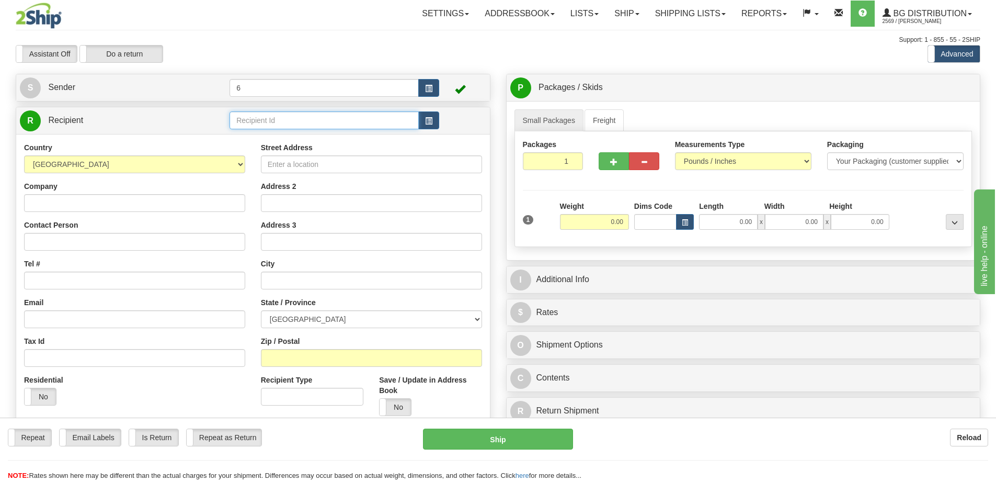
click at [276, 116] on input "text" at bounding box center [324, 120] width 189 height 18
drag, startPoint x: 254, startPoint y: 130, endPoint x: 257, endPoint y: 137, distance: 6.8
click at [255, 130] on li "43027" at bounding box center [324, 137] width 188 height 14
type input "43027"
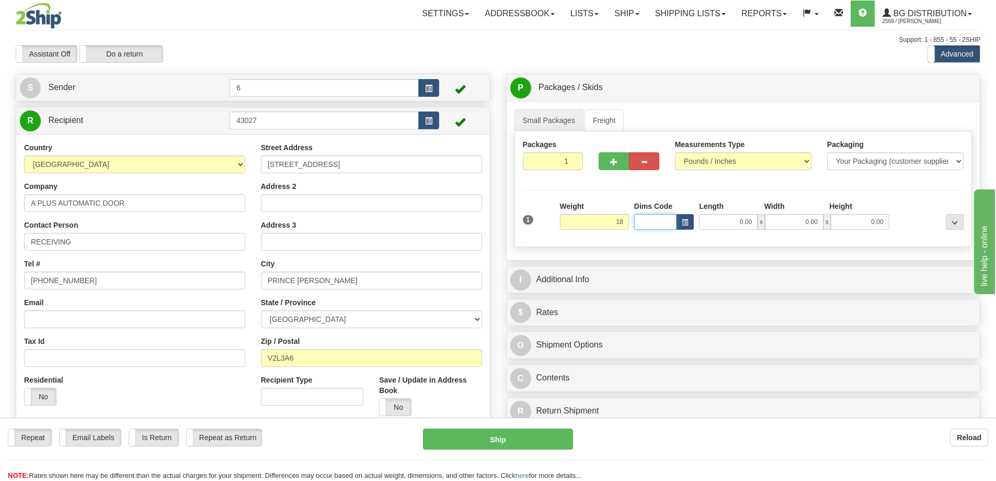
type input "18.00"
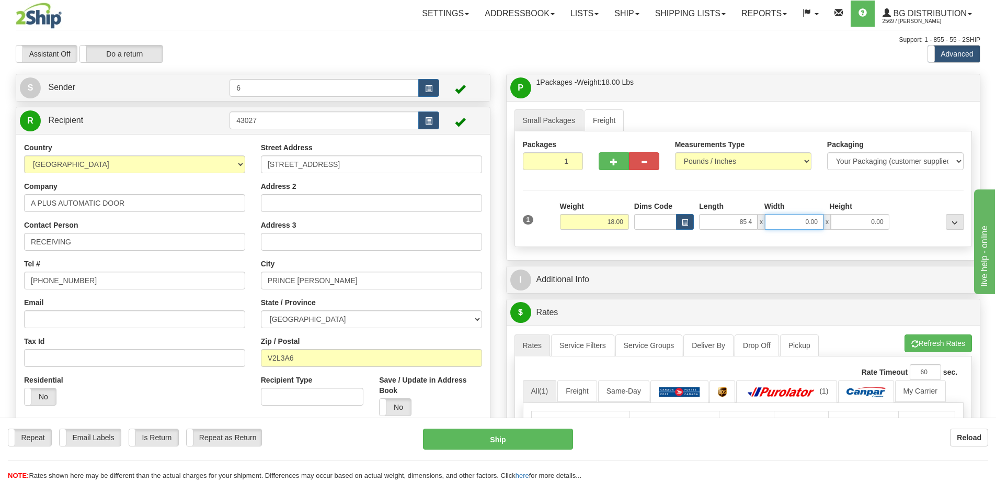
type input "0.00"
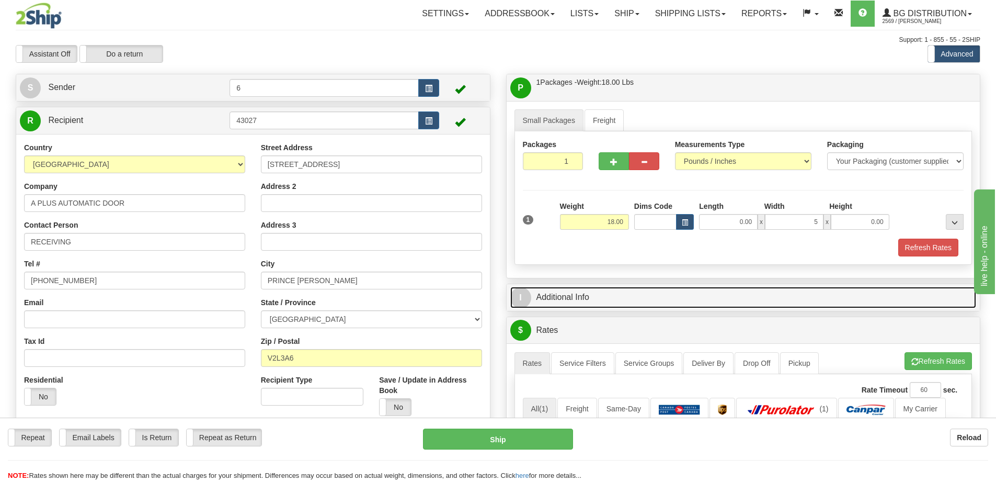
type input "5.00"
click at [625, 297] on link "I Additional Info" at bounding box center [743, 297] width 467 height 21
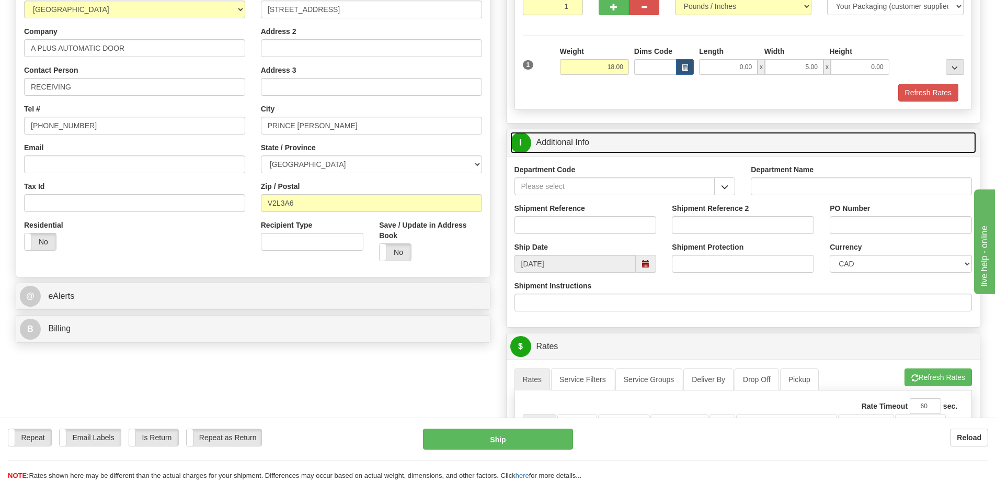
scroll to position [157, 0]
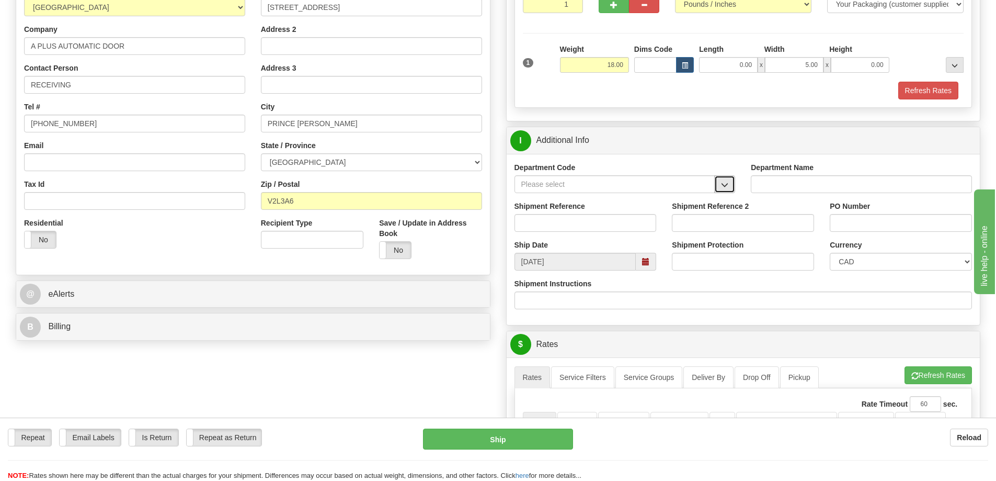
click at [721, 185] on button "button" at bounding box center [724, 184] width 21 height 18
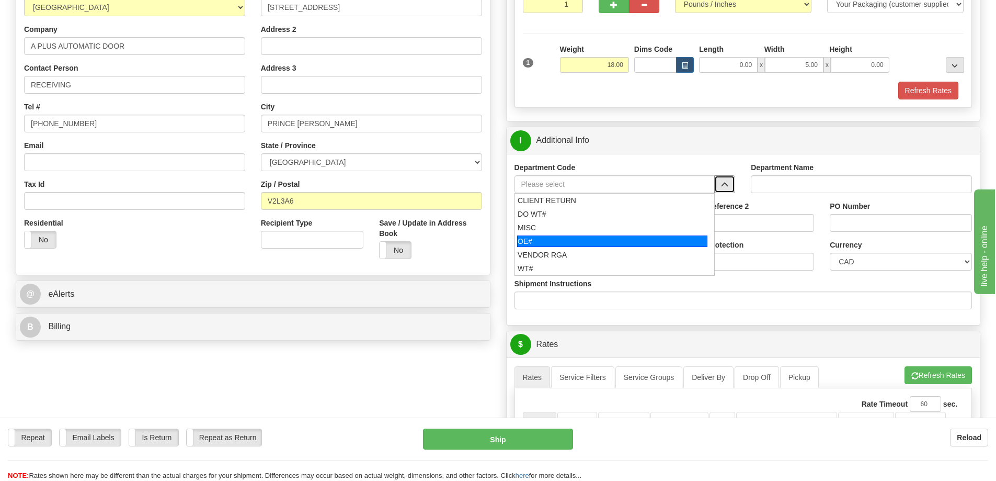
click at [599, 234] on li "OE#" at bounding box center [615, 241] width 200 height 14
type input "OE#"
type input "ORDERS"
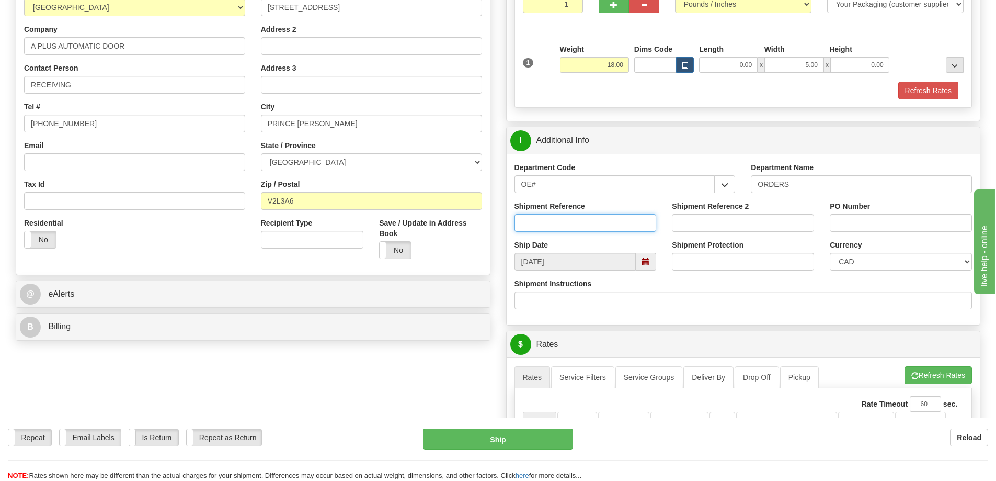
click at [643, 228] on input "Shipment Reference" at bounding box center [586, 223] width 142 height 18
type input "60033358-00"
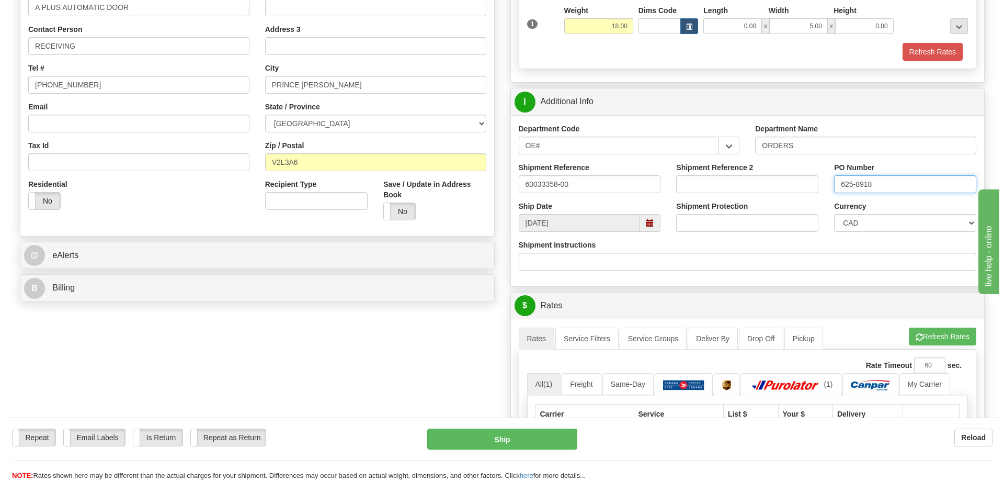
scroll to position [262, 0]
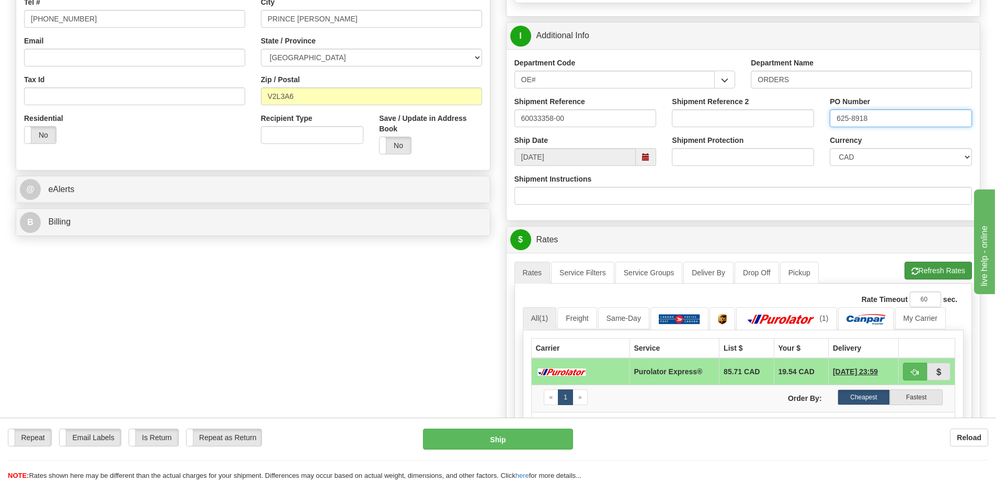
type input "625-8918"
click at [928, 271] on button "Refresh Rates" at bounding box center [938, 271] width 67 height 18
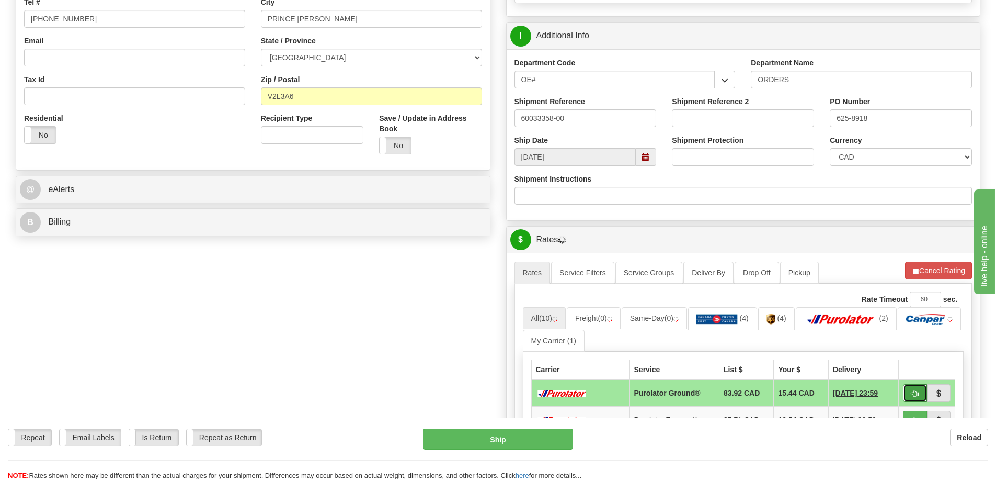
click at [914, 391] on span "button" at bounding box center [915, 393] width 7 height 7
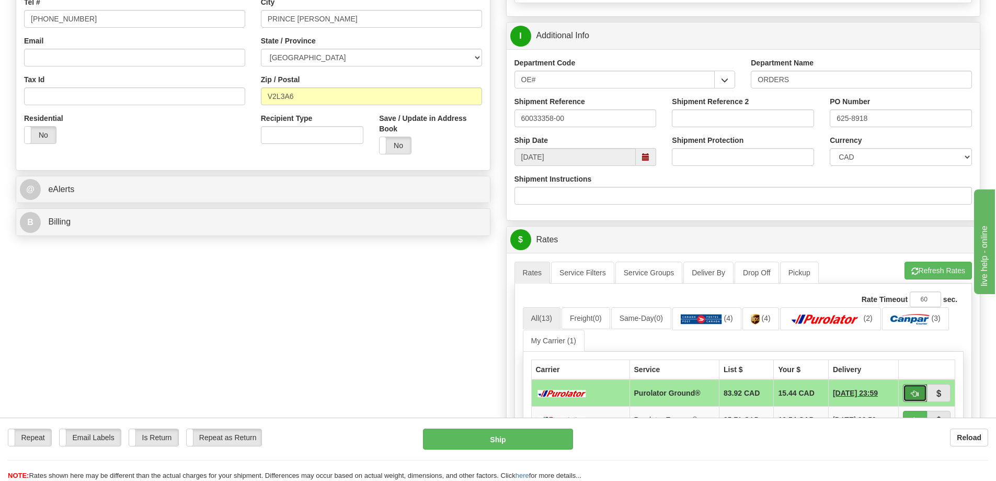
click at [913, 391] on span "button" at bounding box center [915, 393] width 7 height 7
type input "260"
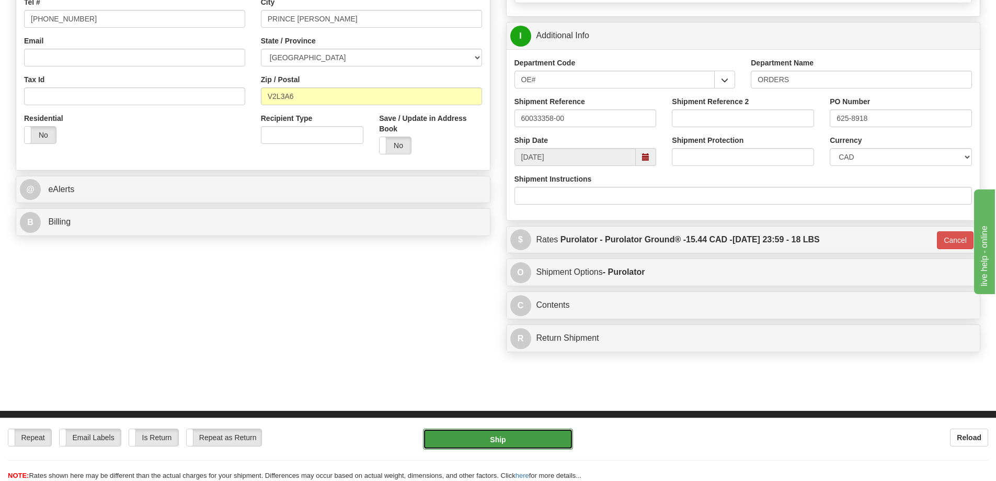
click at [532, 435] on button "Ship" at bounding box center [498, 438] width 150 height 21
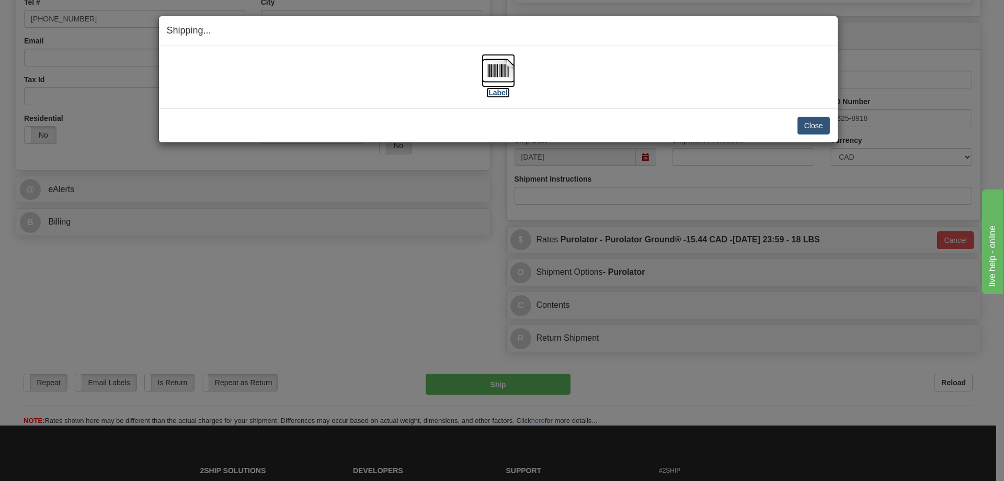
click at [494, 70] on img at bounding box center [498, 70] width 33 height 33
